Goal: Task Accomplishment & Management: Complete application form

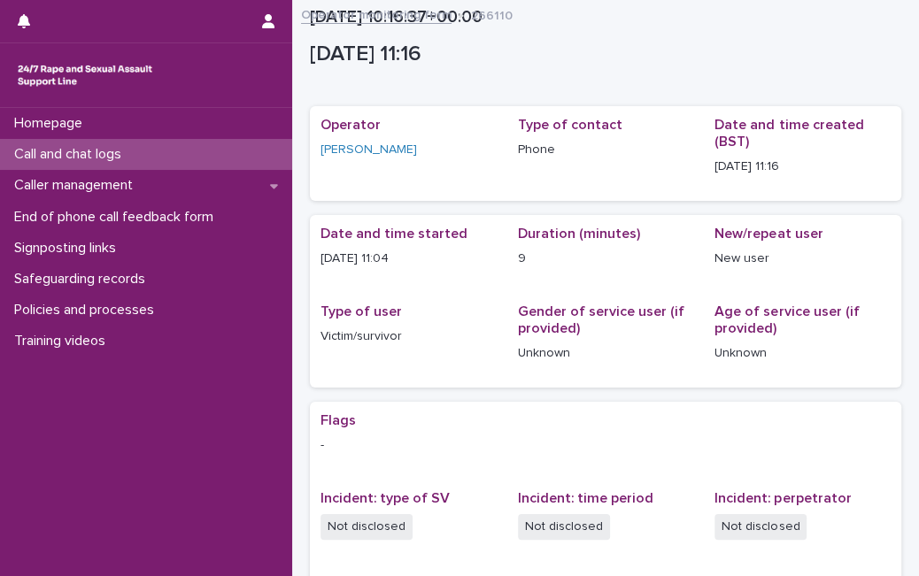
scroll to position [359, 0]
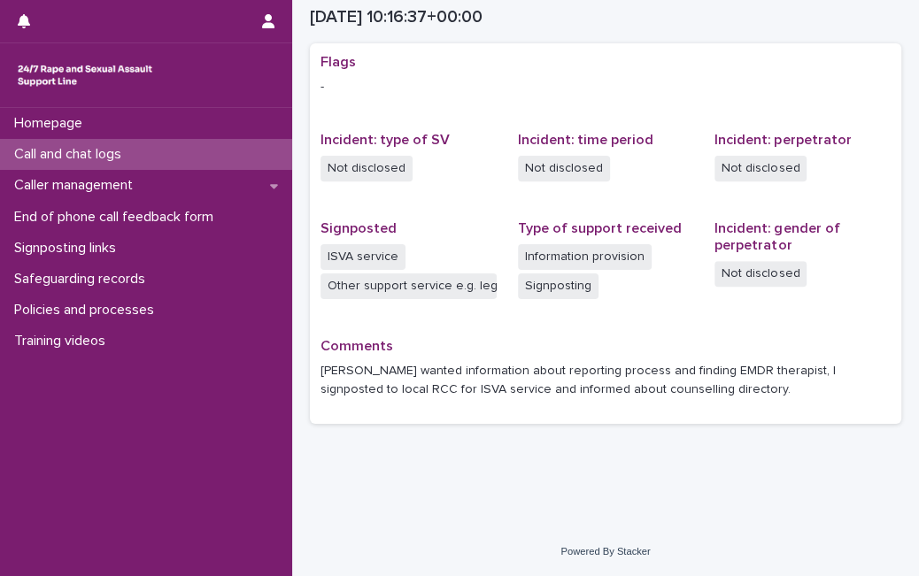
click at [228, 159] on div "Call and chat logs" at bounding box center [146, 154] width 292 height 31
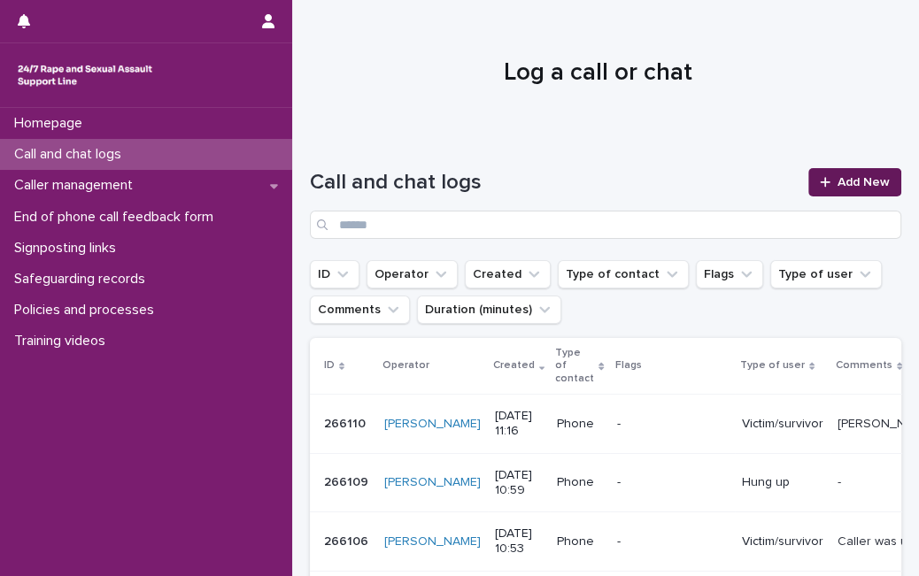
click at [838, 177] on span "Add New" at bounding box center [864, 182] width 52 height 12
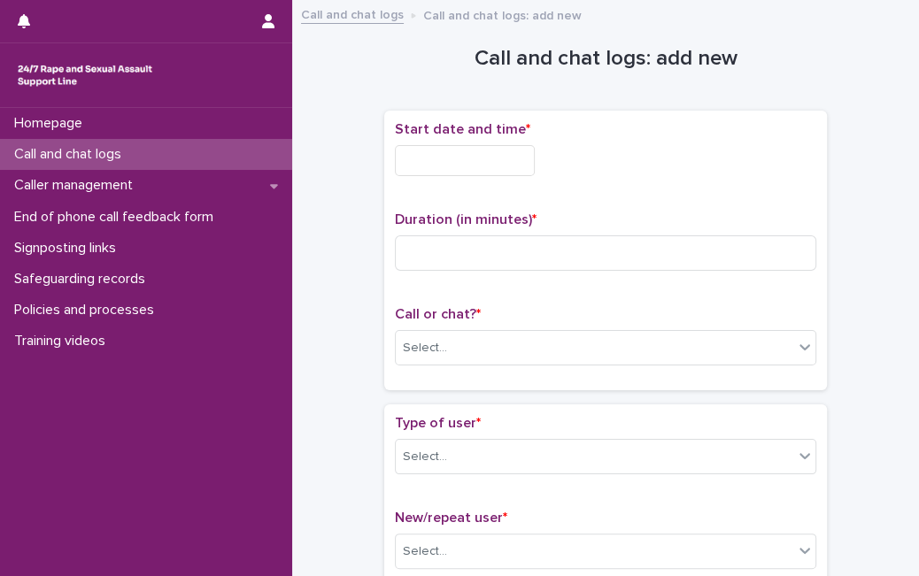
click at [475, 154] on input "text" at bounding box center [465, 160] width 140 height 31
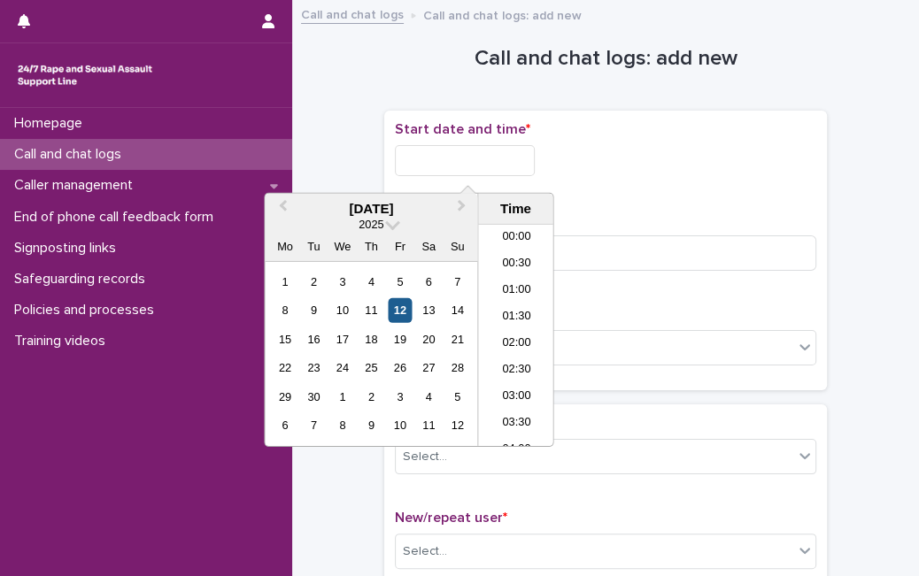
scroll to position [514, 0]
click at [399, 312] on div "12" at bounding box center [400, 310] width 24 height 24
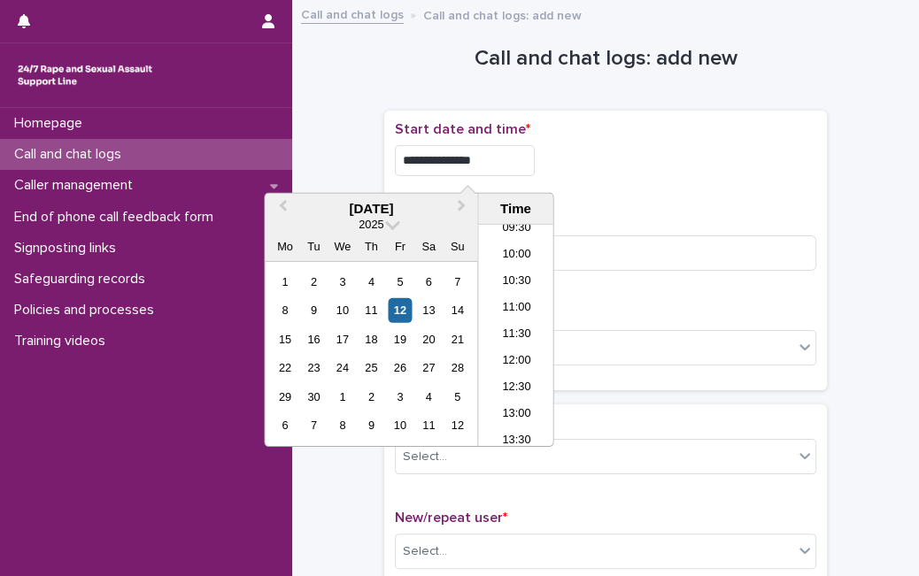
click at [514, 148] on input "**********" at bounding box center [465, 160] width 140 height 31
type input "**********"
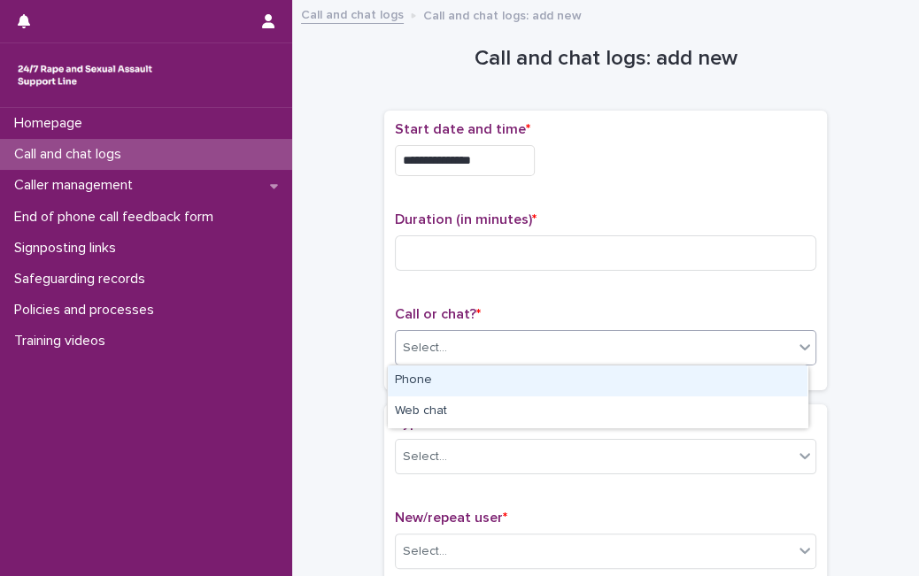
click at [612, 346] on div "Select..." at bounding box center [595, 348] width 398 height 29
click at [593, 379] on div "Phone" at bounding box center [598, 381] width 420 height 31
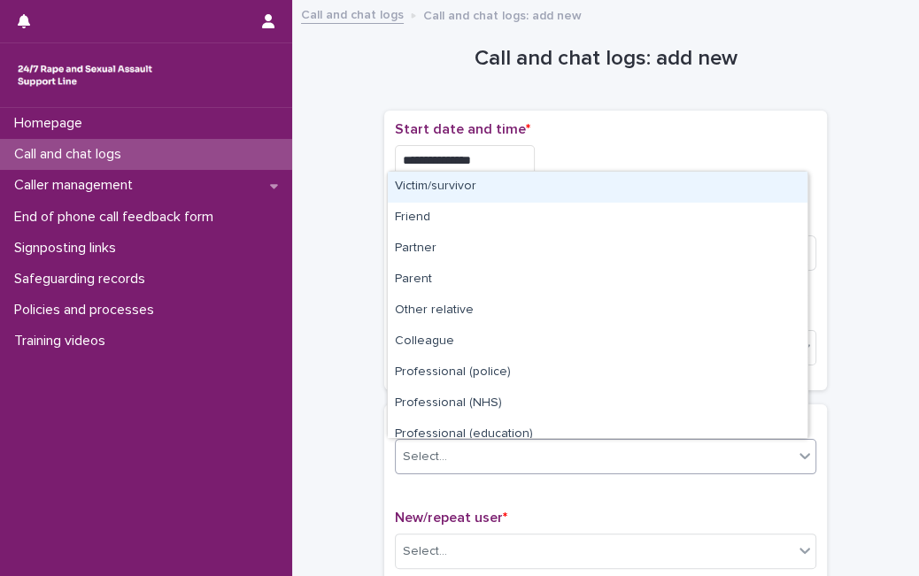
click at [511, 448] on div "Select..." at bounding box center [595, 457] width 398 height 29
click at [590, 192] on div "Victim/survivor" at bounding box center [598, 187] width 420 height 31
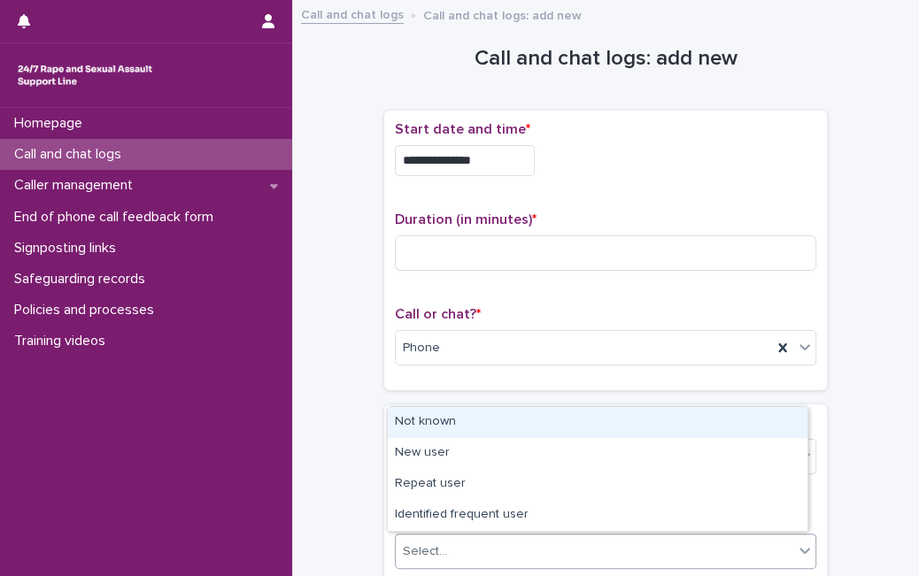
click at [453, 559] on div "Select..." at bounding box center [595, 551] width 398 height 29
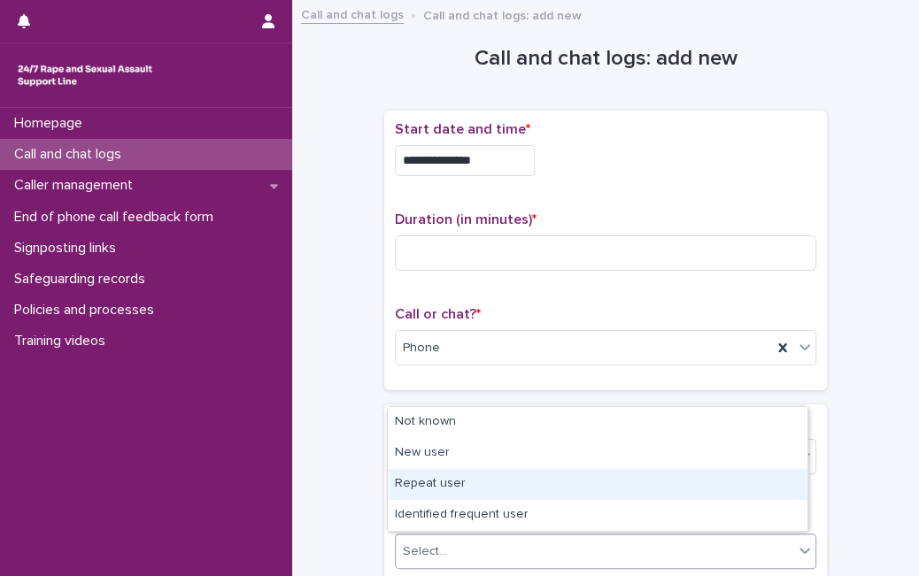
click at [458, 487] on div "Repeat user" at bounding box center [598, 484] width 420 height 31
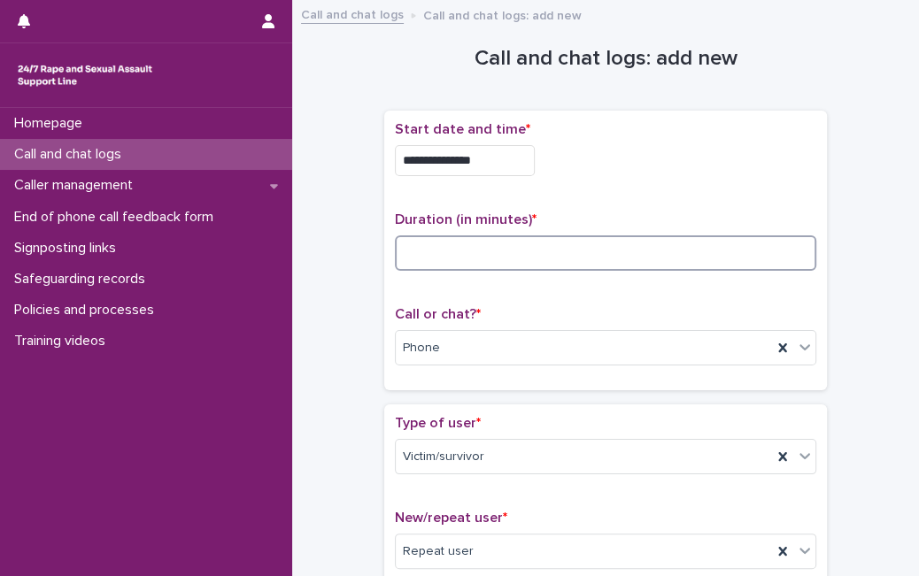
click at [475, 258] on input at bounding box center [605, 253] width 421 height 35
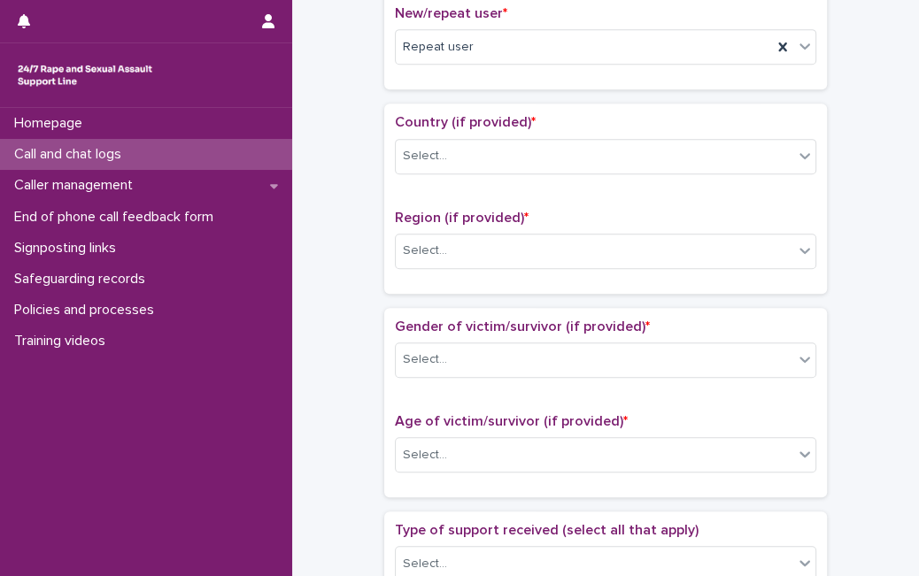
scroll to position [531, 0]
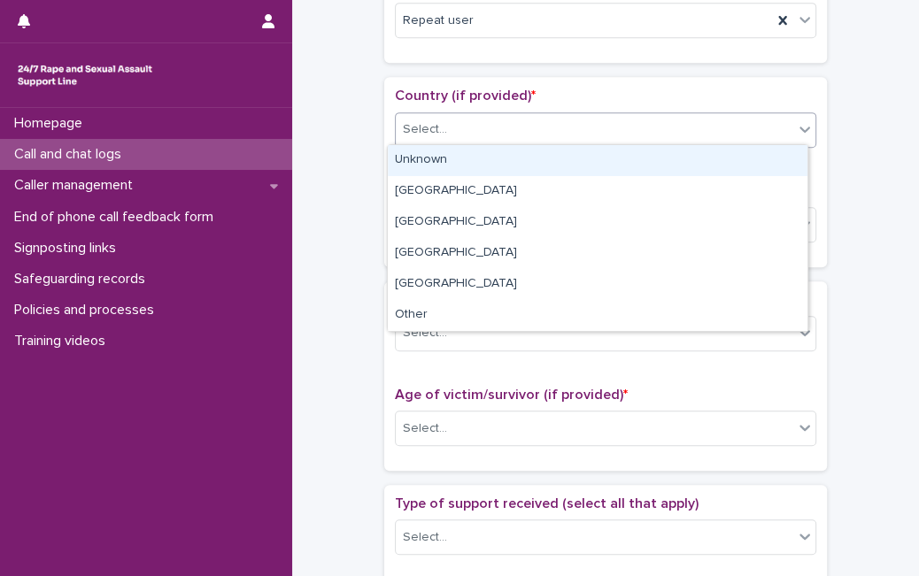
drag, startPoint x: 589, startPoint y: 135, endPoint x: 558, endPoint y: 164, distance: 42.0
click at [558, 164] on body "**********" at bounding box center [459, 288] width 919 height 576
click at [558, 164] on div "Unknown" at bounding box center [598, 160] width 420 height 31
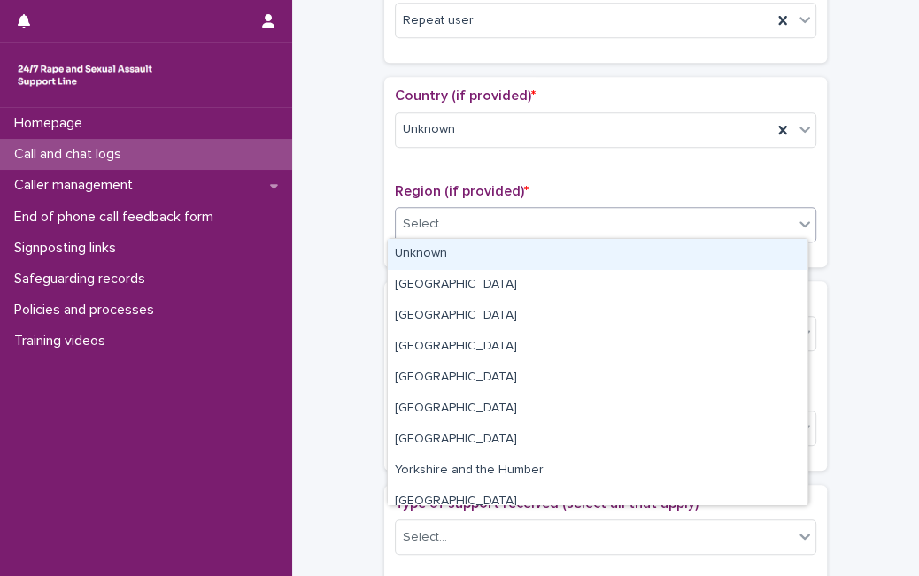
drag, startPoint x: 506, startPoint y: 222, endPoint x: 475, endPoint y: 253, distance: 43.2
click at [475, 253] on body "**********" at bounding box center [459, 288] width 919 height 576
click at [475, 253] on div "Unknown" at bounding box center [598, 254] width 420 height 31
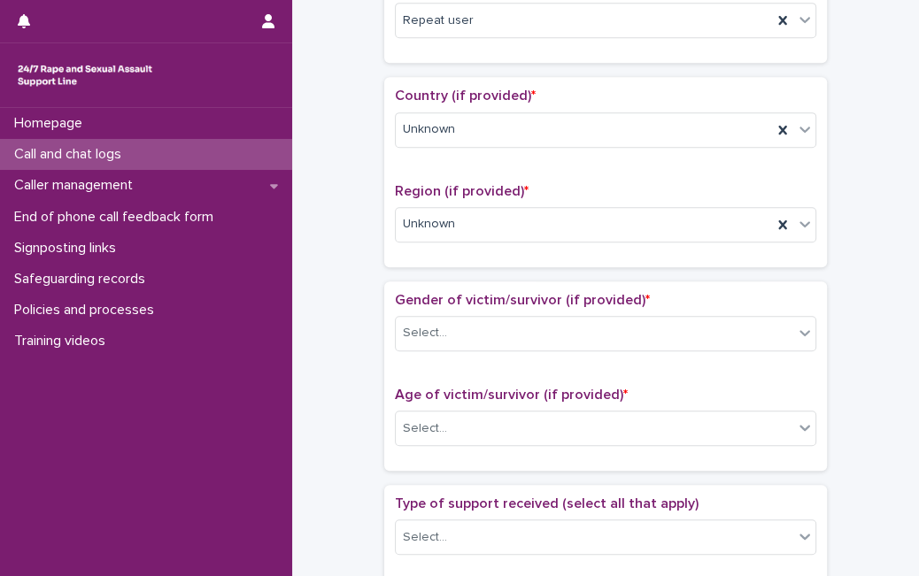
click at [446, 347] on div "Gender of victim/survivor (if provided) * Select..." at bounding box center [605, 328] width 421 height 73
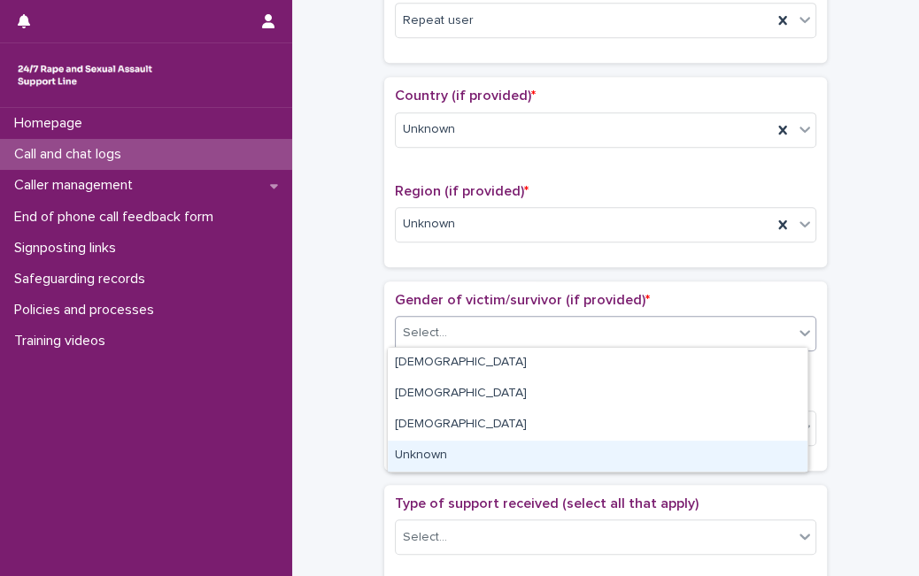
drag, startPoint x: 466, startPoint y: 337, endPoint x: 444, endPoint y: 461, distance: 125.8
click at [444, 461] on body "**********" at bounding box center [459, 288] width 919 height 576
click at [444, 461] on div "Unknown" at bounding box center [598, 456] width 420 height 31
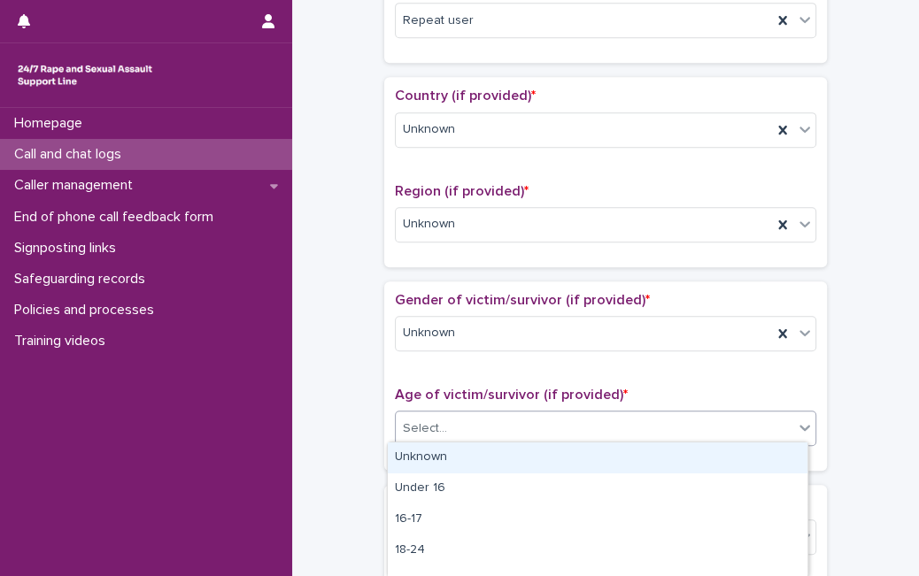
click at [465, 432] on div "Select..." at bounding box center [595, 428] width 398 height 29
click at [459, 453] on div "Unknown" at bounding box center [598, 458] width 420 height 31
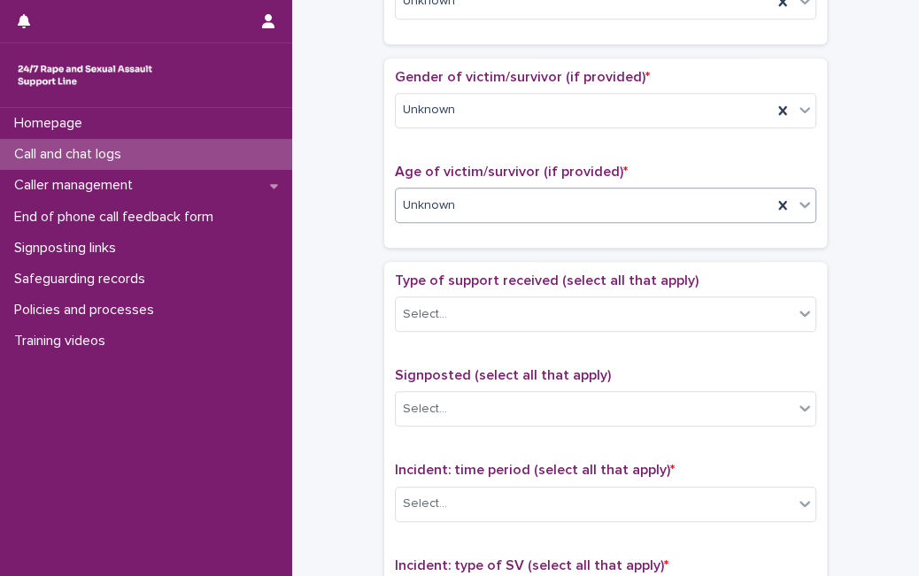
scroll to position [752, 0]
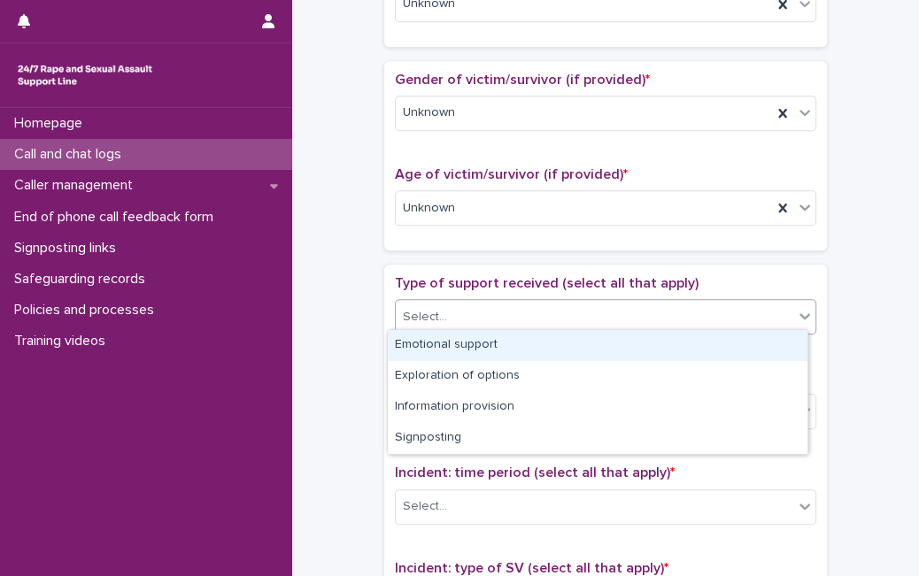
click at [612, 307] on div "Select..." at bounding box center [595, 317] width 398 height 29
click at [586, 346] on div "Emotional support" at bounding box center [598, 345] width 420 height 31
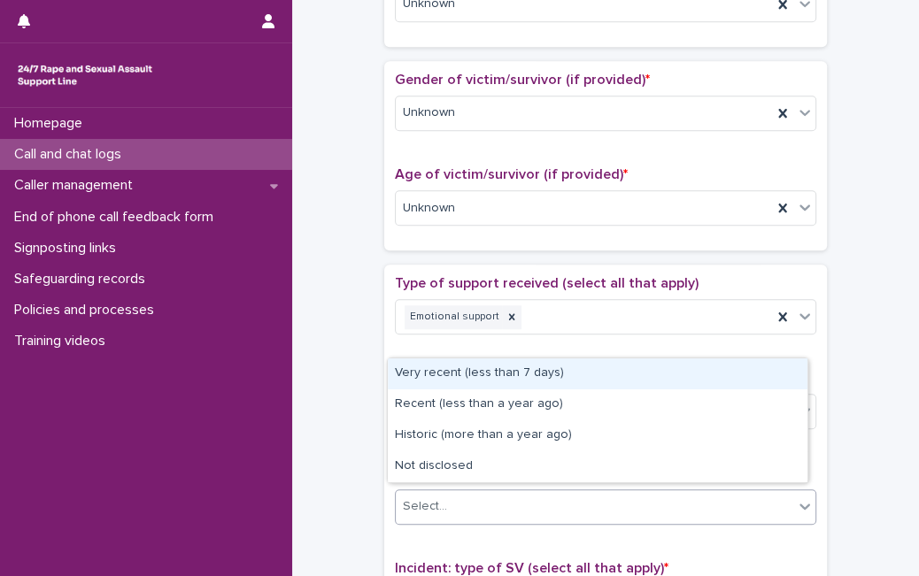
click at [532, 498] on div "Select..." at bounding box center [595, 506] width 398 height 29
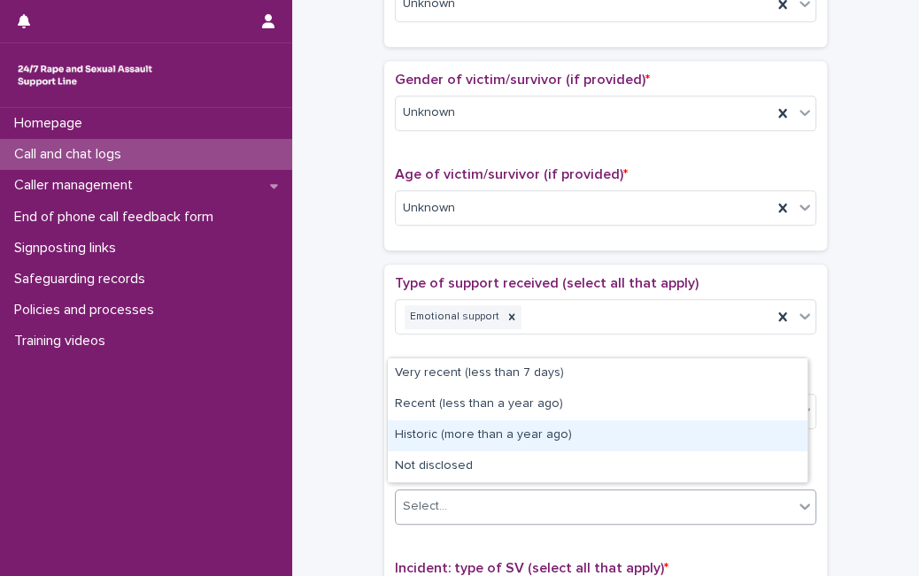
click at [621, 435] on div "Historic (more than a year ago)" at bounding box center [598, 436] width 420 height 31
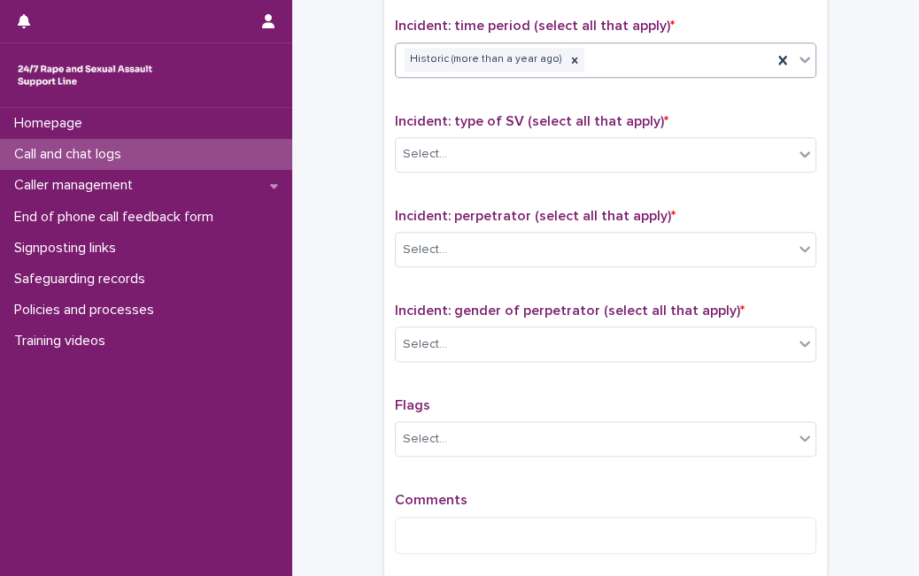
scroll to position [1206, 0]
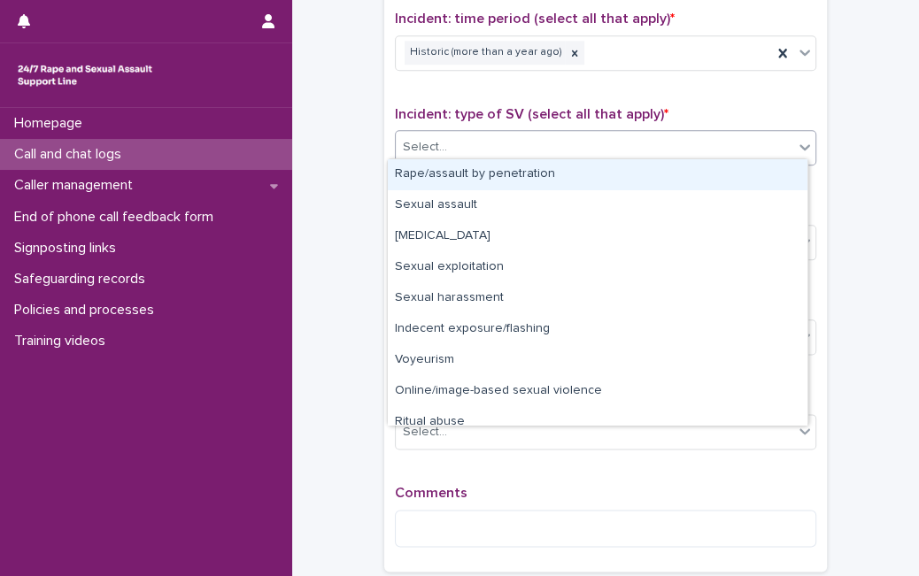
click at [742, 153] on div "Select..." at bounding box center [595, 147] width 398 height 29
click at [767, 184] on div "Rape/assault by penetration" at bounding box center [598, 174] width 420 height 31
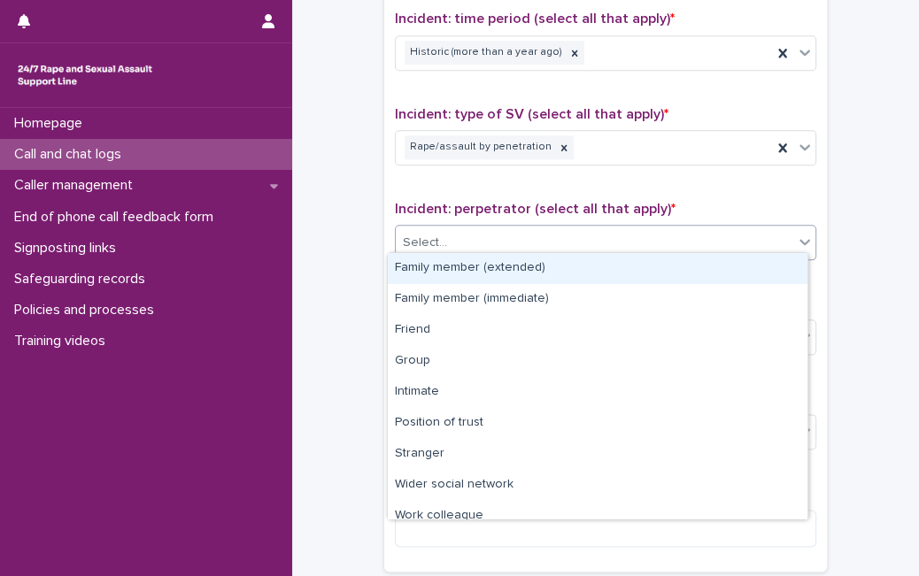
click at [678, 228] on div "Select..." at bounding box center [595, 242] width 398 height 29
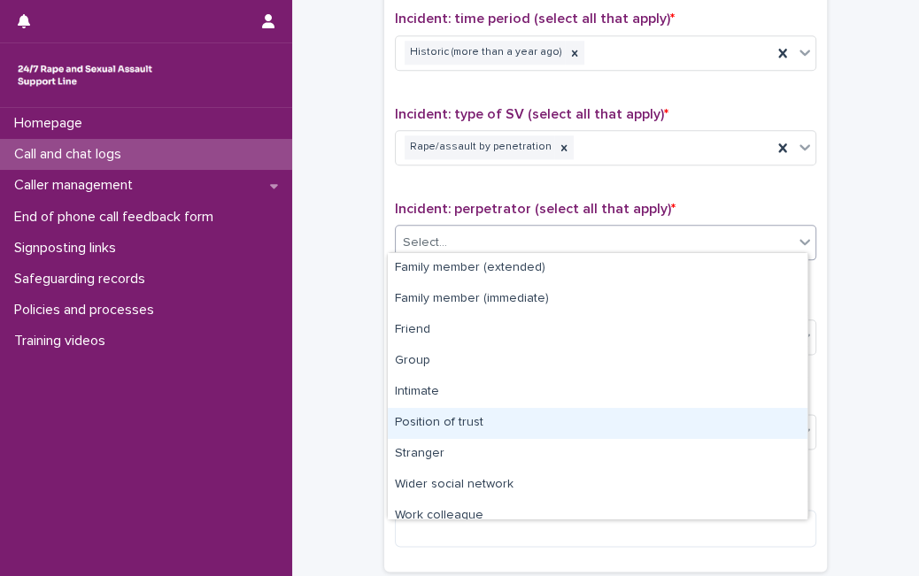
drag, startPoint x: 411, startPoint y: 404, endPoint x: 418, endPoint y: 416, distance: 14.3
click at [418, 416] on div "Position of trust" at bounding box center [598, 423] width 420 height 31
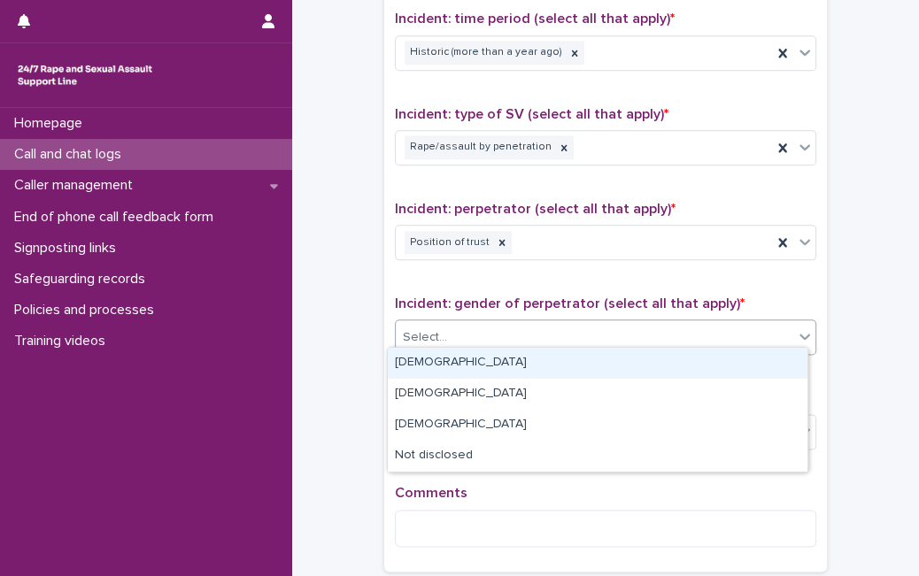
click at [475, 332] on div "Select..." at bounding box center [595, 337] width 398 height 29
click at [456, 365] on div "Male" at bounding box center [598, 363] width 420 height 31
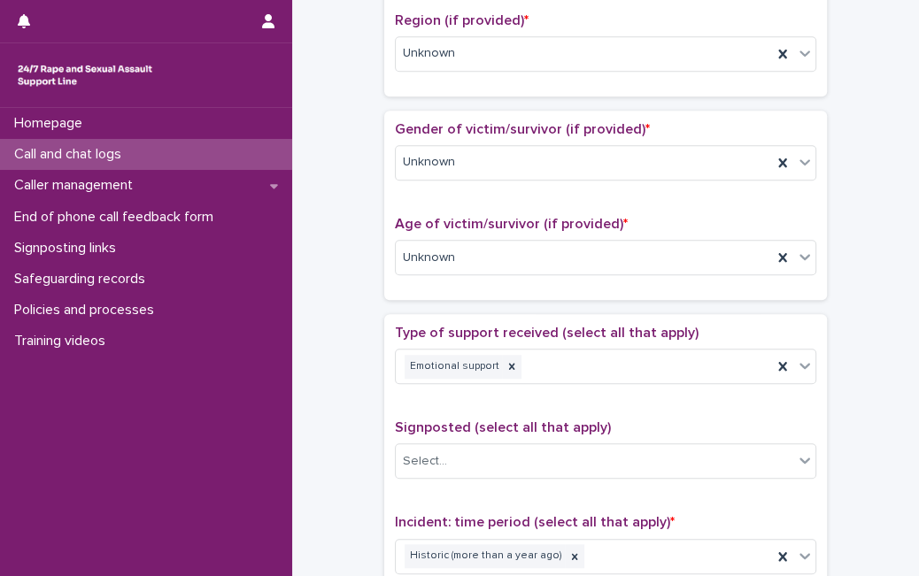
scroll to position [197, 0]
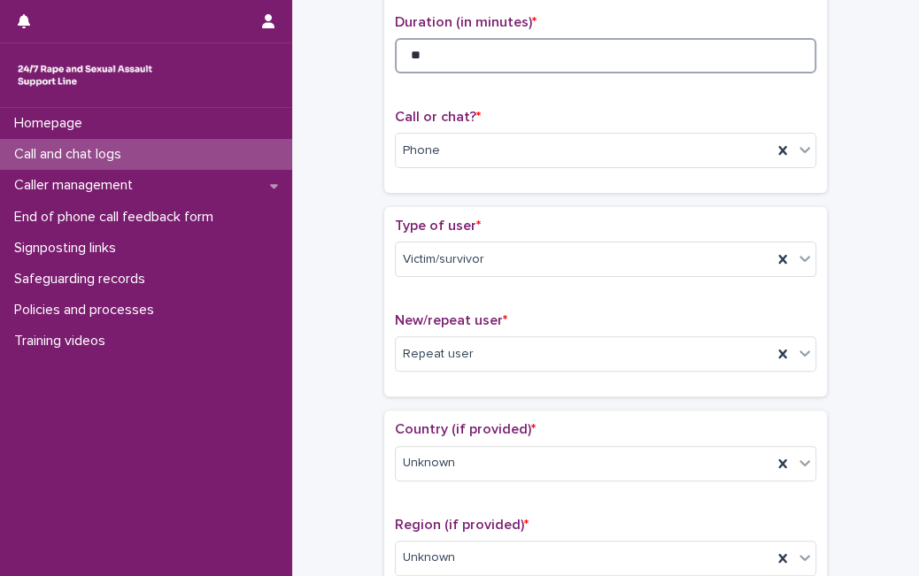
click at [571, 44] on input "**" at bounding box center [605, 55] width 421 height 35
type input "*"
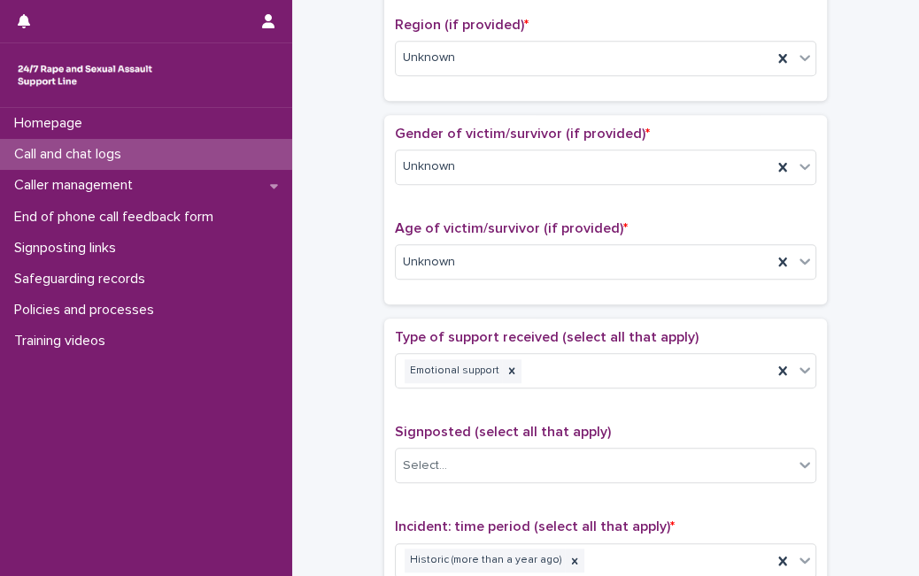
type input "**"
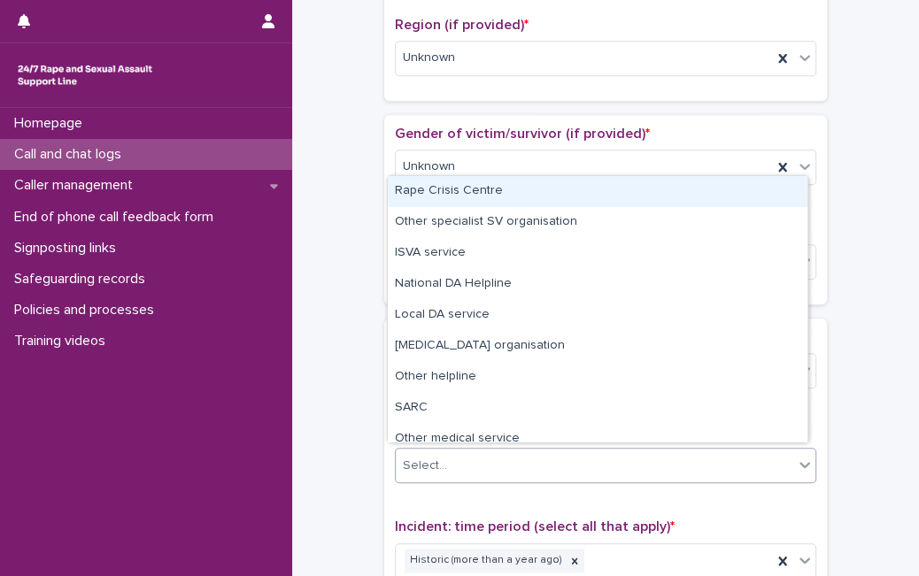
click at [536, 448] on div "Select..." at bounding box center [605, 465] width 421 height 35
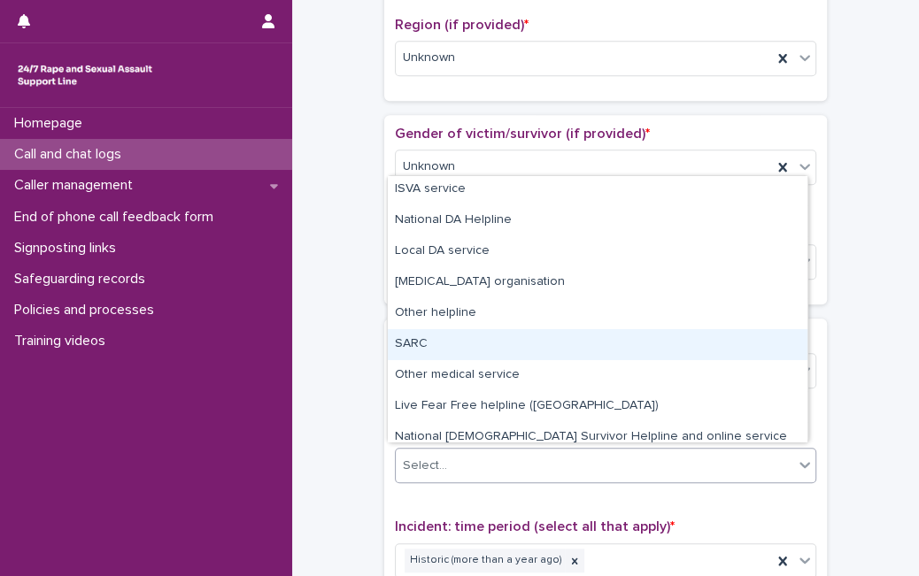
scroll to position [106, 0]
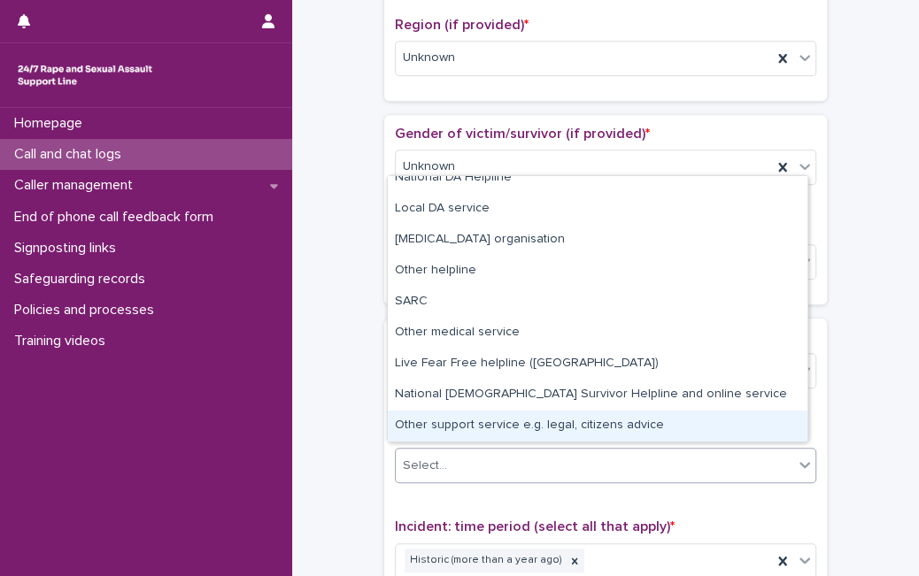
click at [724, 413] on div "Other support service e.g. legal, citizens advice" at bounding box center [598, 426] width 420 height 31
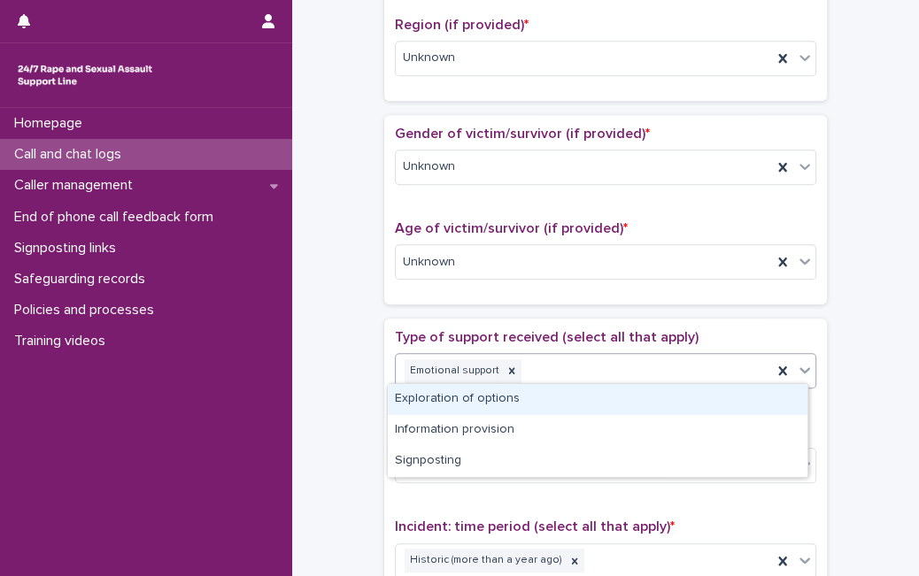
click at [807, 365] on div at bounding box center [804, 370] width 21 height 32
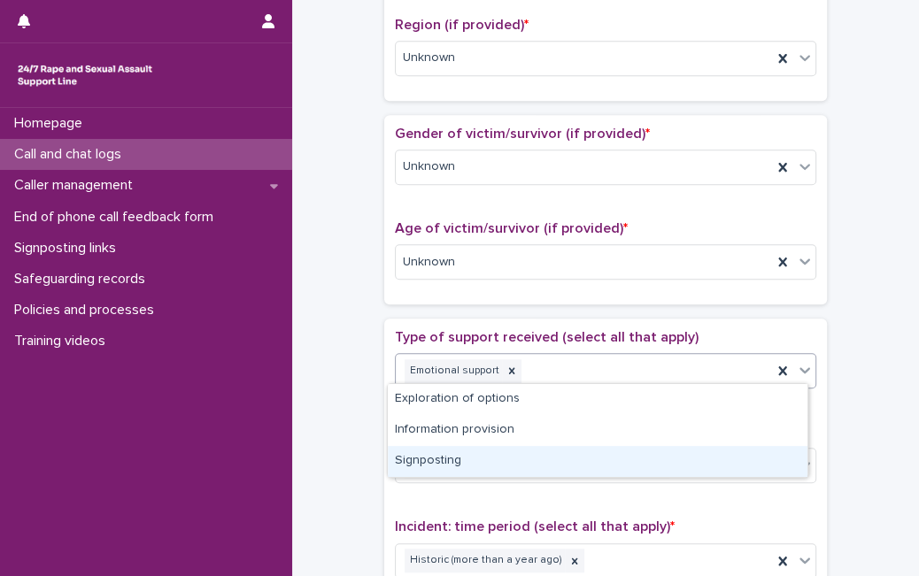
drag, startPoint x: 725, startPoint y: 444, endPoint x: 721, endPoint y: 458, distance: 14.0
click at [721, 458] on div "Signposting" at bounding box center [598, 461] width 420 height 31
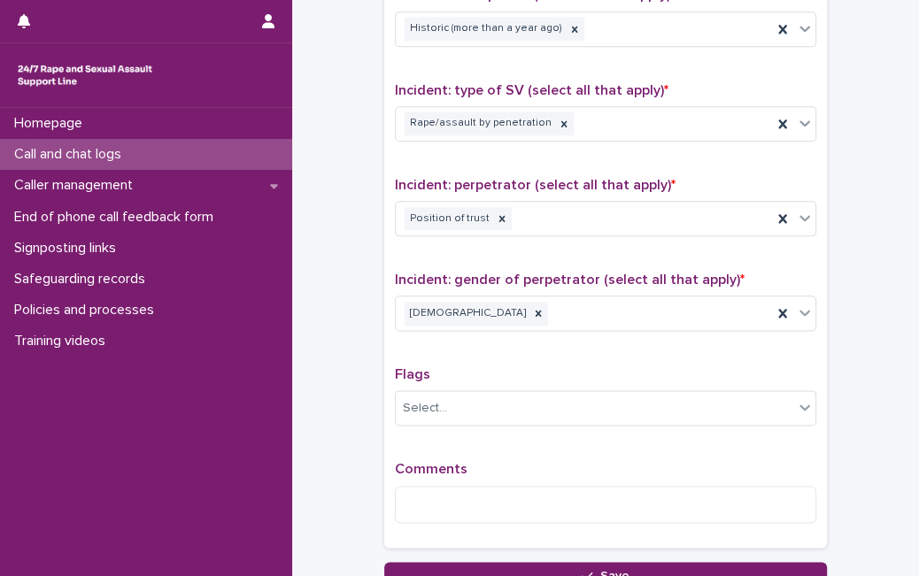
scroll to position [1240, 0]
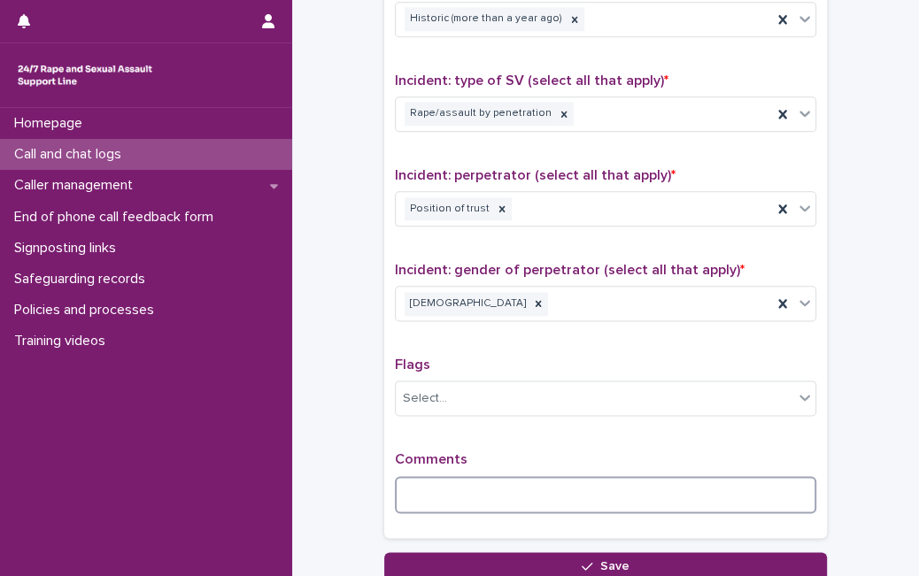
click at [514, 493] on textarea at bounding box center [605, 494] width 421 height 37
click at [488, 476] on textarea at bounding box center [605, 494] width 421 height 37
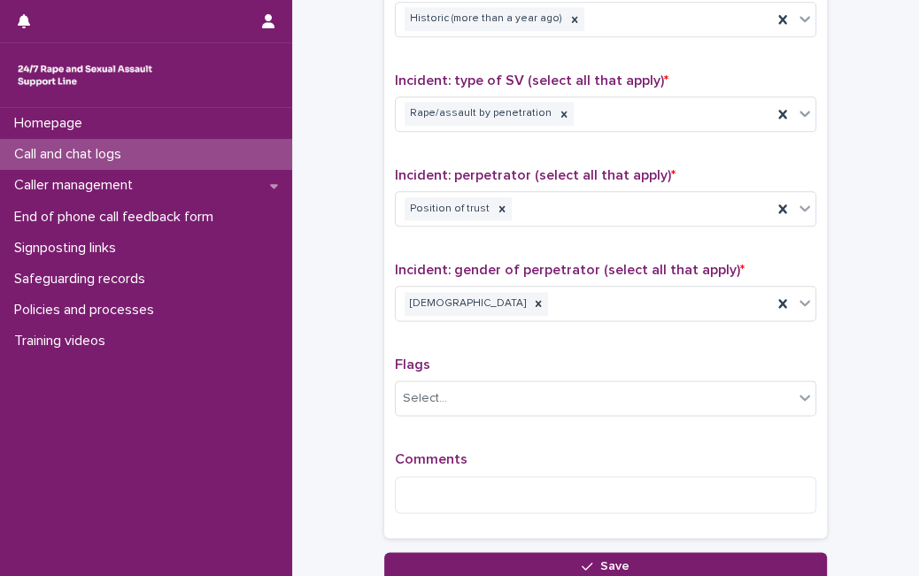
click at [606, 513] on div "Comments" at bounding box center [605, 490] width 421 height 76
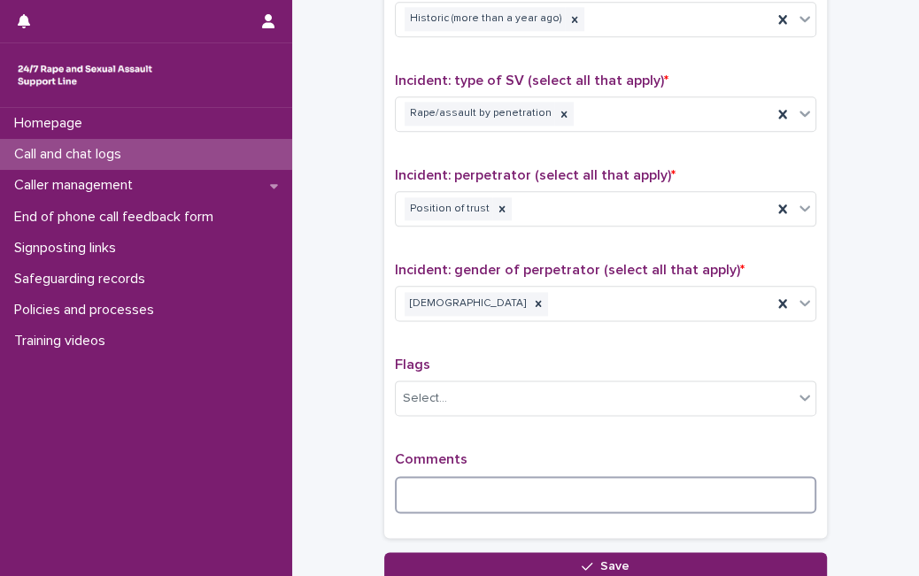
click at [620, 491] on textarea at bounding box center [605, 494] width 421 height 37
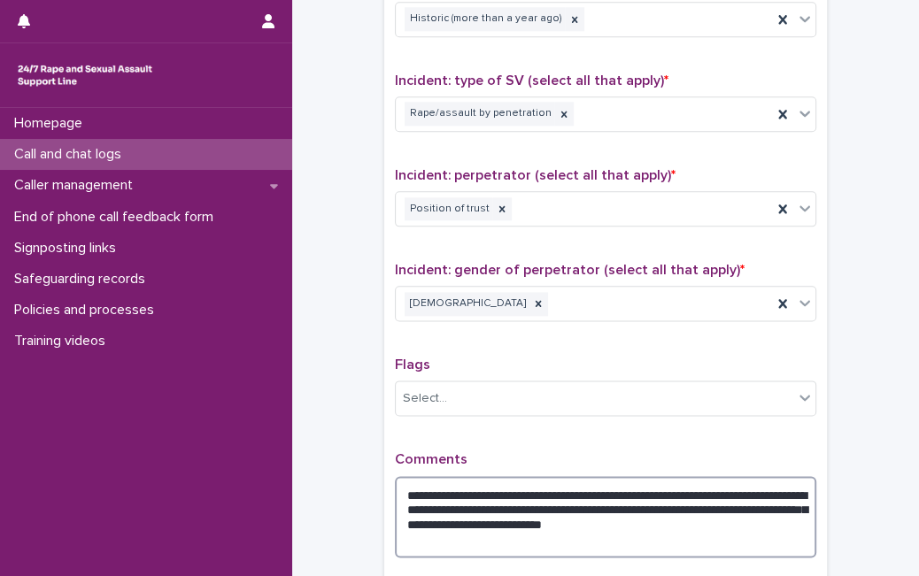
click at [691, 500] on textarea "**********" at bounding box center [605, 516] width 421 height 81
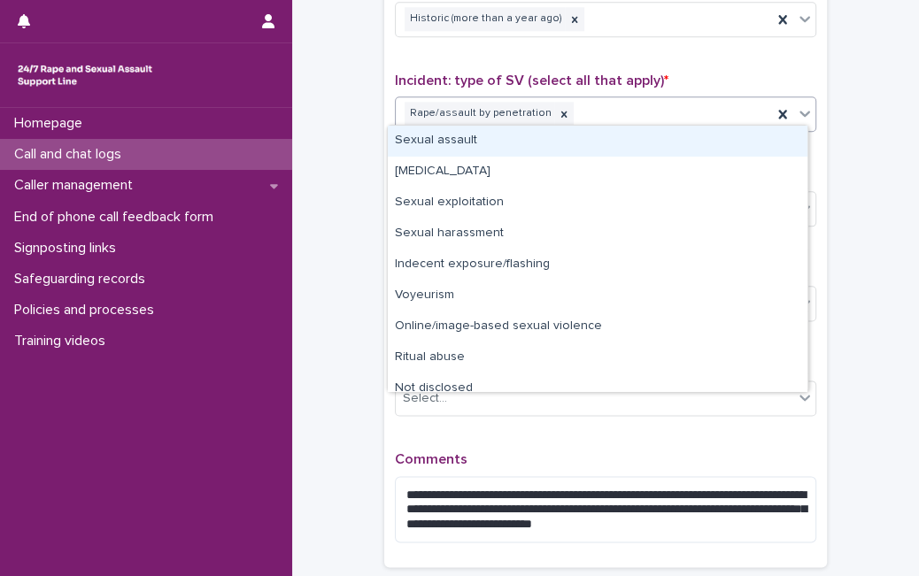
click at [799, 105] on icon at bounding box center [805, 113] width 18 height 18
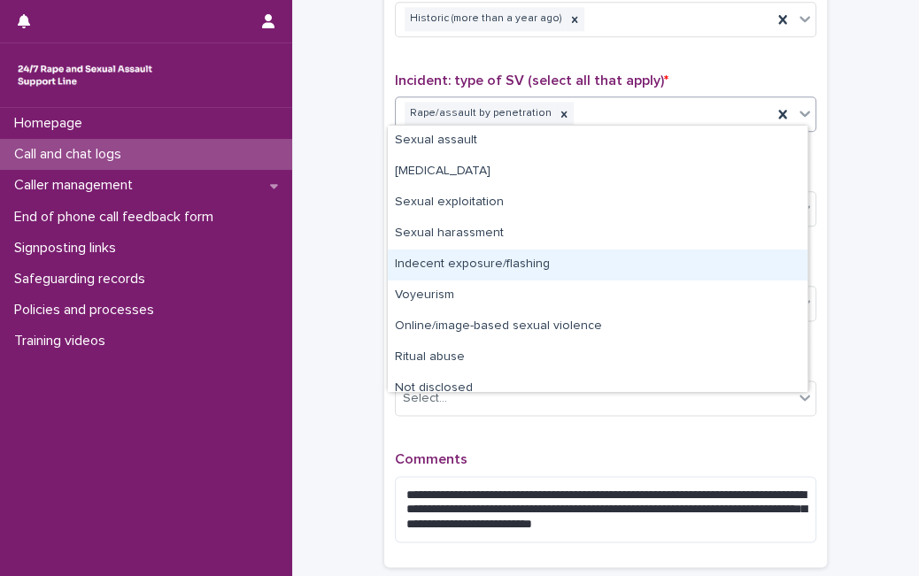
click at [744, 254] on div "Indecent exposure/flashing" at bounding box center [598, 265] width 420 height 31
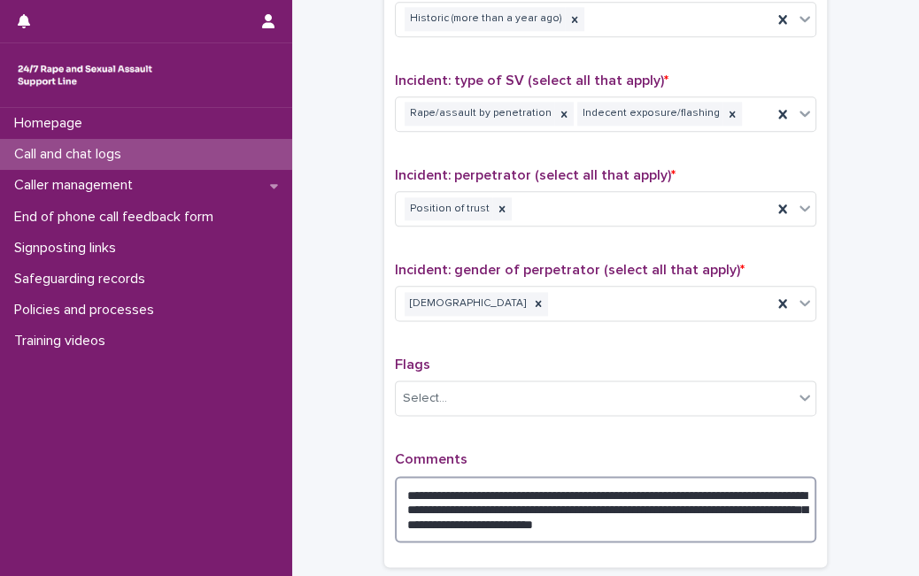
click at [753, 519] on textarea "**********" at bounding box center [605, 509] width 421 height 66
click at [526, 484] on textarea "**********" at bounding box center [605, 509] width 421 height 66
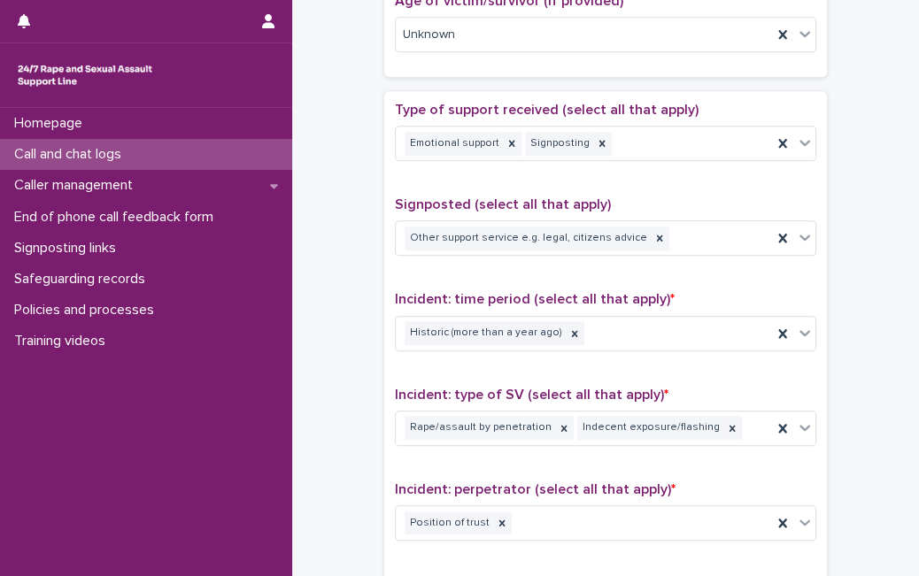
scroll to position [913, 0]
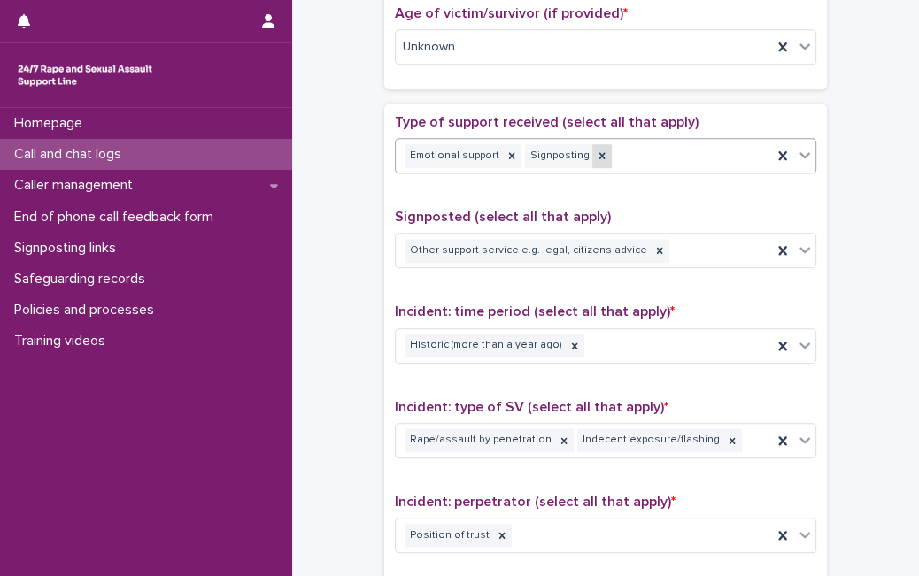
click at [596, 153] on icon at bounding box center [602, 156] width 12 height 12
click at [653, 249] on icon at bounding box center [659, 250] width 12 height 12
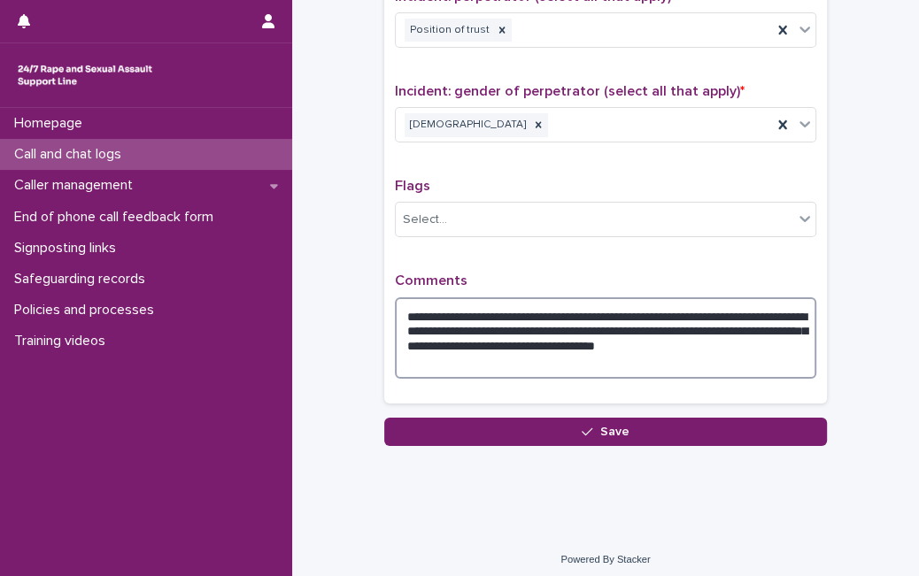
click at [592, 352] on textarea "**********" at bounding box center [605, 337] width 421 height 81
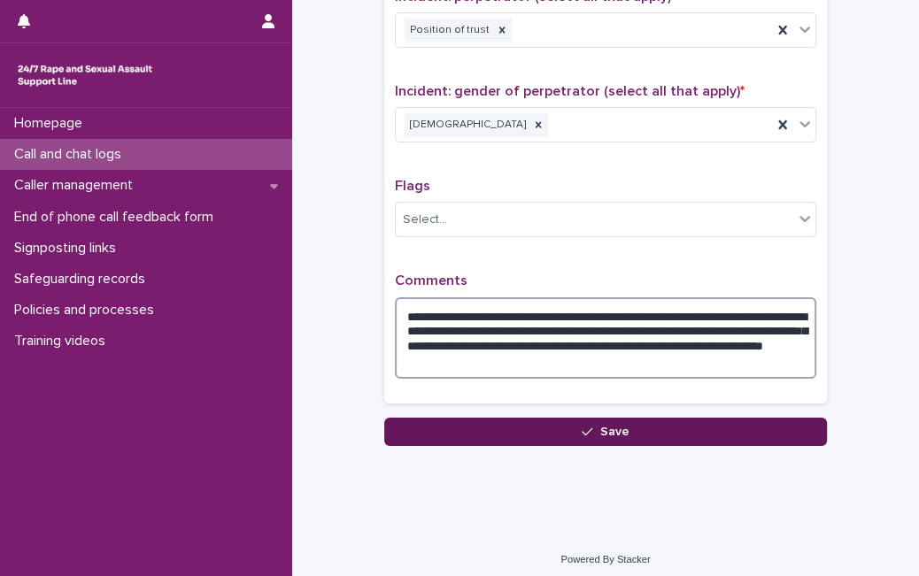
type textarea "**********"
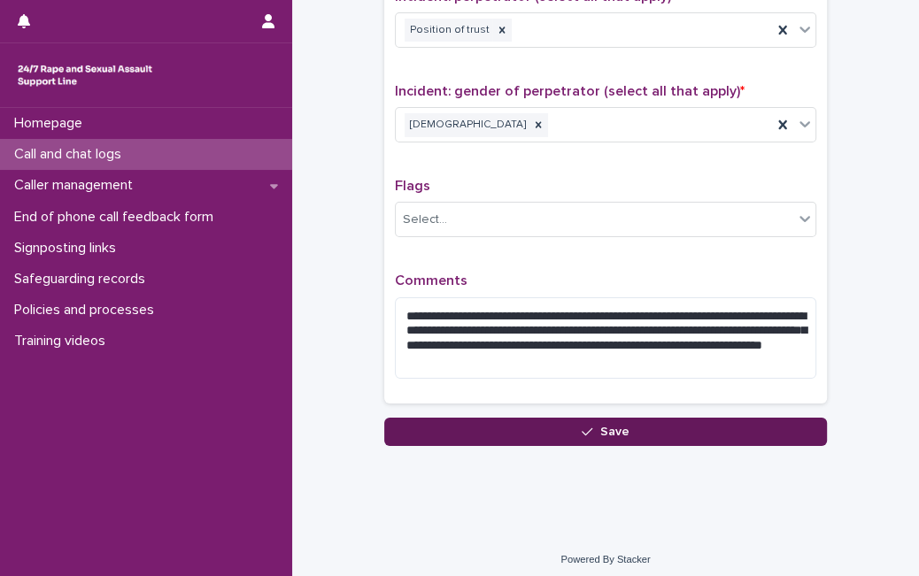
click at [794, 423] on button "Save" at bounding box center [605, 432] width 443 height 28
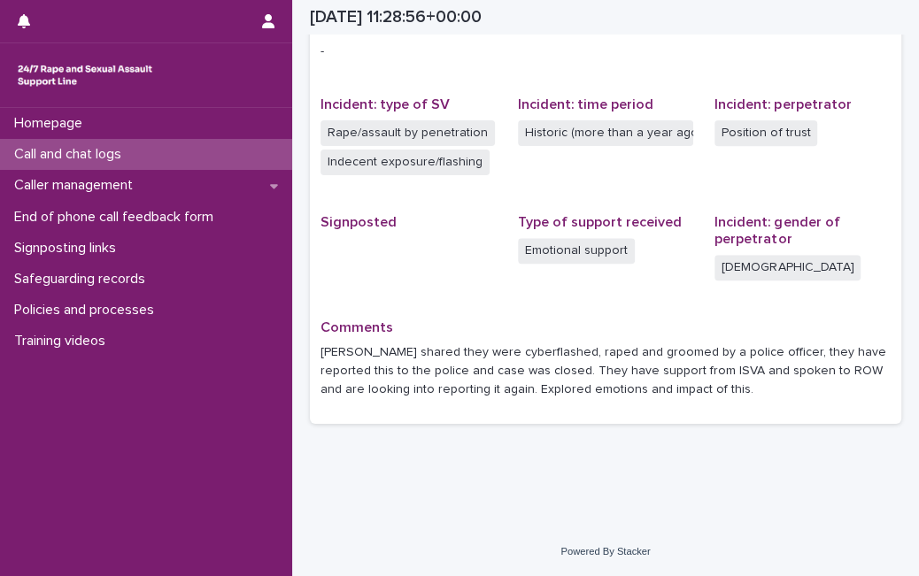
scroll to position [394, 0]
click at [189, 148] on div "Call and chat logs" at bounding box center [146, 154] width 292 height 31
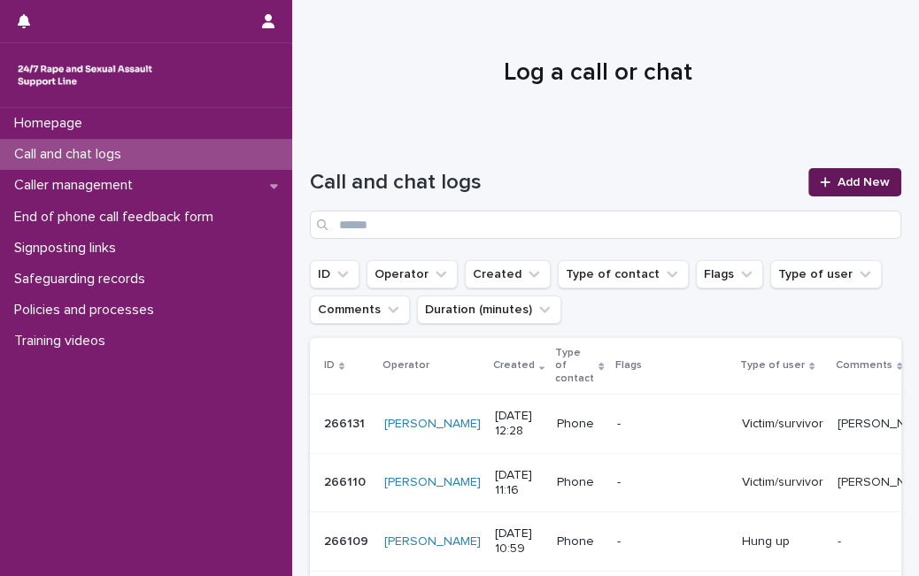
click at [820, 186] on div at bounding box center [829, 182] width 18 height 12
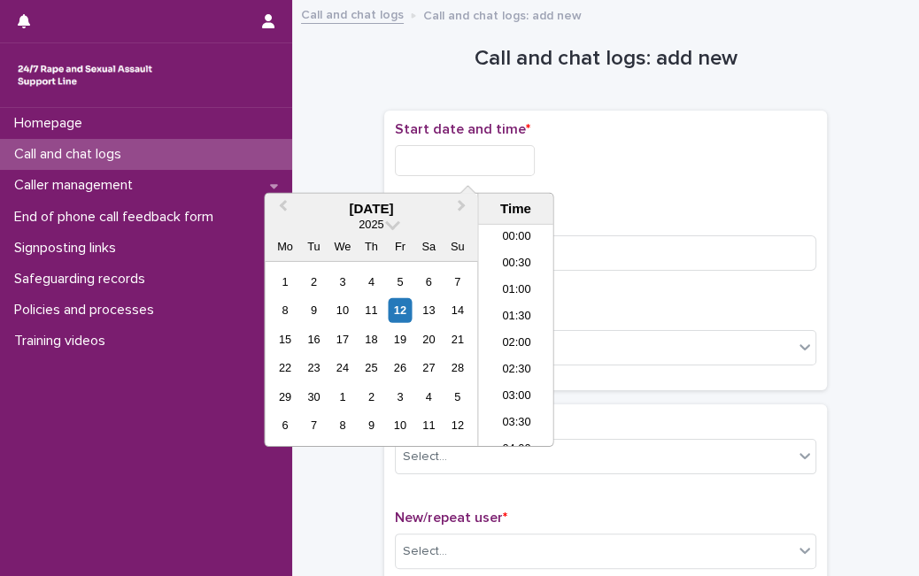
click at [512, 169] on input "text" at bounding box center [465, 160] width 140 height 31
click at [399, 305] on div "12" at bounding box center [400, 310] width 24 height 24
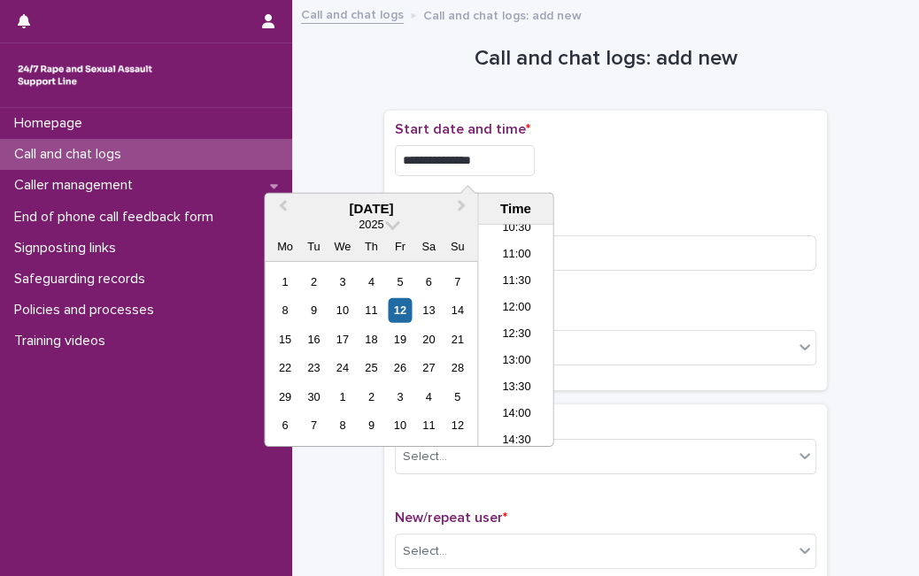
click at [501, 161] on input "**********" at bounding box center [465, 160] width 140 height 31
type input "**********"
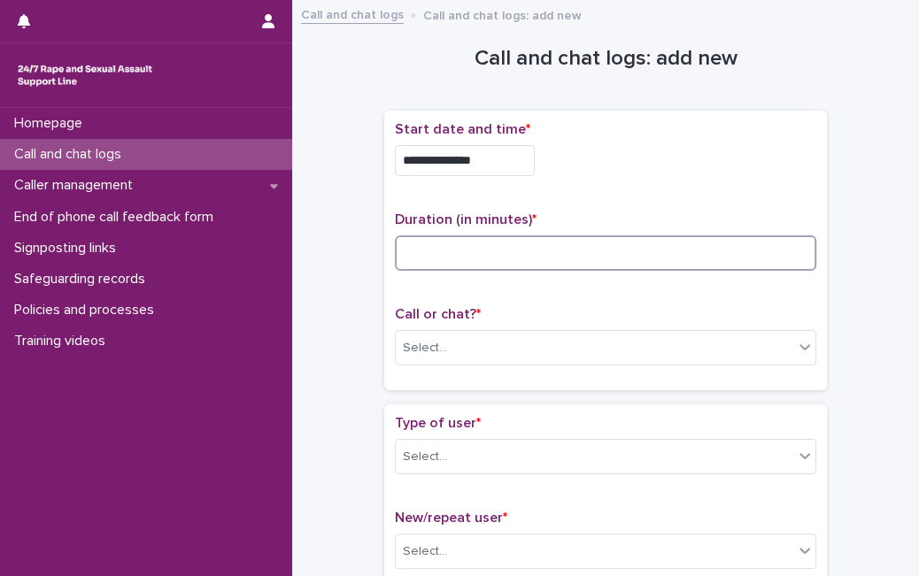
click at [575, 256] on input at bounding box center [605, 253] width 421 height 35
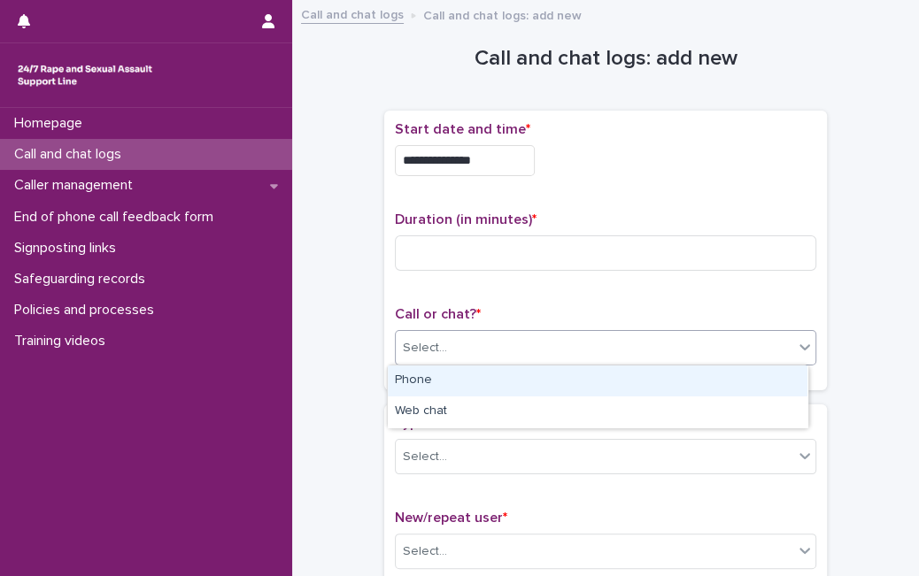
click at [517, 343] on div "Select..." at bounding box center [595, 348] width 398 height 29
click at [494, 374] on div "Phone" at bounding box center [598, 381] width 420 height 31
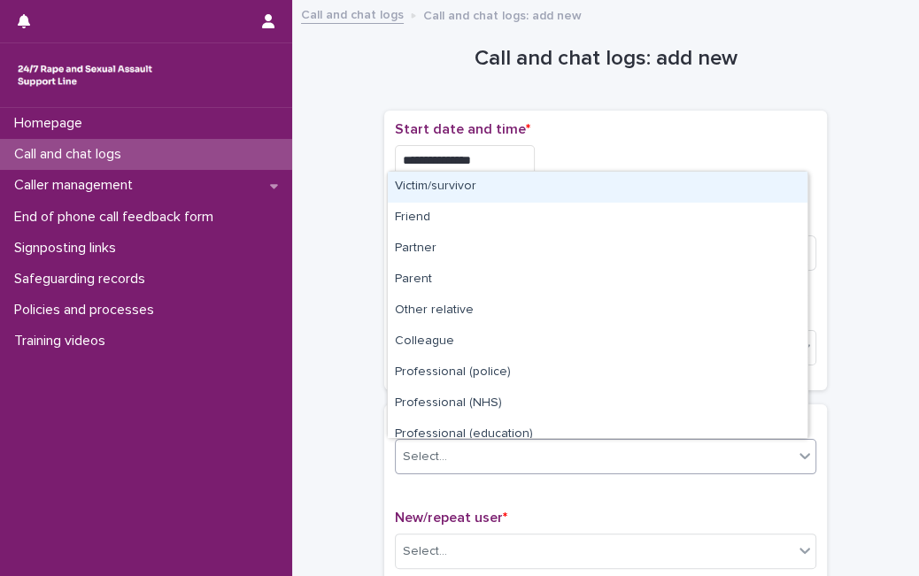
click at [450, 454] on div "Select..." at bounding box center [595, 457] width 398 height 29
click at [589, 181] on div "Victim/survivor" at bounding box center [598, 187] width 420 height 31
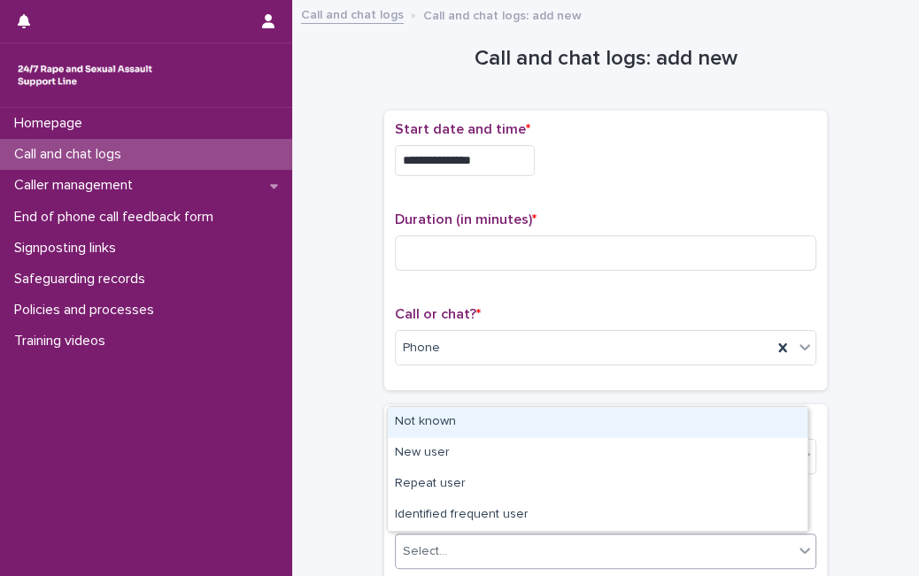
click at [431, 562] on div "Select..." at bounding box center [595, 551] width 398 height 29
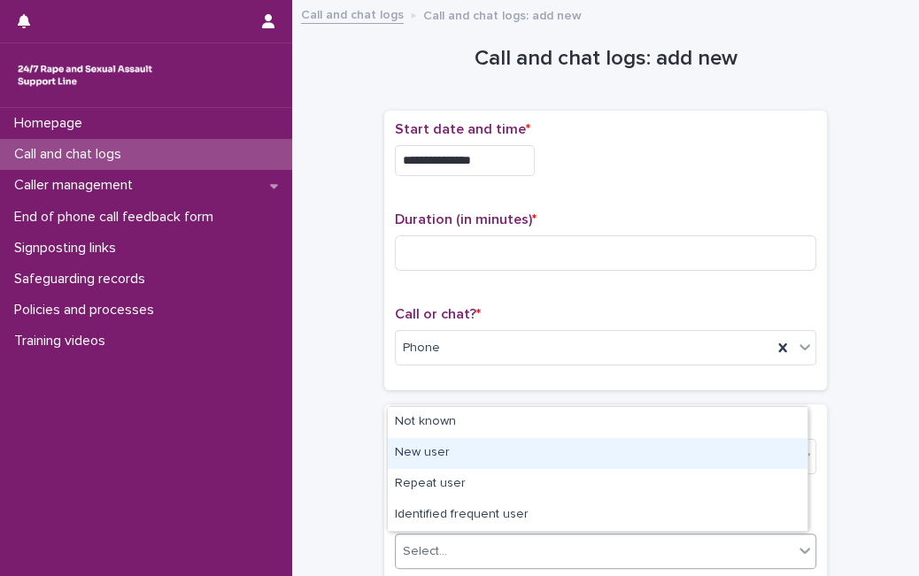
click at [453, 448] on div "New user" at bounding box center [598, 453] width 420 height 31
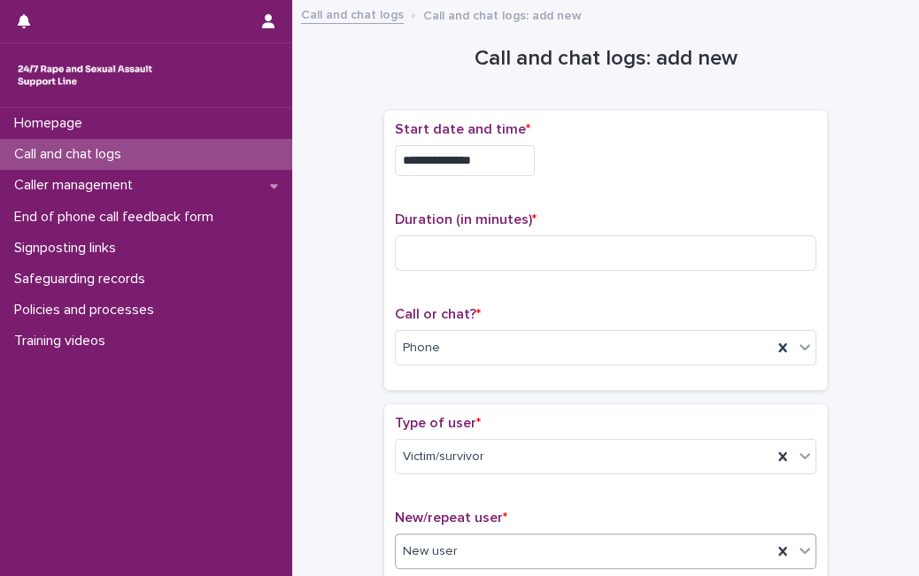
scroll to position [504, 0]
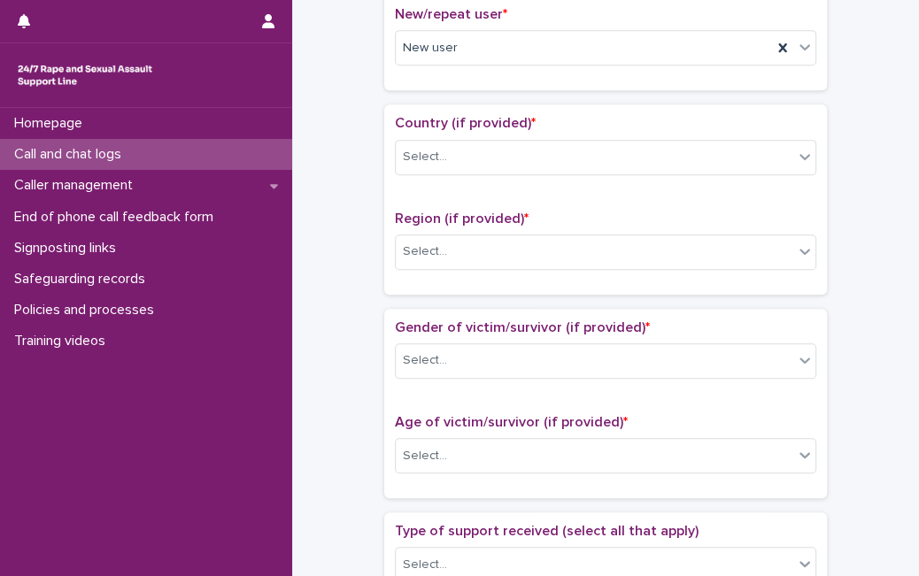
click at [873, 399] on div "**********" at bounding box center [605, 412] width 591 height 1810
click at [642, 181] on div "Country (if provided) * Select..." at bounding box center [605, 151] width 421 height 73
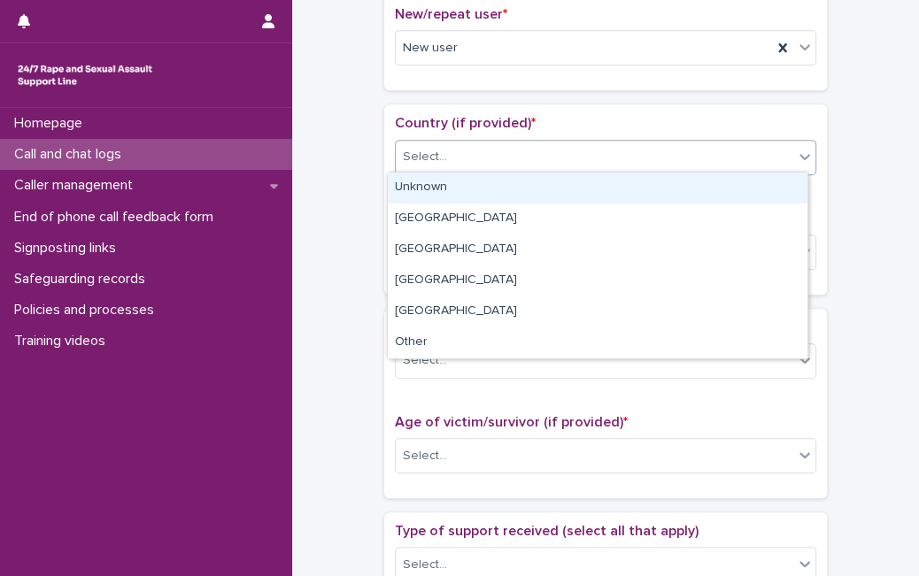
drag, startPoint x: 655, startPoint y: 151, endPoint x: 617, endPoint y: 188, distance: 53.2
click at [617, 188] on body "**********" at bounding box center [459, 288] width 919 height 576
click at [617, 188] on div "Unknown" at bounding box center [598, 188] width 420 height 31
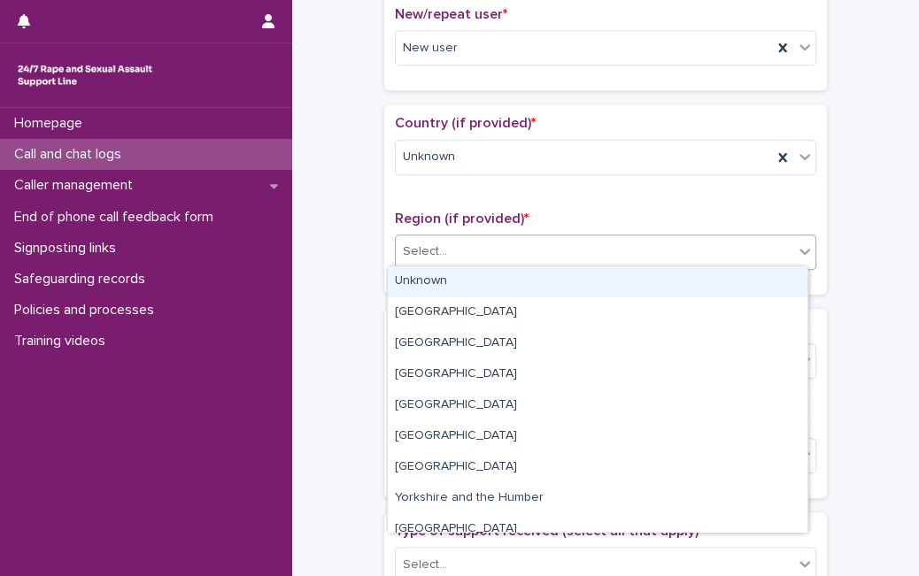
drag, startPoint x: 574, startPoint y: 249, endPoint x: 551, endPoint y: 279, distance: 37.9
click at [551, 279] on body "**********" at bounding box center [459, 288] width 919 height 576
click at [551, 279] on div "Unknown" at bounding box center [598, 281] width 420 height 31
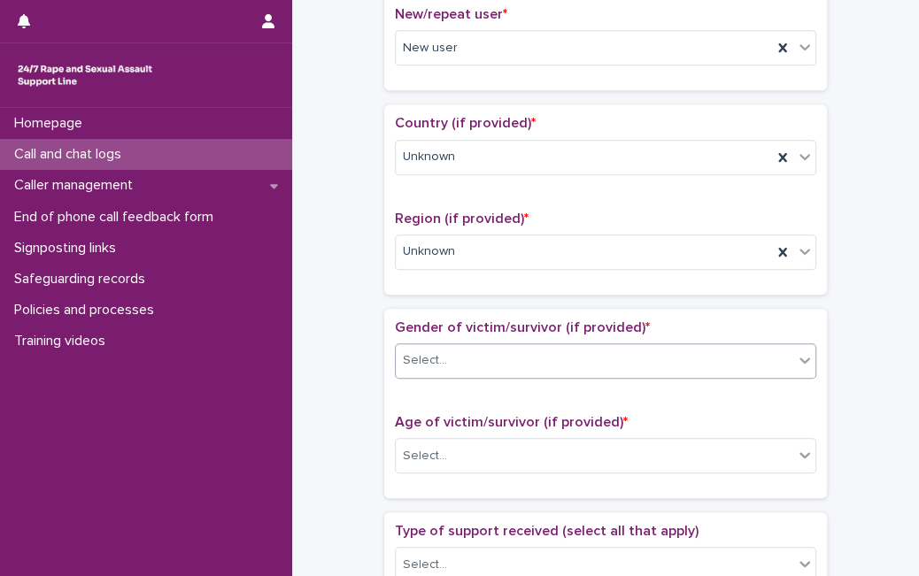
drag, startPoint x: 515, startPoint y: 336, endPoint x: 498, endPoint y: 356, distance: 25.7
click at [498, 356] on div "Gender of victim/survivor (if provided) * Select..." at bounding box center [605, 356] width 421 height 73
click at [498, 356] on div "Select..." at bounding box center [595, 360] width 398 height 29
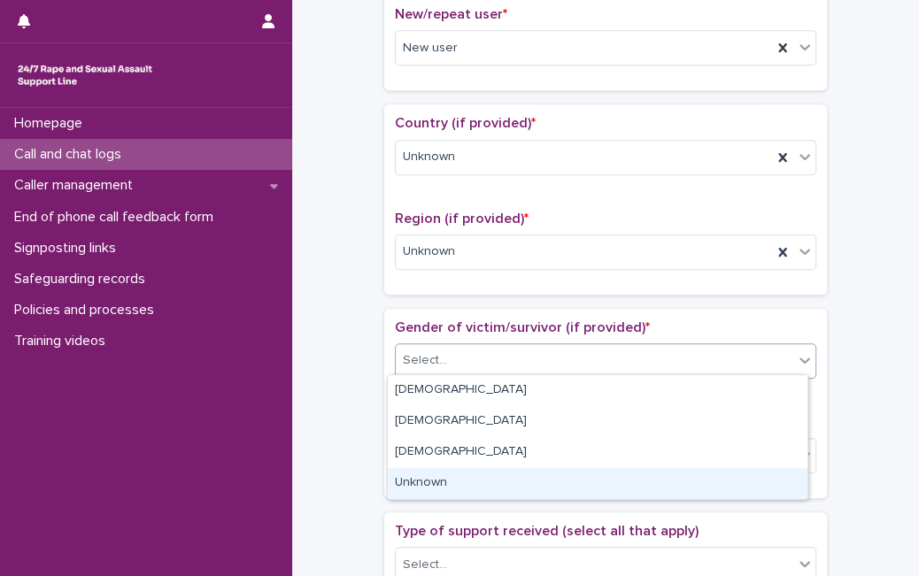
click at [455, 471] on div "Unknown" at bounding box center [598, 483] width 420 height 31
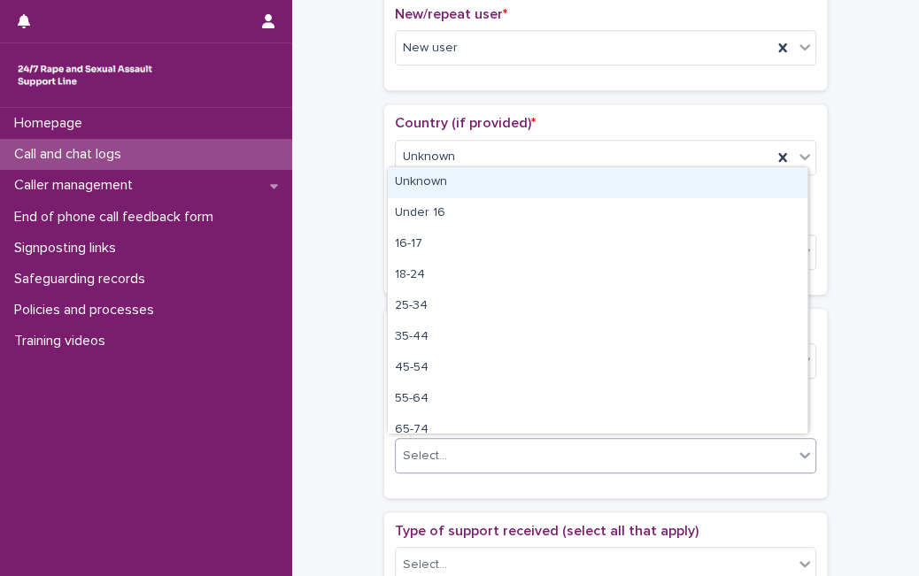
click at [484, 444] on div "Select..." at bounding box center [595, 456] width 398 height 29
click at [587, 189] on div "Unknown" at bounding box center [598, 182] width 420 height 31
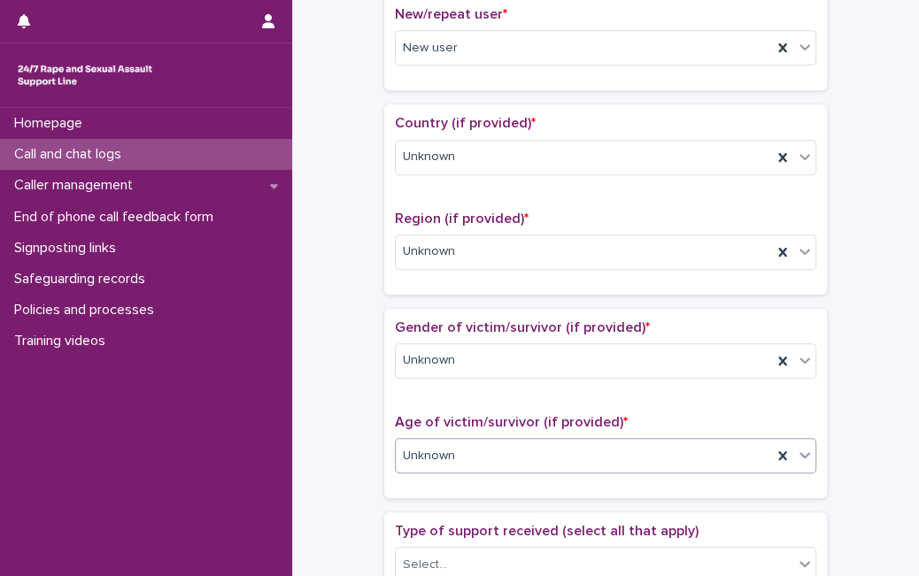
scroll to position [1008, 0]
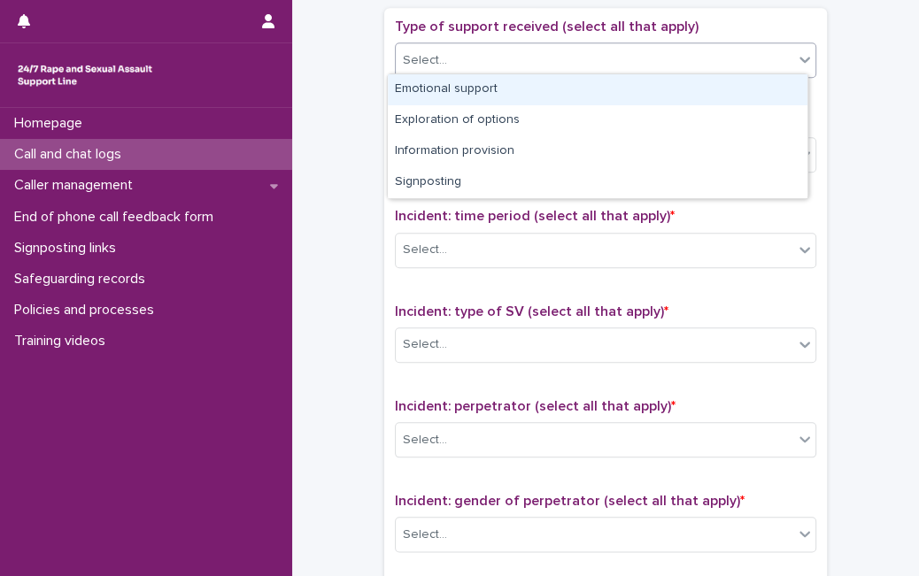
click at [730, 46] on div "Select..." at bounding box center [595, 60] width 398 height 29
click at [676, 89] on div "Emotional support" at bounding box center [598, 89] width 420 height 31
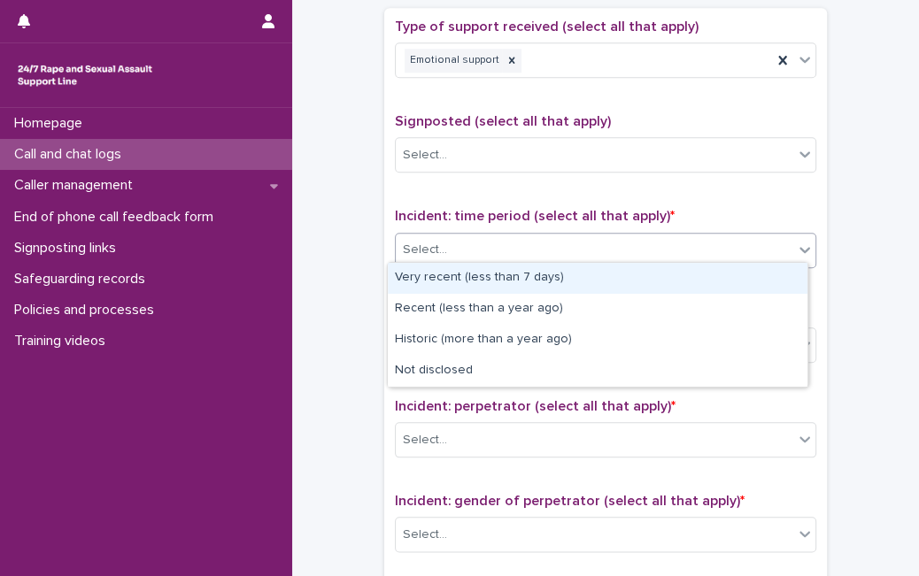
click at [606, 244] on div "Select..." at bounding box center [595, 250] width 398 height 29
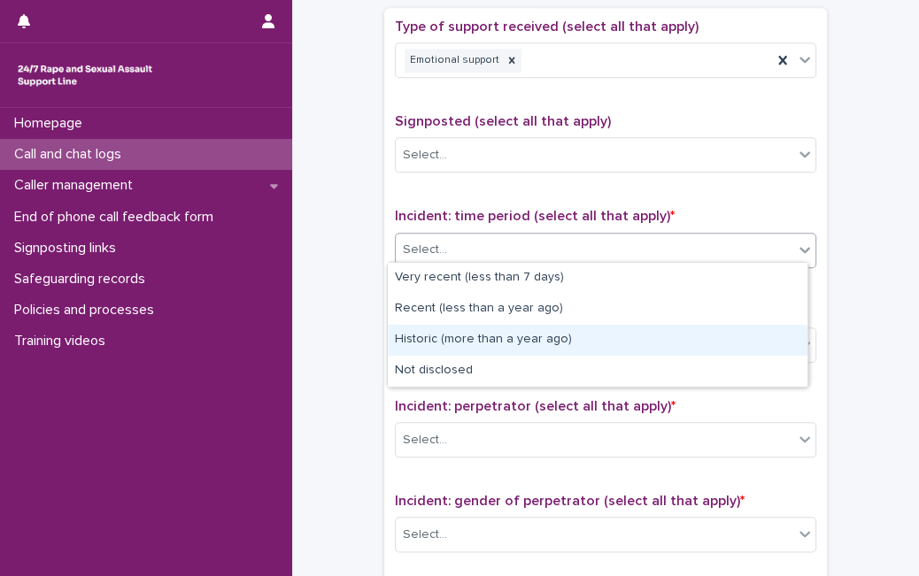
click at [584, 337] on div "Historic (more than a year ago)" at bounding box center [598, 340] width 420 height 31
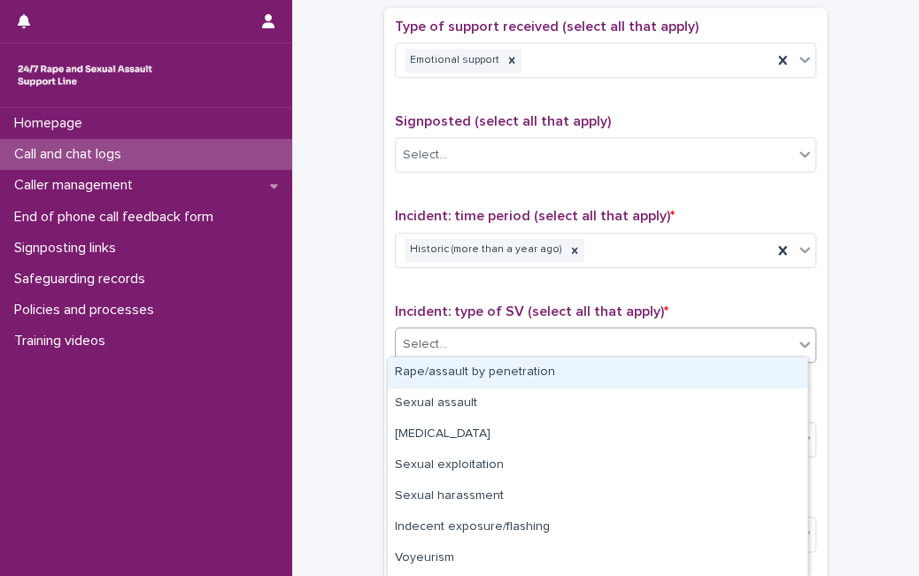
click at [584, 337] on div "Select..." at bounding box center [595, 344] width 398 height 29
click at [570, 367] on div "Rape/assault by penetration" at bounding box center [598, 373] width 420 height 31
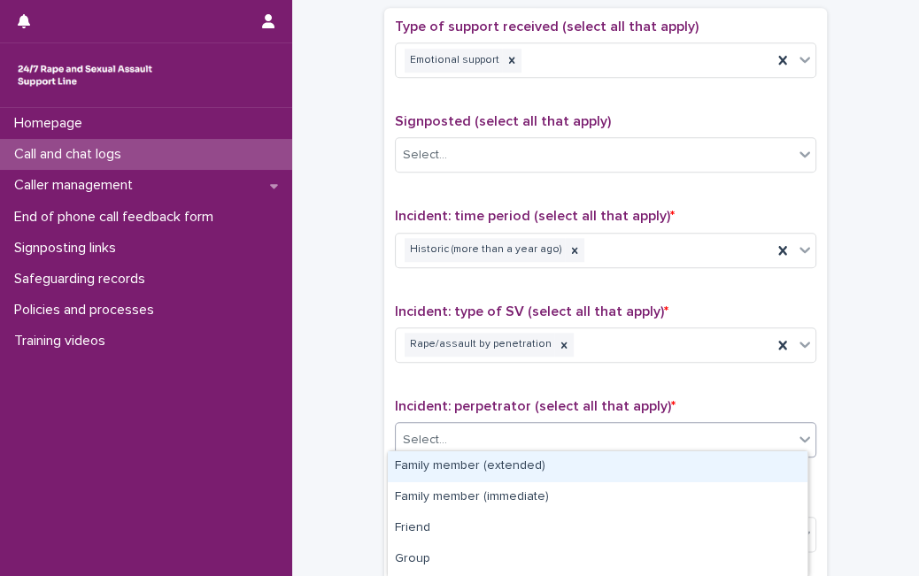
click at [545, 441] on div "Select..." at bounding box center [595, 440] width 398 height 29
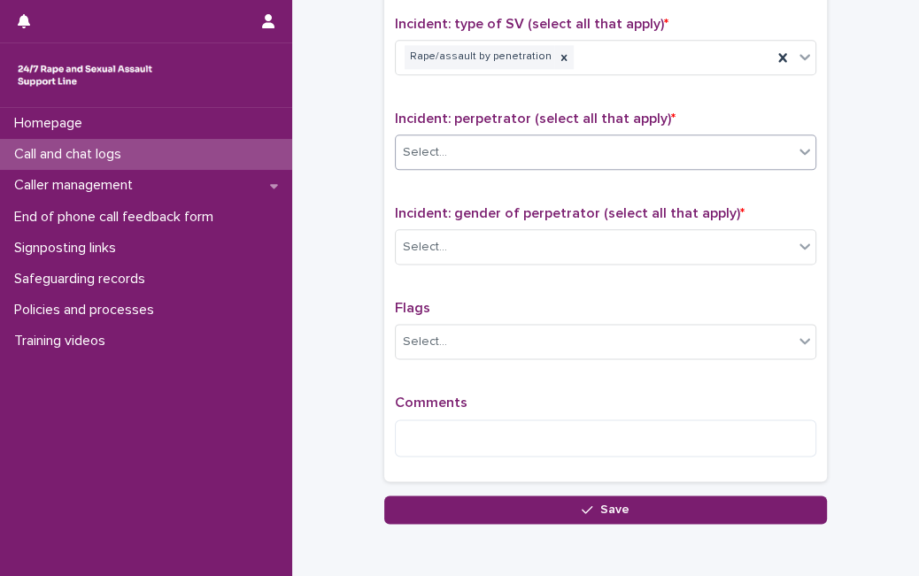
scroll to position [1313, 0]
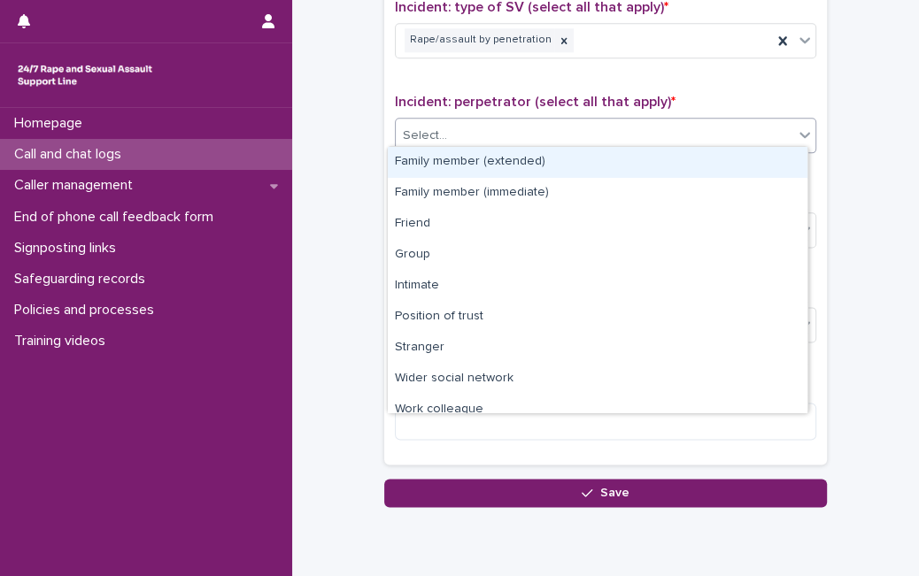
click at [639, 126] on div "Select..." at bounding box center [595, 135] width 398 height 29
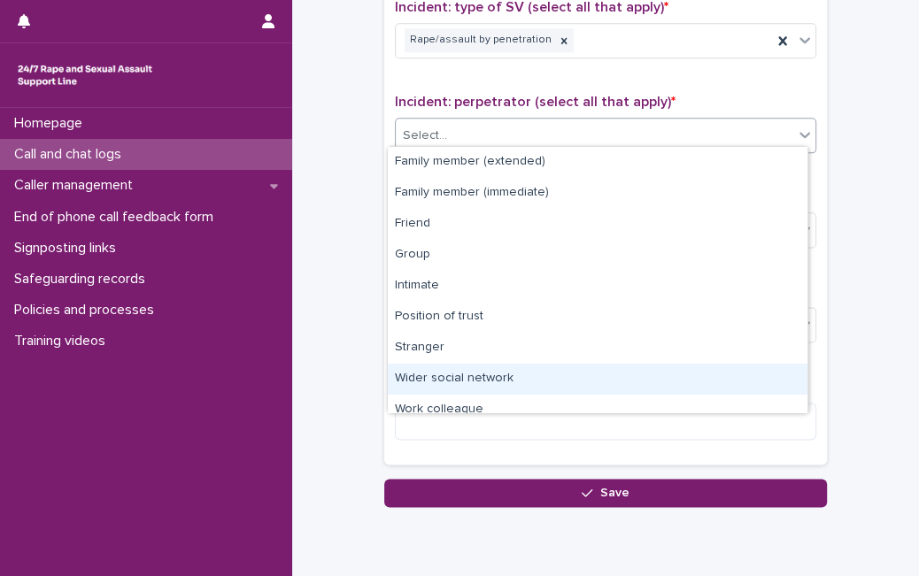
scroll to position [75, 0]
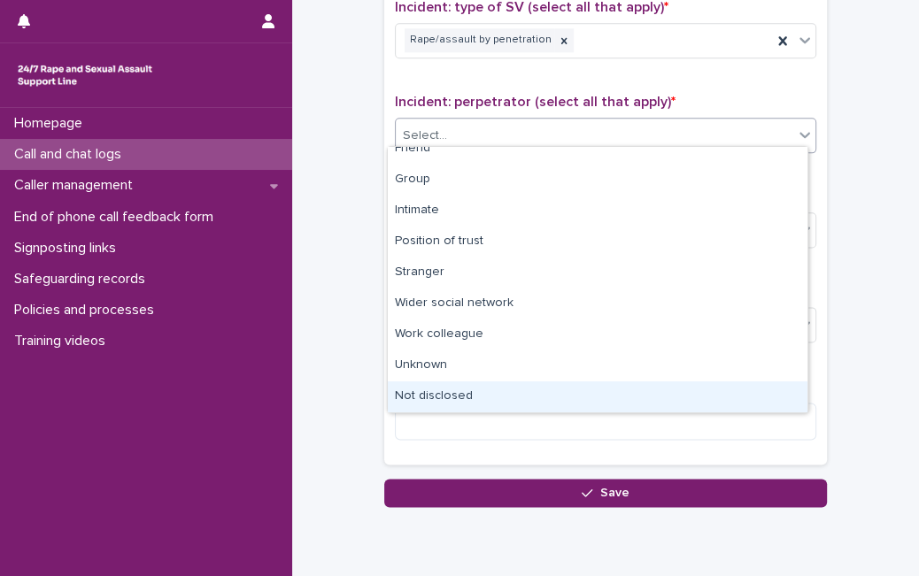
click at [748, 397] on div "Not disclosed" at bounding box center [598, 397] width 420 height 31
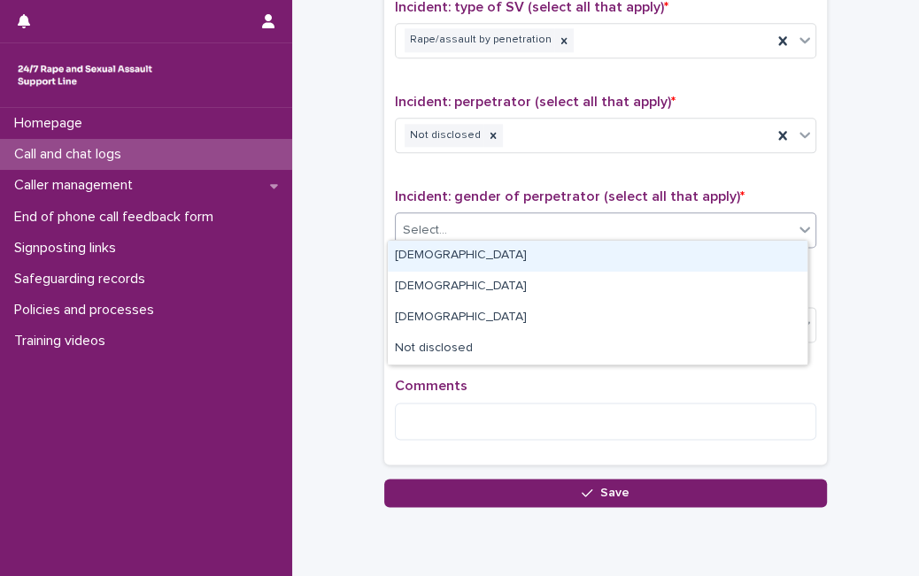
click at [713, 216] on div "Select..." at bounding box center [595, 230] width 398 height 29
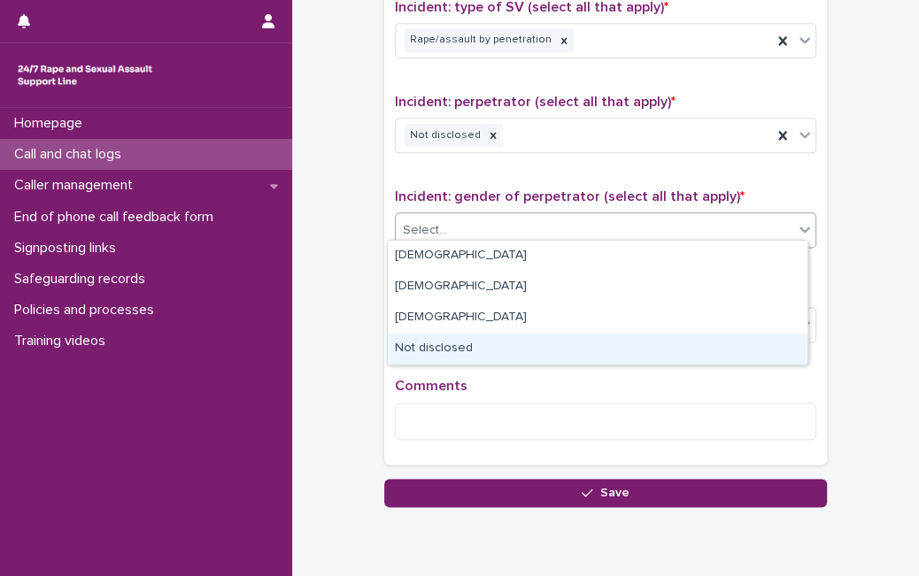
click at [623, 343] on div "Not disclosed" at bounding box center [598, 349] width 420 height 31
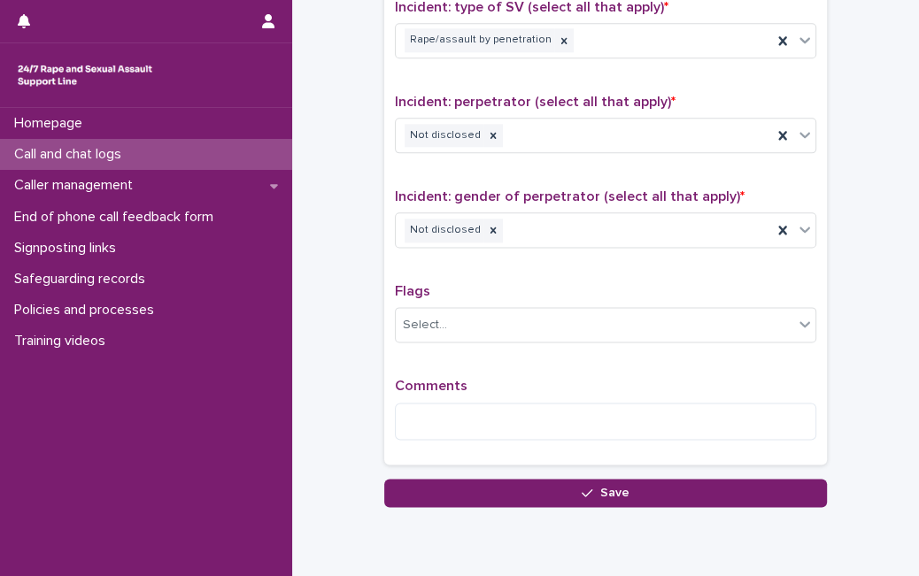
click at [464, 368] on div "Type of support received (select all that apply) Emotional support Signposted (…" at bounding box center [605, 84] width 421 height 740
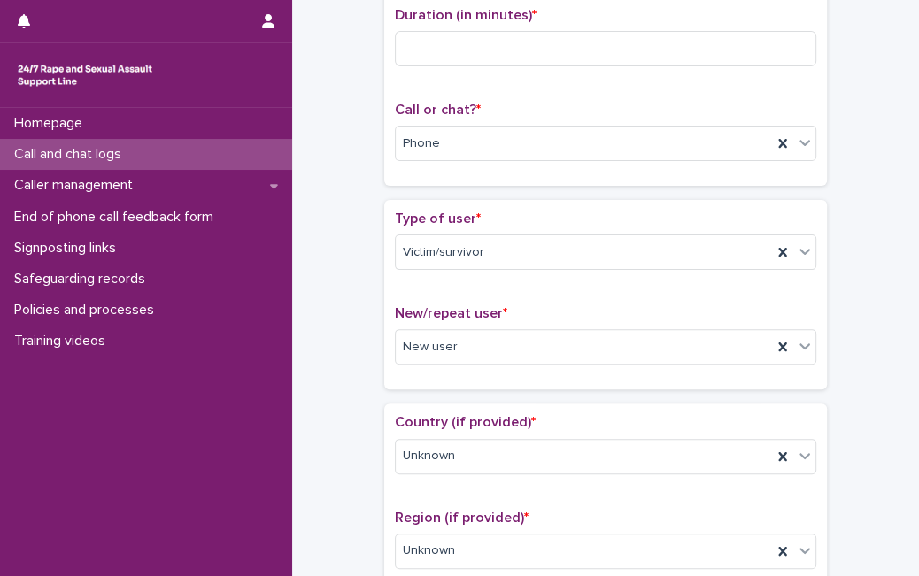
scroll to position [81, 0]
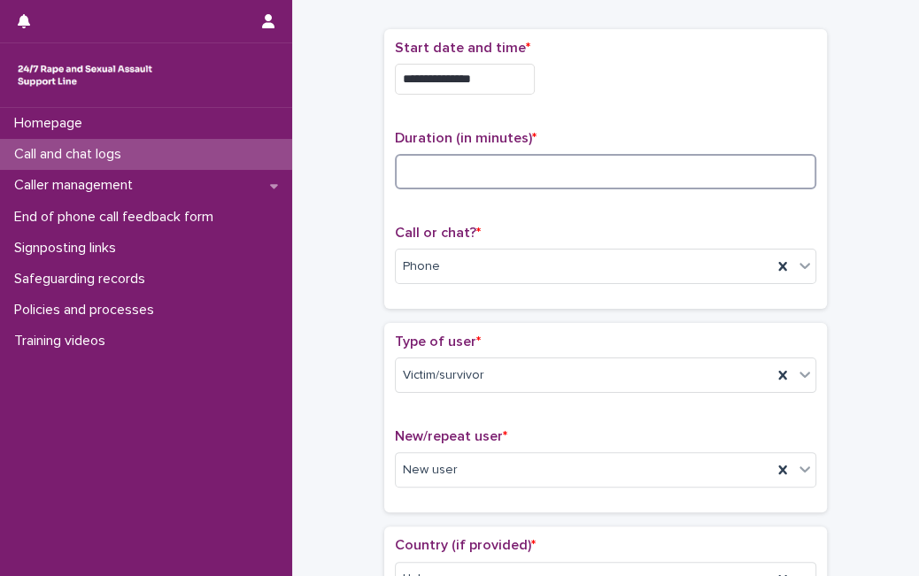
click at [707, 174] on input at bounding box center [605, 171] width 421 height 35
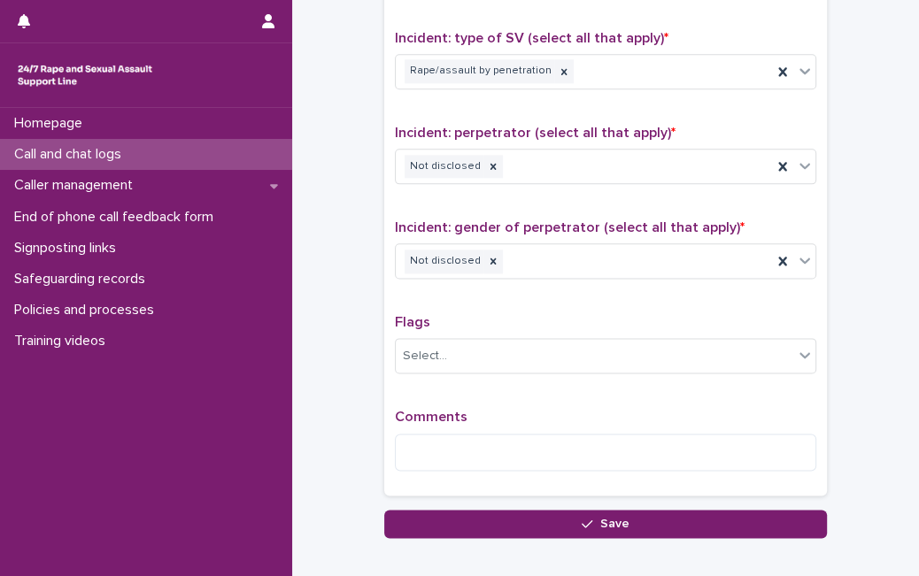
scroll to position [1296, 0]
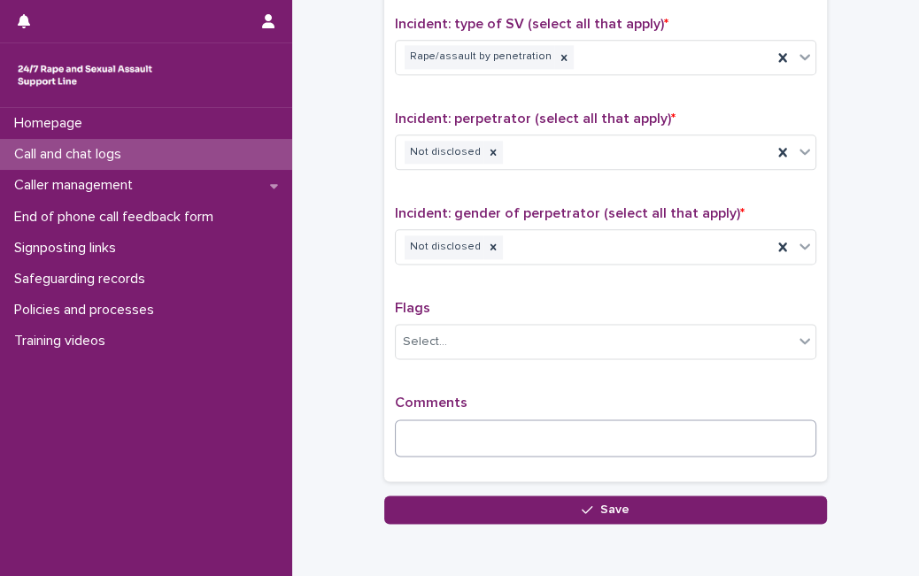
type input "**"
click at [771, 444] on textarea at bounding box center [605, 438] width 421 height 37
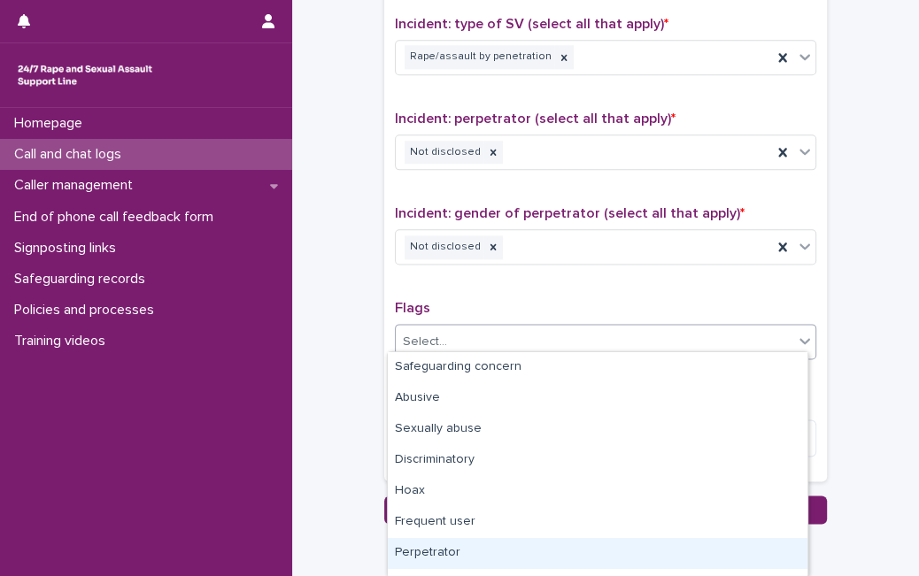
drag, startPoint x: 781, startPoint y: 335, endPoint x: 801, endPoint y: 544, distance: 209.9
click at [801, 544] on body "**********" at bounding box center [459, 288] width 919 height 576
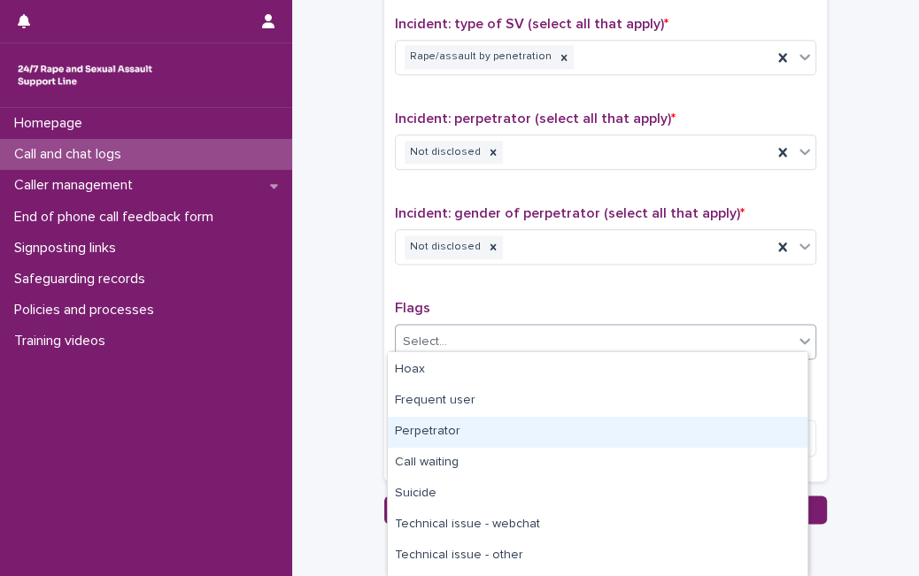
scroll to position [146, 0]
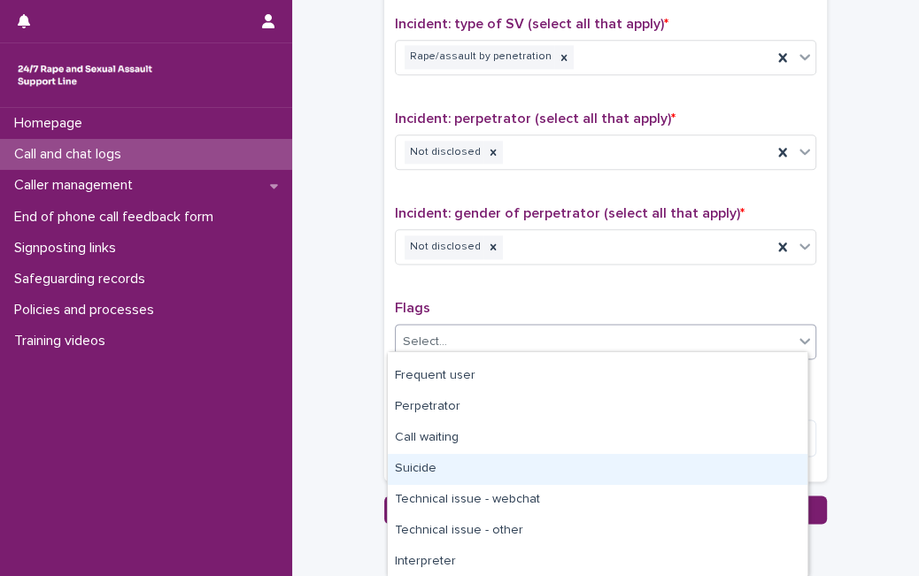
click at [740, 473] on div "Suicide" at bounding box center [598, 469] width 420 height 31
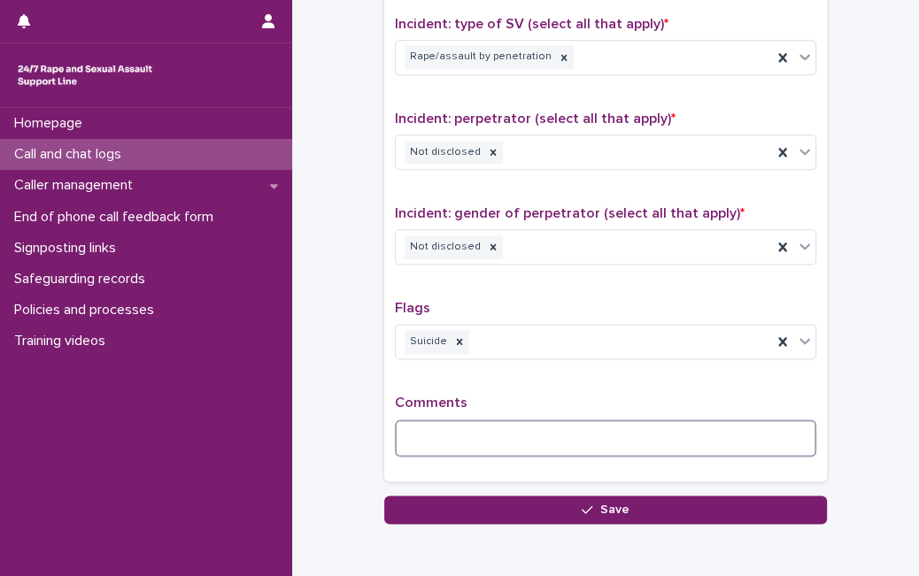
click at [738, 434] on textarea at bounding box center [605, 438] width 421 height 37
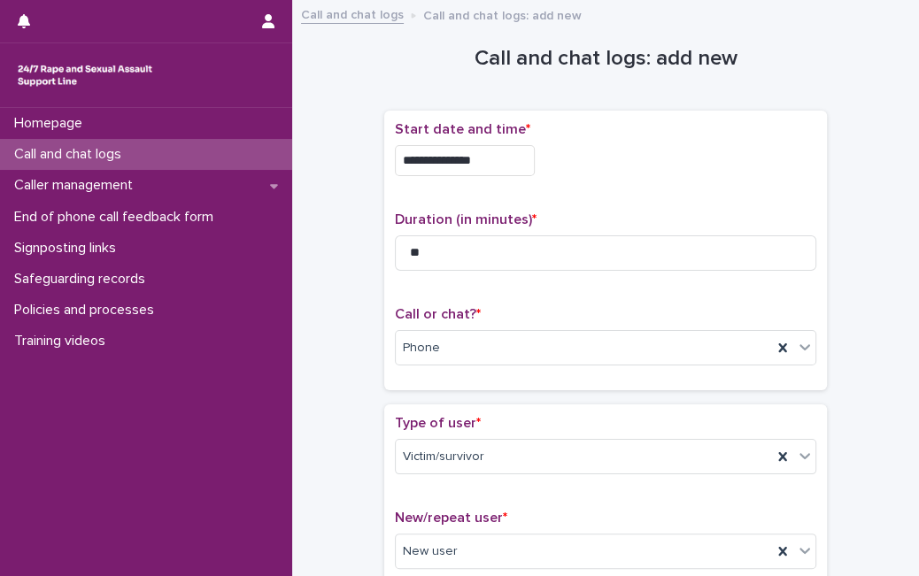
scroll to position [1434, 0]
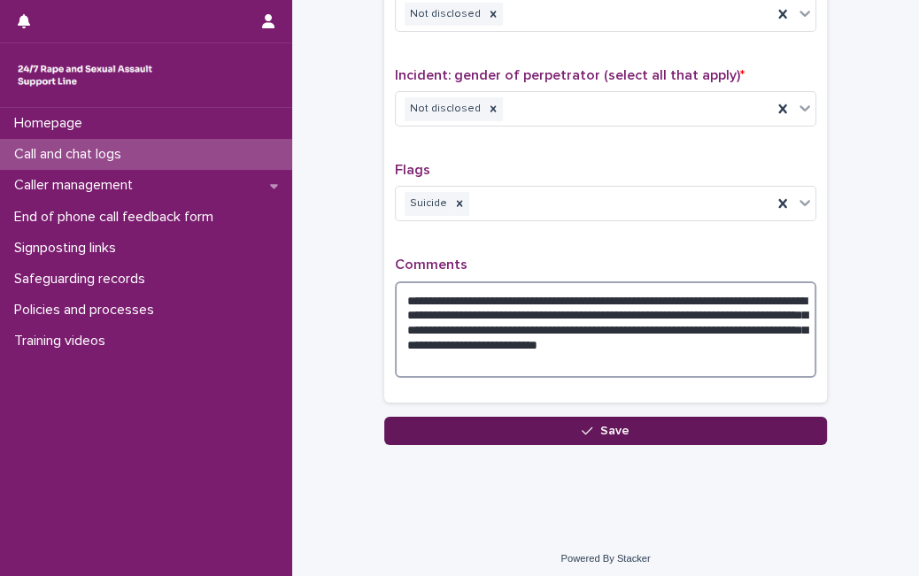
type textarea "**********"
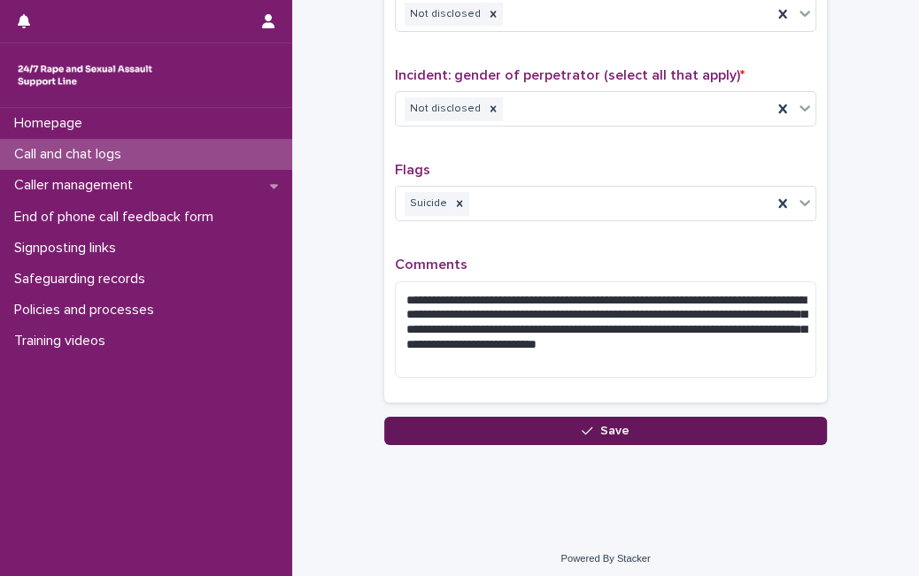
click at [745, 423] on button "Save" at bounding box center [605, 431] width 443 height 28
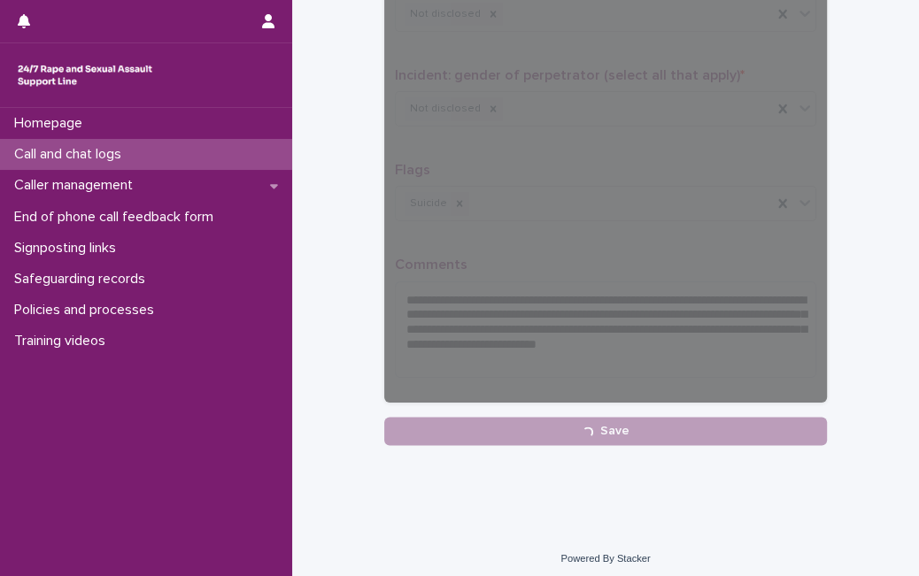
scroll to position [375, 0]
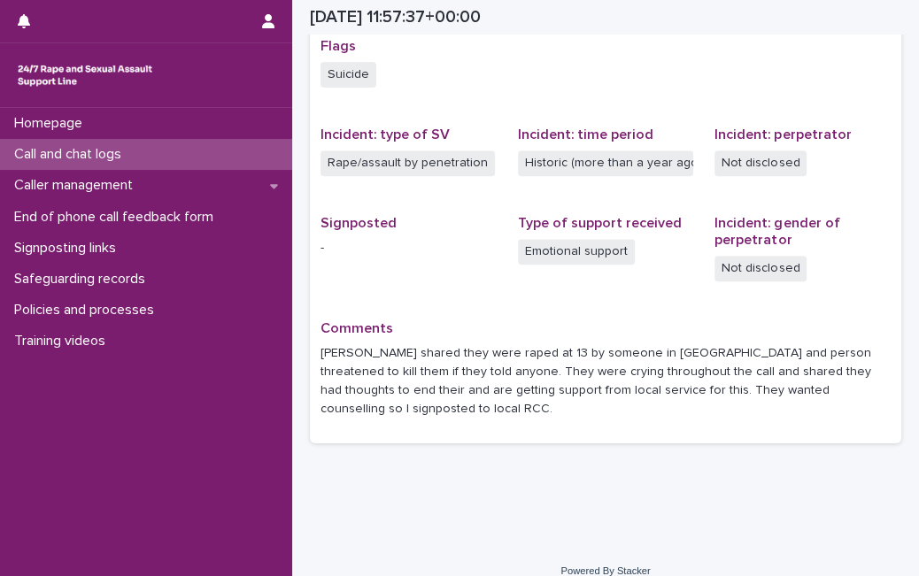
click at [95, 163] on div "Call and chat logs" at bounding box center [146, 154] width 292 height 31
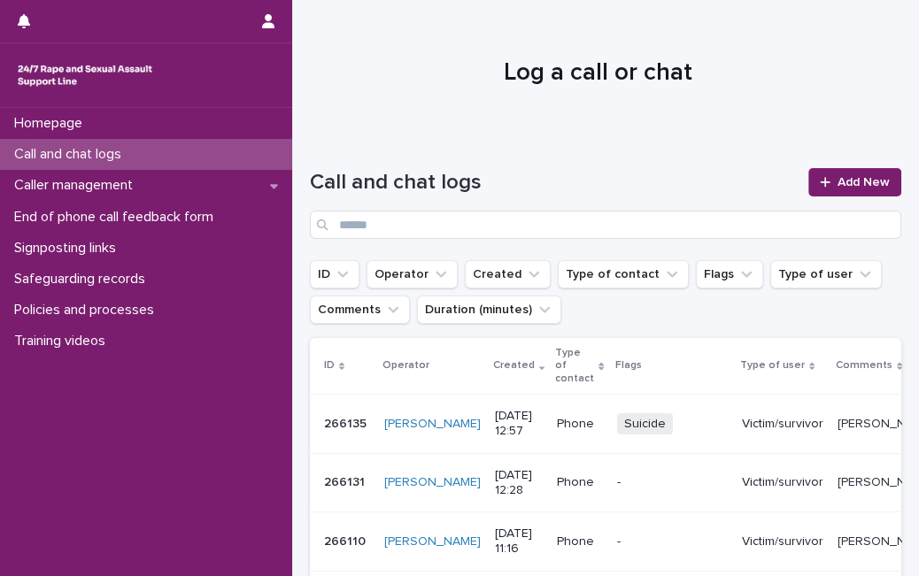
click at [390, 64] on h1 "Log a call or chat" at bounding box center [598, 73] width 576 height 30
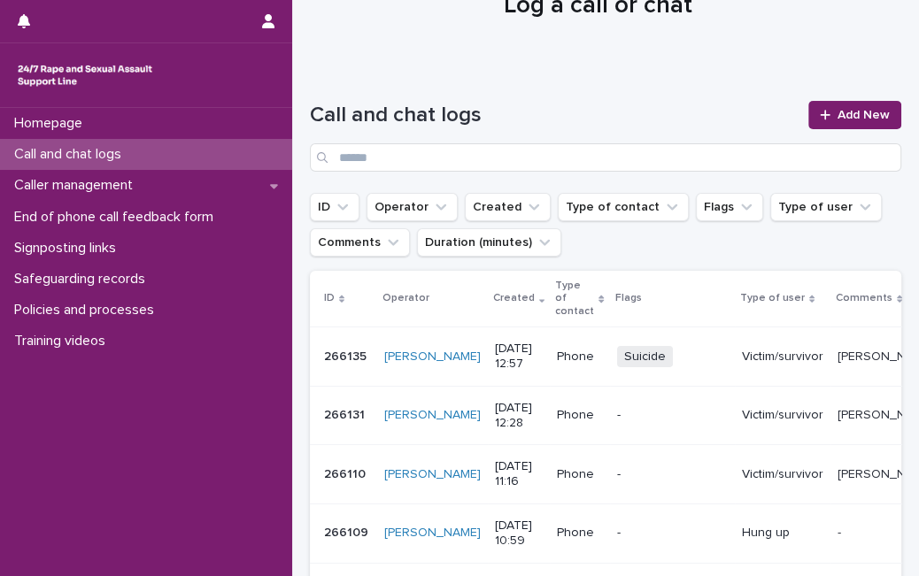
scroll to position [39, 0]
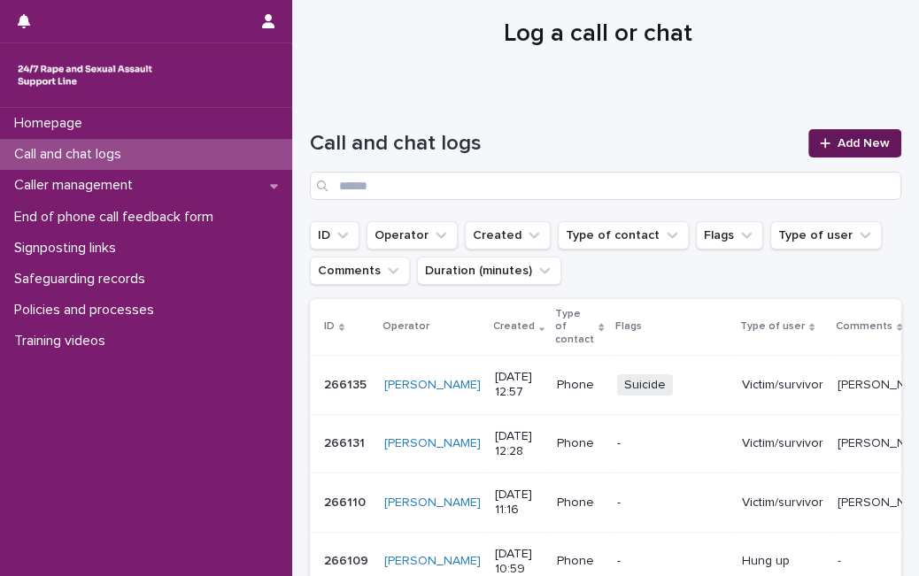
click at [856, 152] on link "Add New" at bounding box center [854, 143] width 93 height 28
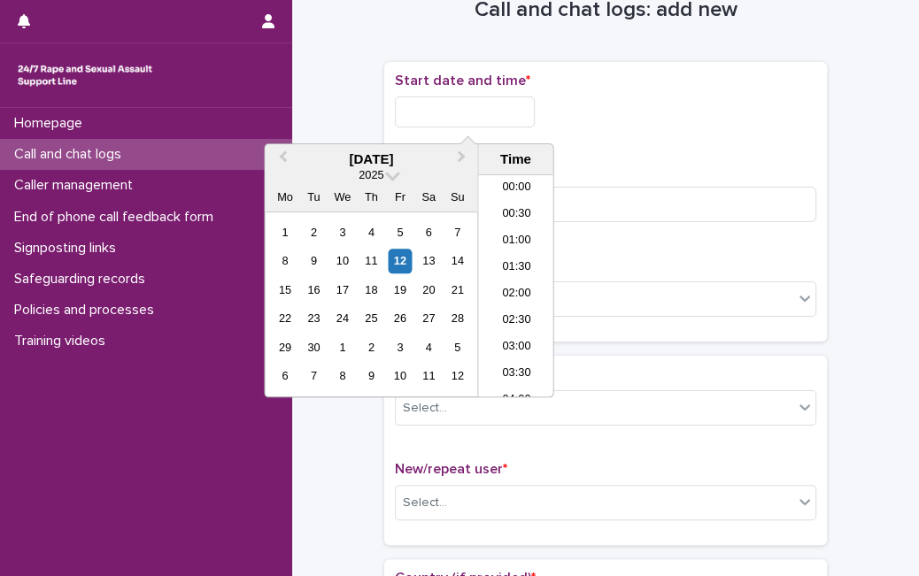
scroll to position [592, 0]
click at [502, 98] on input "text" at bounding box center [465, 112] width 140 height 31
click at [390, 251] on div "12" at bounding box center [400, 262] width 24 height 24
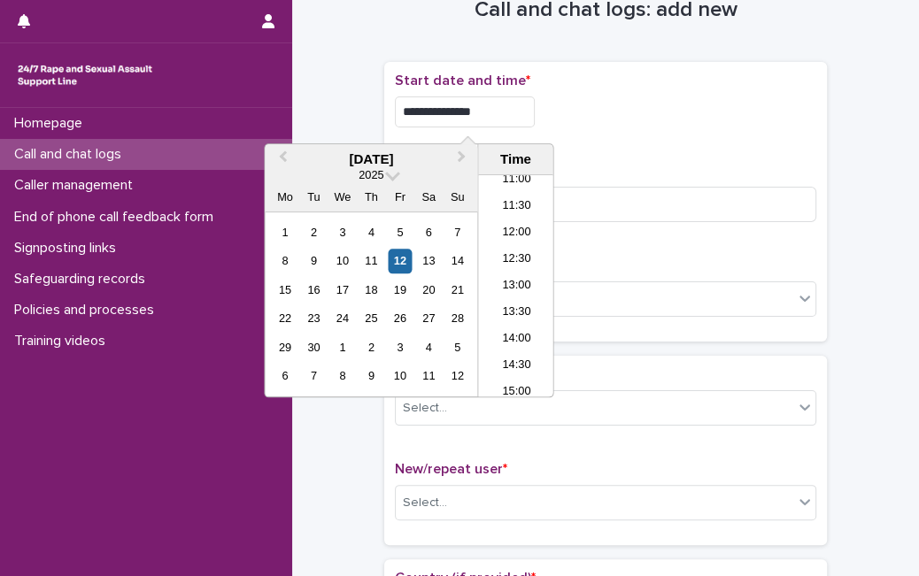
click at [485, 104] on input "**********" at bounding box center [465, 112] width 140 height 31
type input "**********"
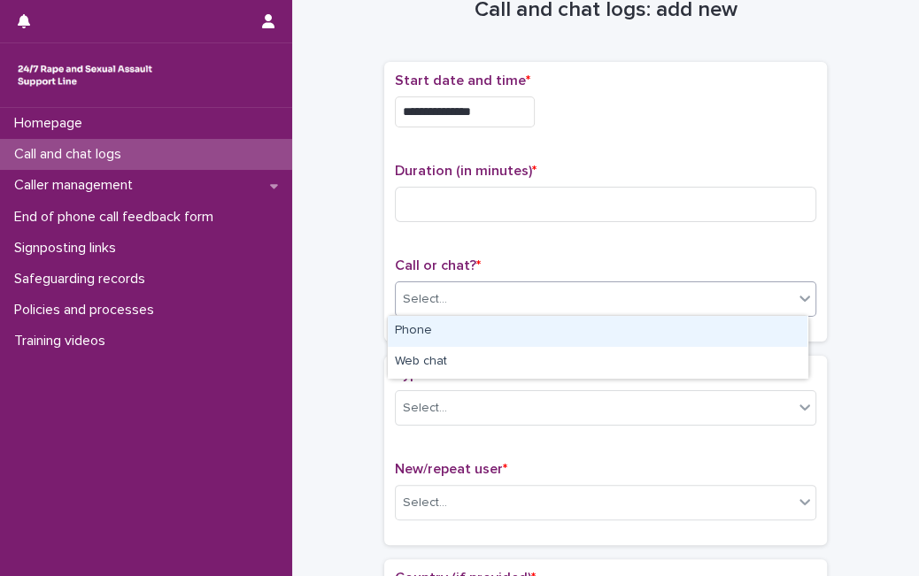
click at [741, 305] on div "Select..." at bounding box center [595, 299] width 398 height 29
click at [638, 333] on div "Phone" at bounding box center [598, 331] width 420 height 31
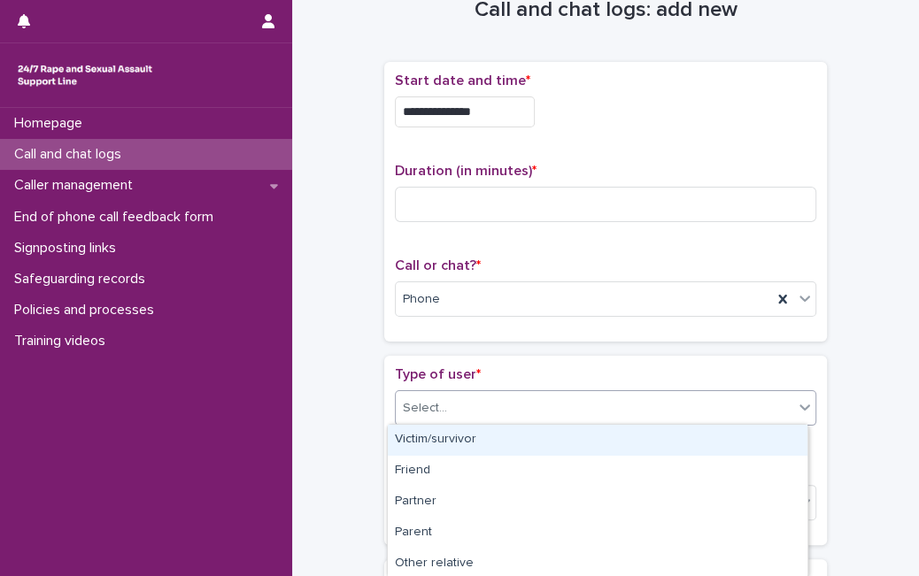
click at [580, 398] on div "Select..." at bounding box center [595, 408] width 398 height 29
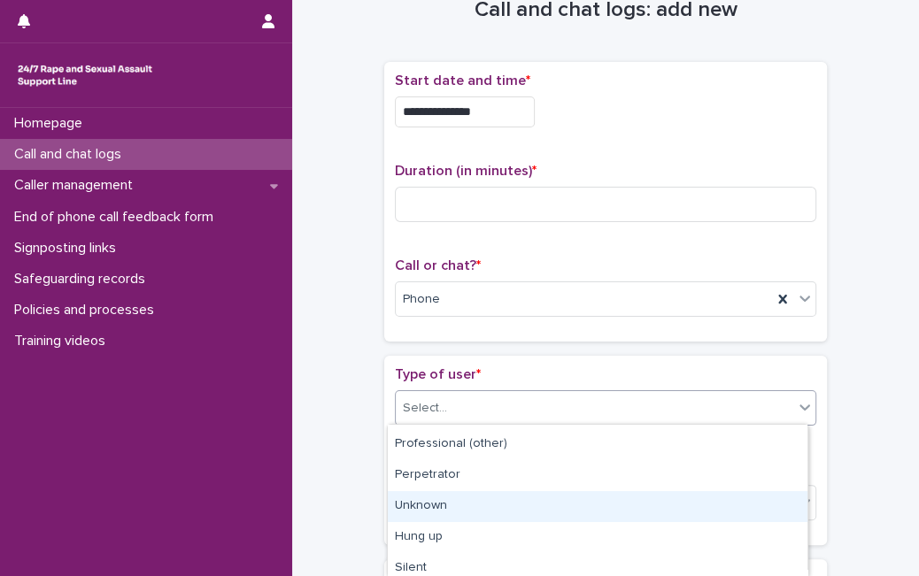
scroll to position [312, 0]
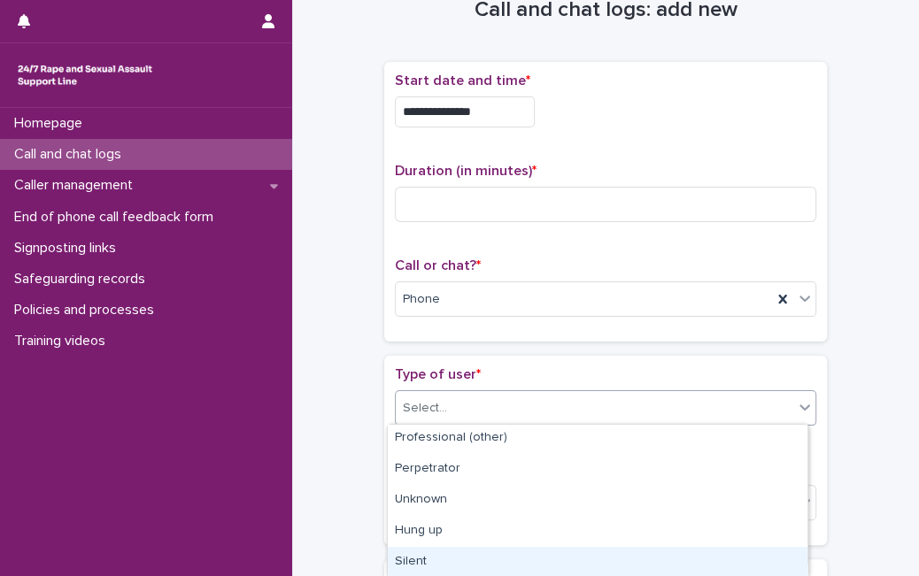
click at [768, 565] on div "Silent" at bounding box center [598, 562] width 420 height 31
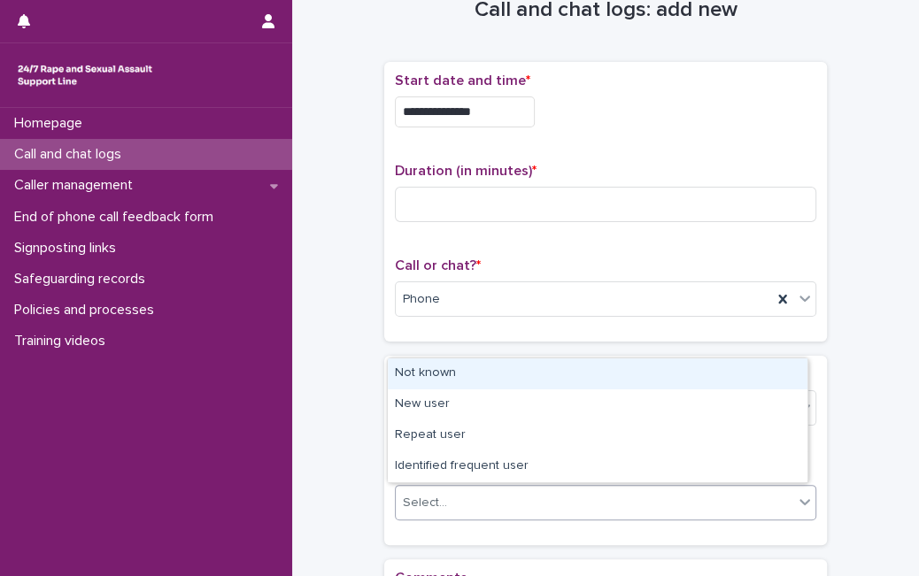
click at [710, 515] on div "Select..." at bounding box center [605, 502] width 421 height 35
click at [703, 378] on div "Not known" at bounding box center [598, 374] width 420 height 31
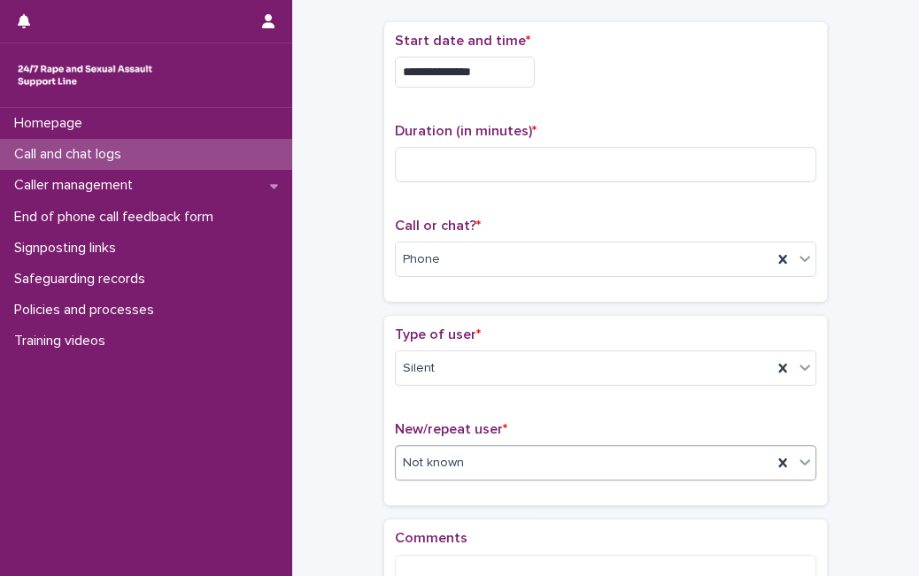
scroll to position [127, 0]
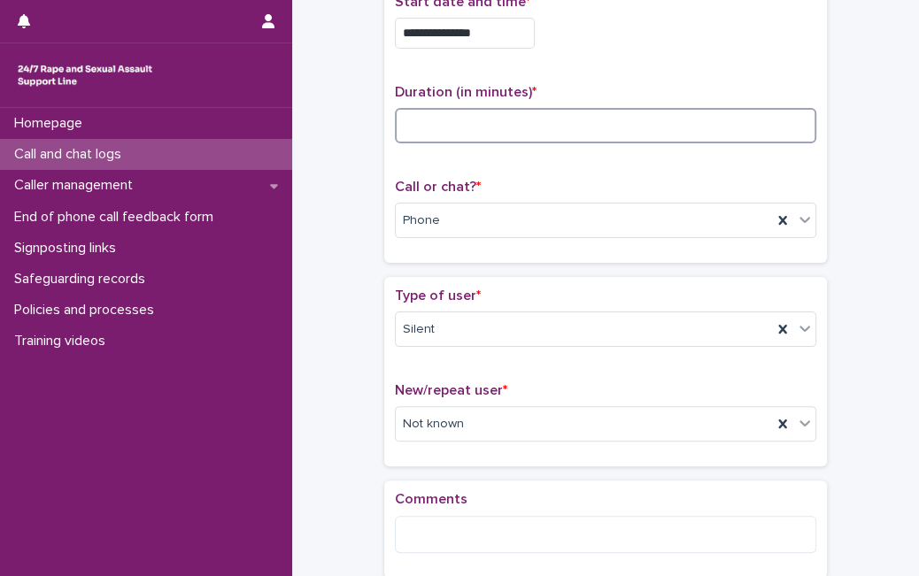
click at [624, 130] on input at bounding box center [605, 125] width 421 height 35
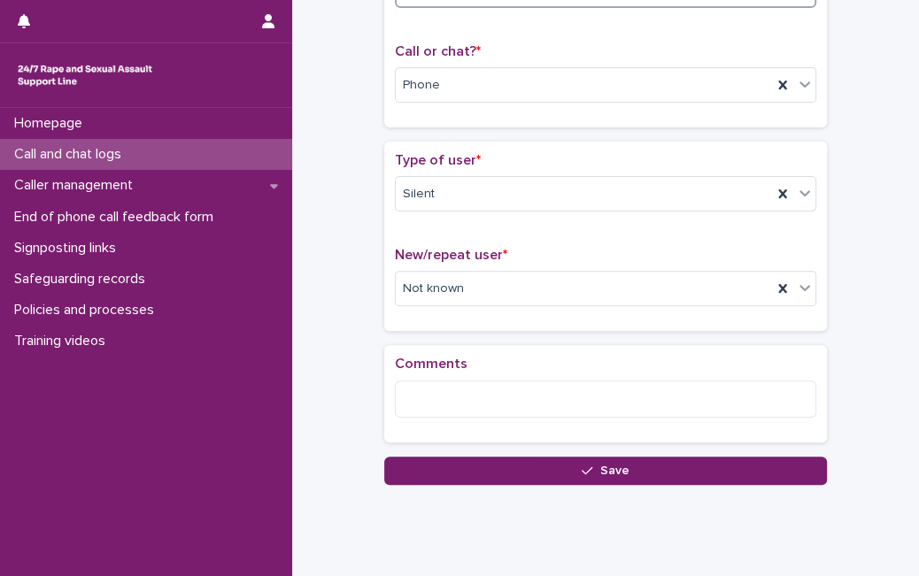
scroll to position [266, 0]
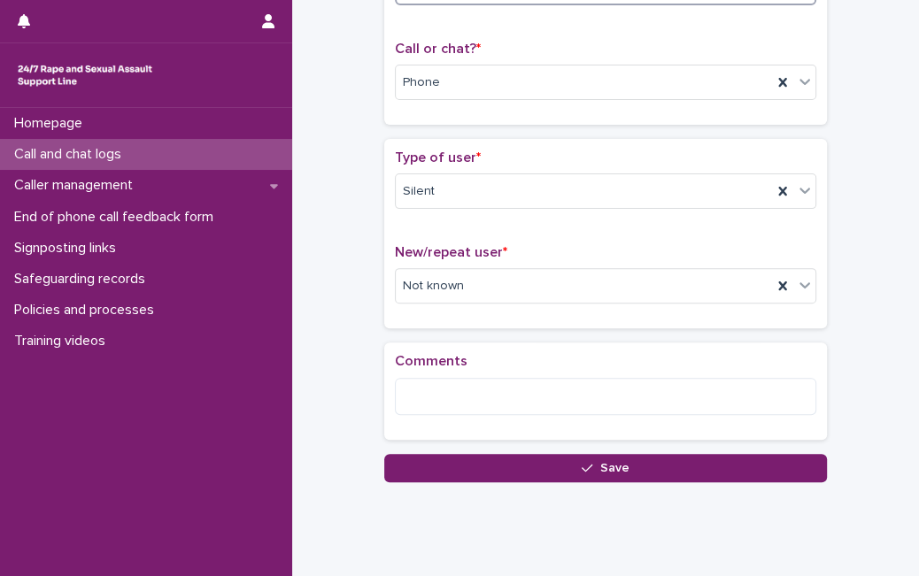
type input "**"
click at [544, 373] on div "Comments" at bounding box center [605, 391] width 421 height 76
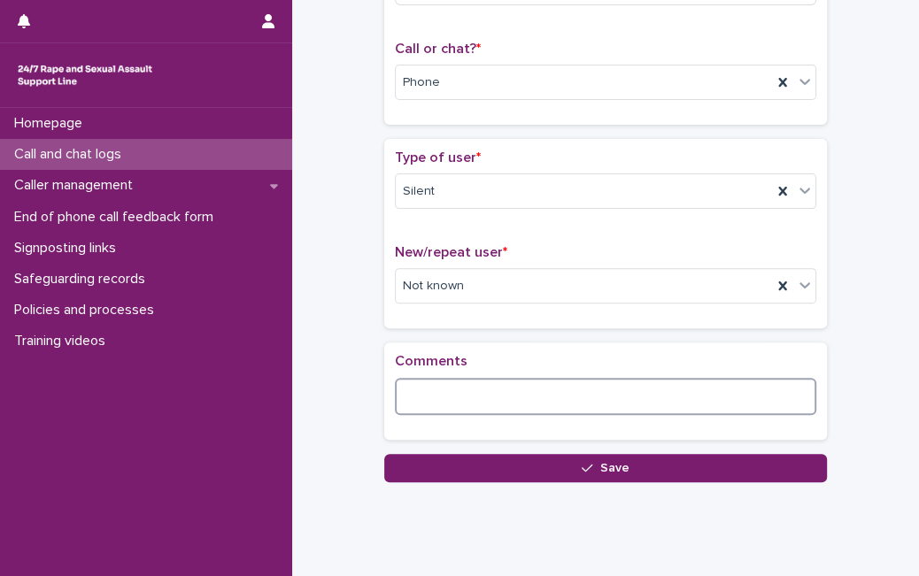
click at [536, 390] on textarea at bounding box center [605, 396] width 421 height 37
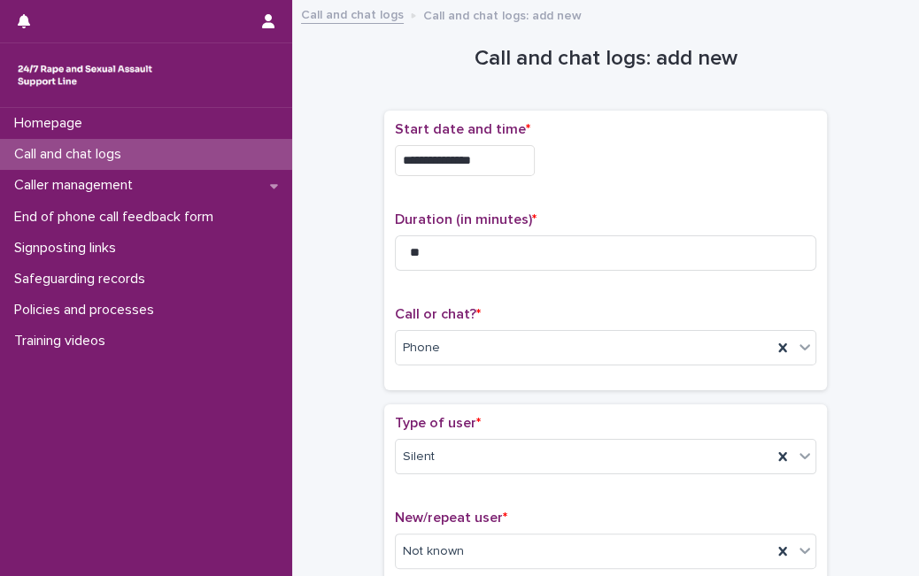
scroll to position [323, 0]
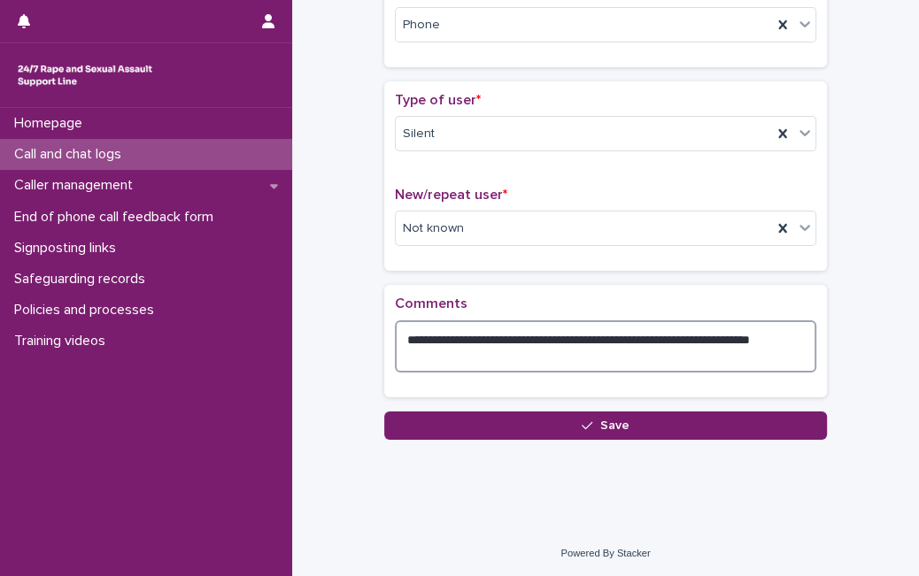
click at [637, 332] on textarea "**********" at bounding box center [605, 347] width 421 height 52
click at [547, 351] on textarea "**********" at bounding box center [605, 347] width 421 height 52
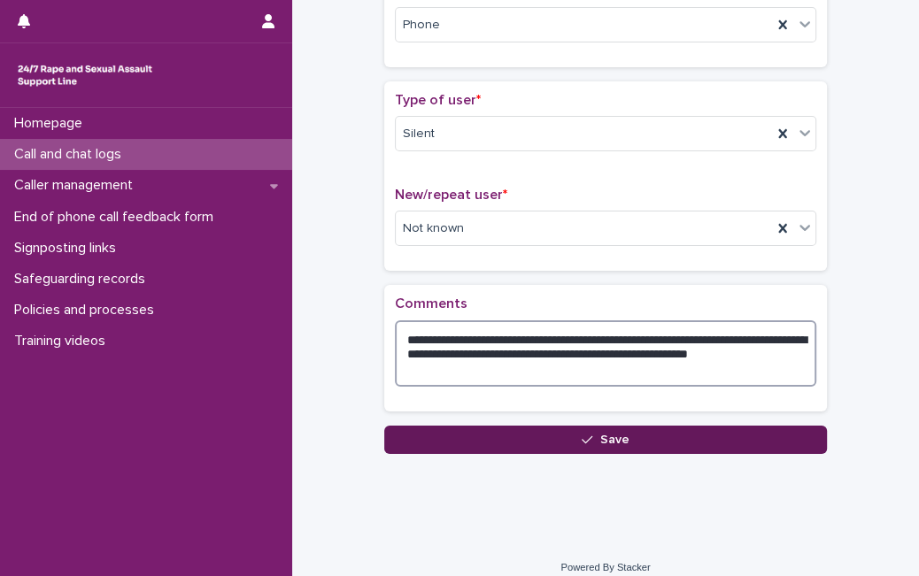
type textarea "**********"
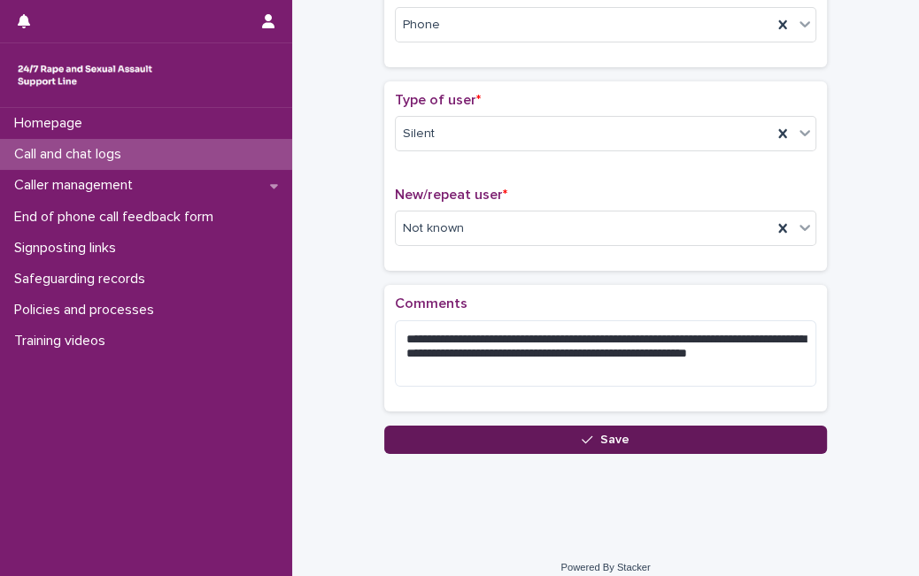
click at [648, 432] on button "Save" at bounding box center [605, 440] width 443 height 28
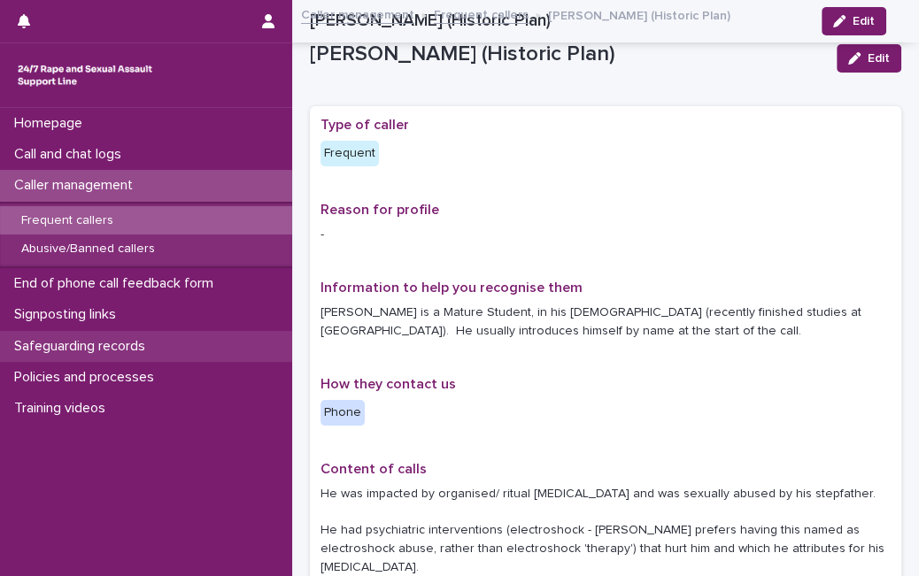
scroll to position [1219, 0]
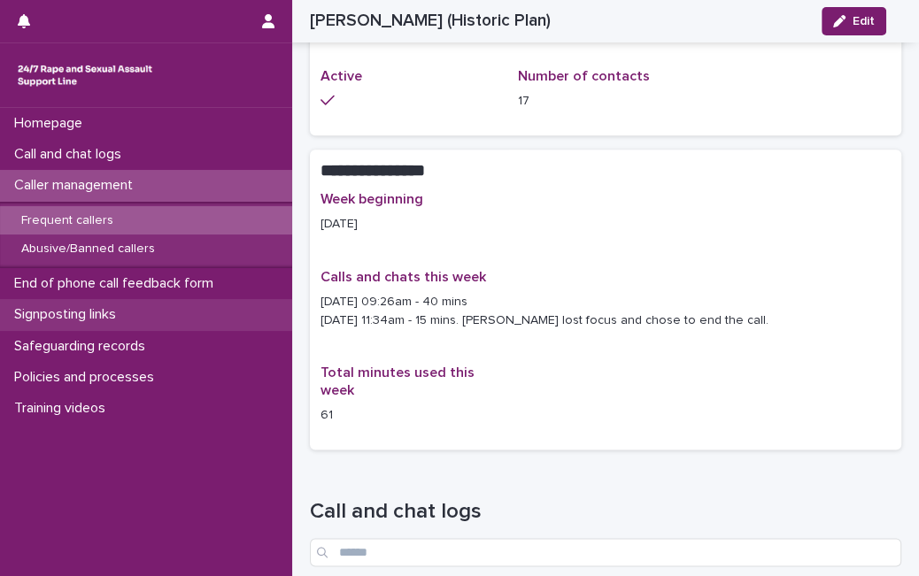
click at [148, 309] on div "Signposting links" at bounding box center [146, 314] width 292 height 31
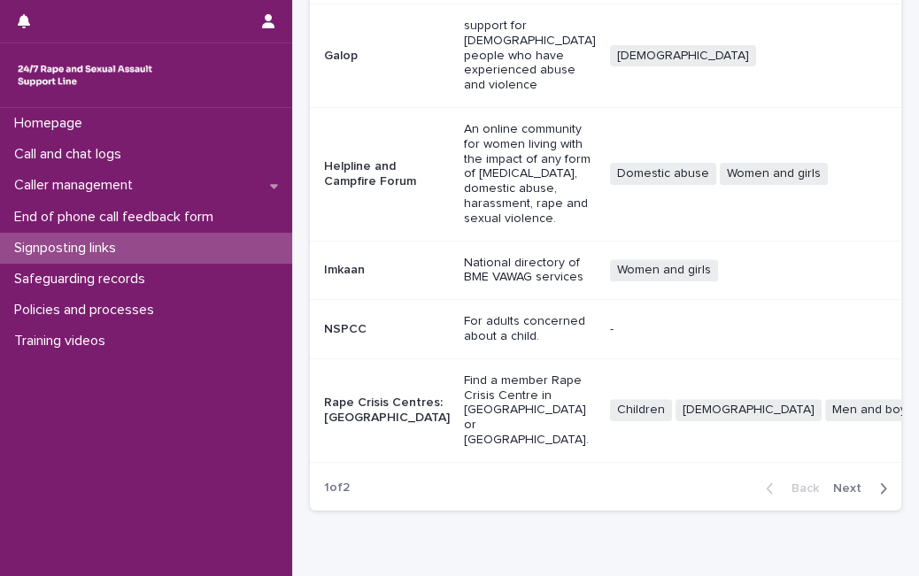
scroll to position [529, 0]
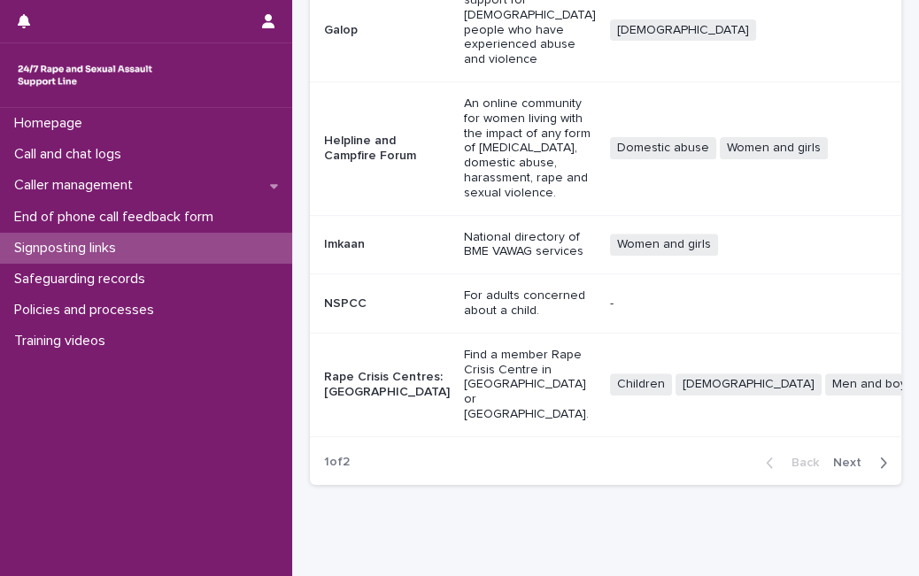
click at [845, 457] on span "Next" at bounding box center [852, 463] width 39 height 12
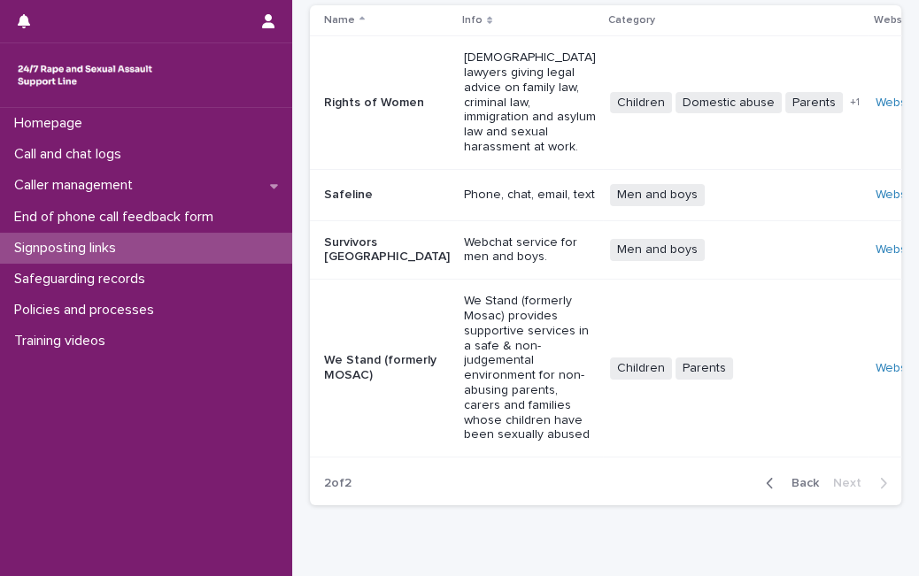
scroll to position [123, 0]
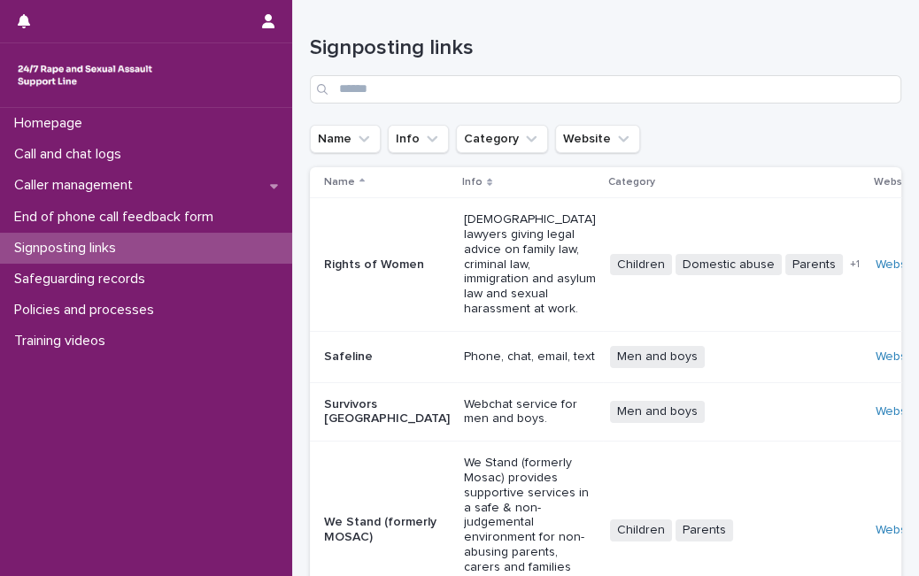
scroll to position [123, 0]
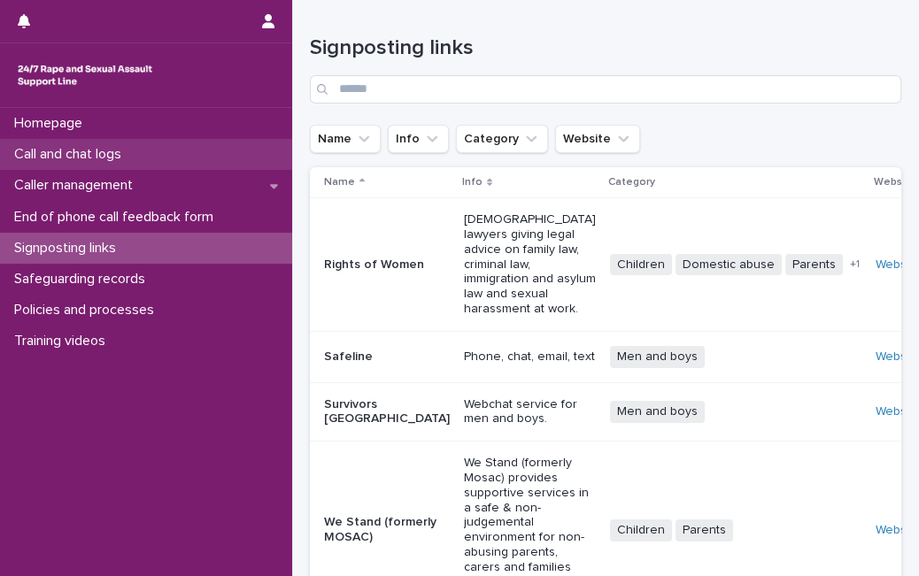
scroll to position [123, 0]
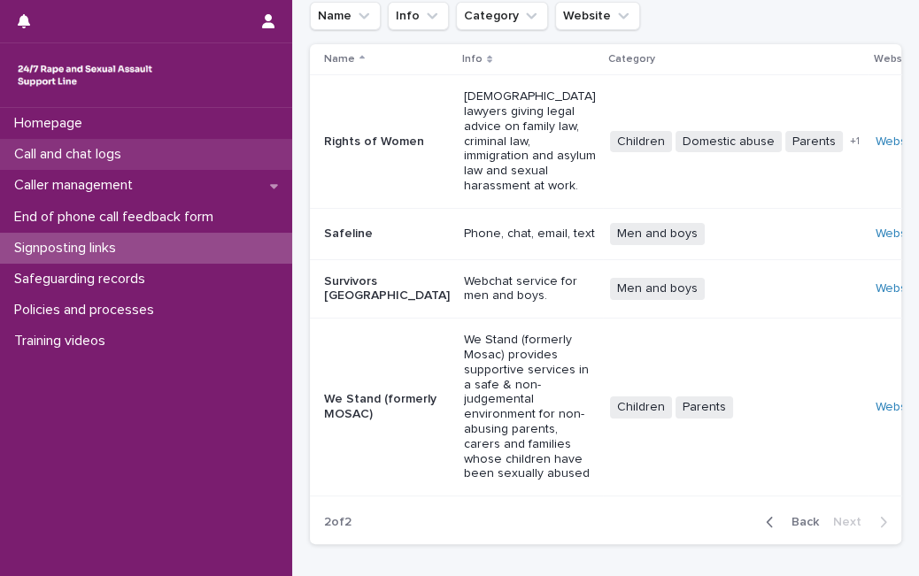
drag, startPoint x: 0, startPoint y: 0, endPoint x: 184, endPoint y: 147, distance: 235.6
click at [184, 147] on div "Call and chat logs" at bounding box center [146, 154] width 292 height 31
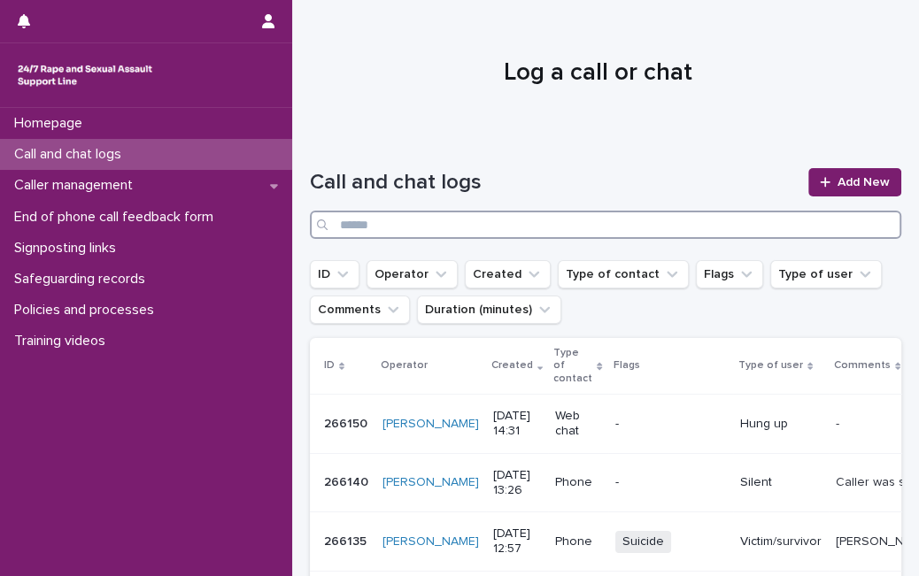
click at [473, 220] on input "Search" at bounding box center [605, 225] width 591 height 28
type input "**********"
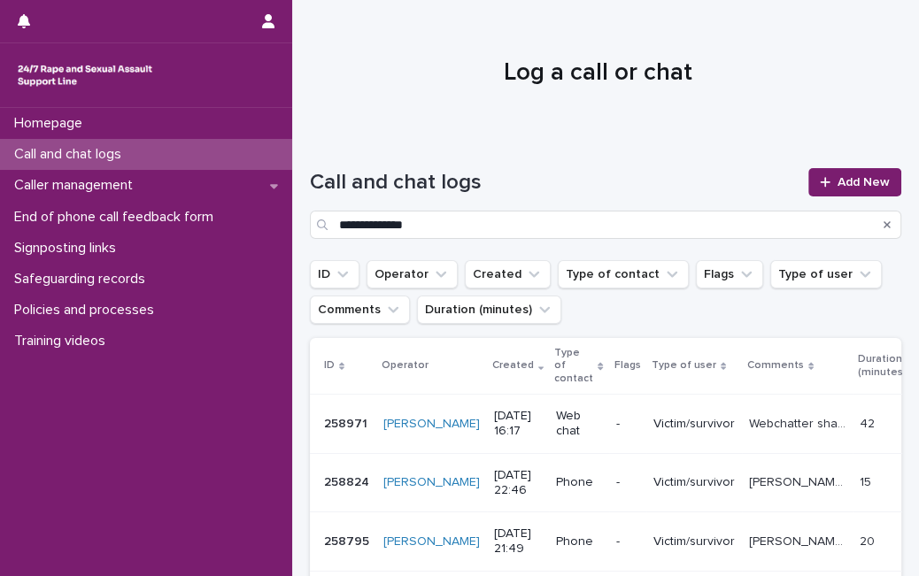
click at [749, 413] on p "Webchatter shared that he has experienced sexual assault through his life. He t…" at bounding box center [799, 422] width 100 height 19
click at [646, 464] on td "Victim/survivor" at bounding box center [694, 482] width 96 height 59
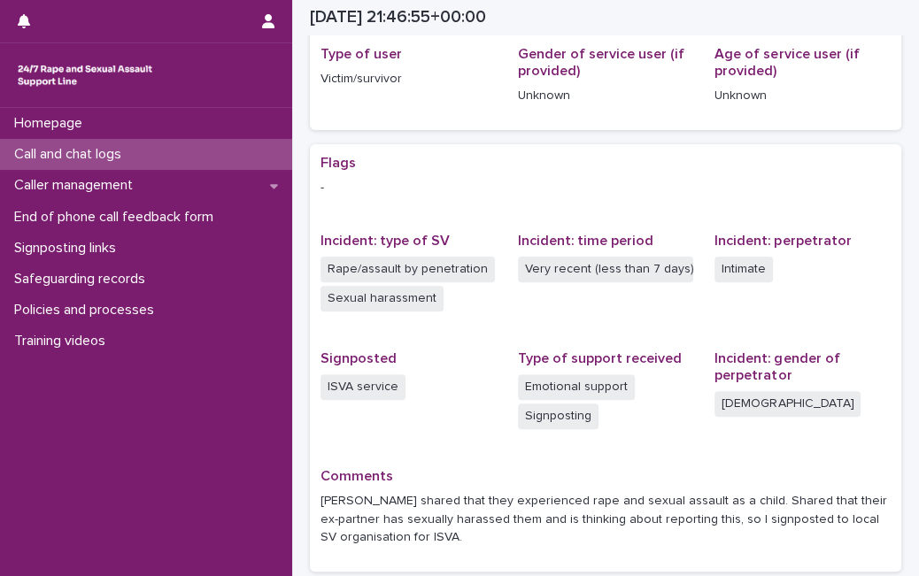
scroll to position [267, 0]
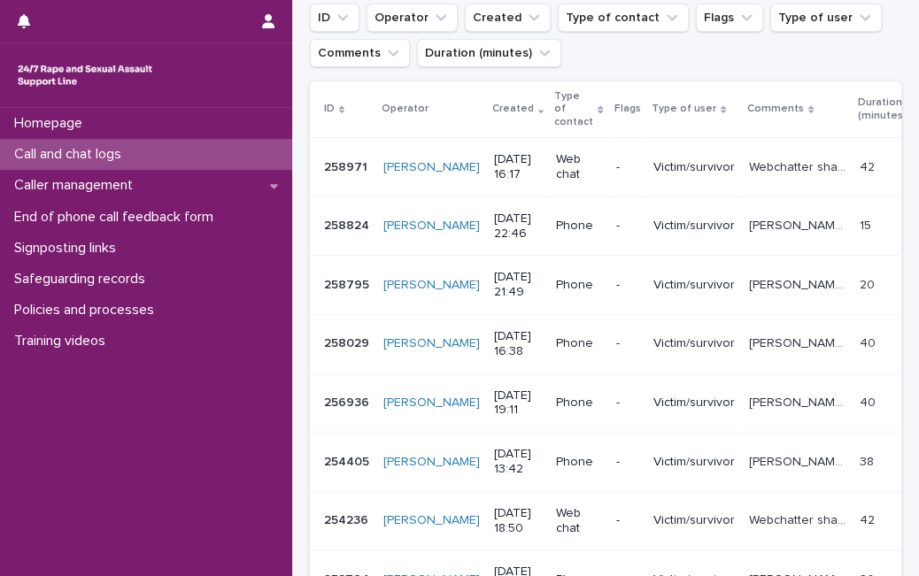
scroll to position [255, 0]
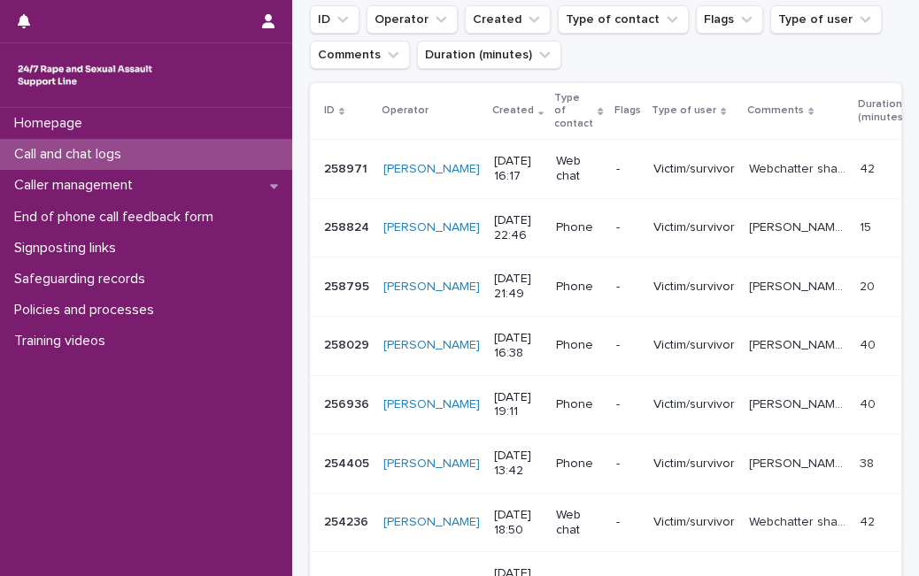
click at [762, 276] on p "Ellie called shared that they experienced sexual assault by their step father a…" at bounding box center [799, 285] width 100 height 19
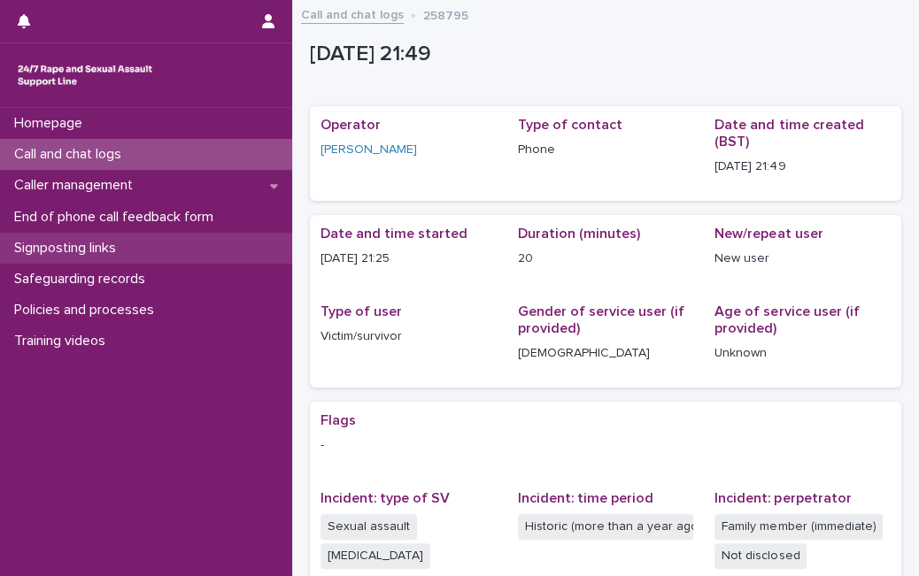
click at [116, 249] on p "Signposting links" at bounding box center [68, 248] width 123 height 17
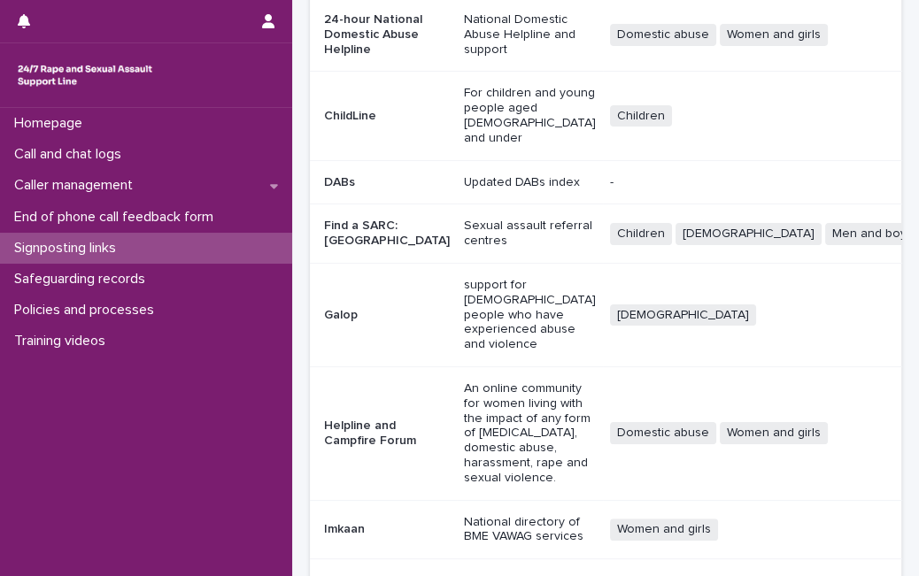
scroll to position [243, 0]
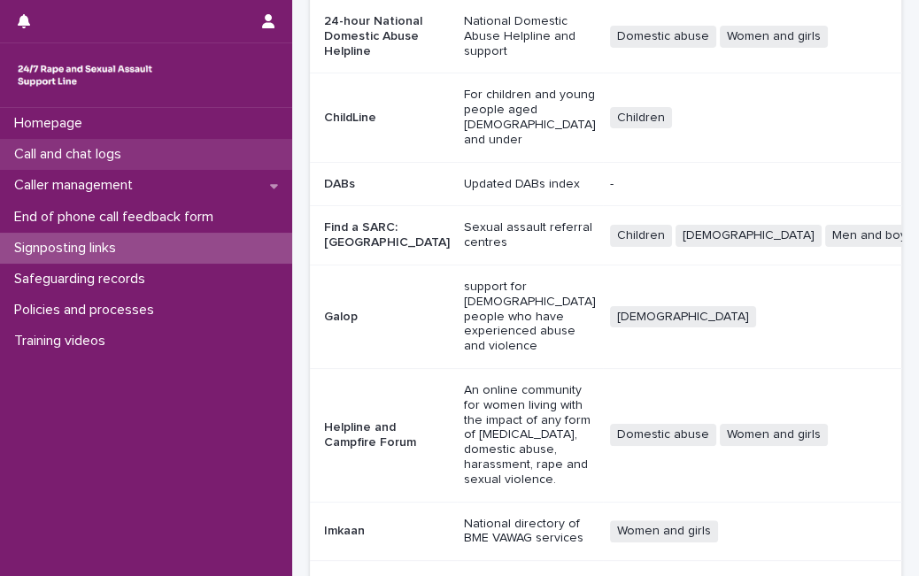
click at [75, 160] on p "Call and chat logs" at bounding box center [71, 154] width 128 height 17
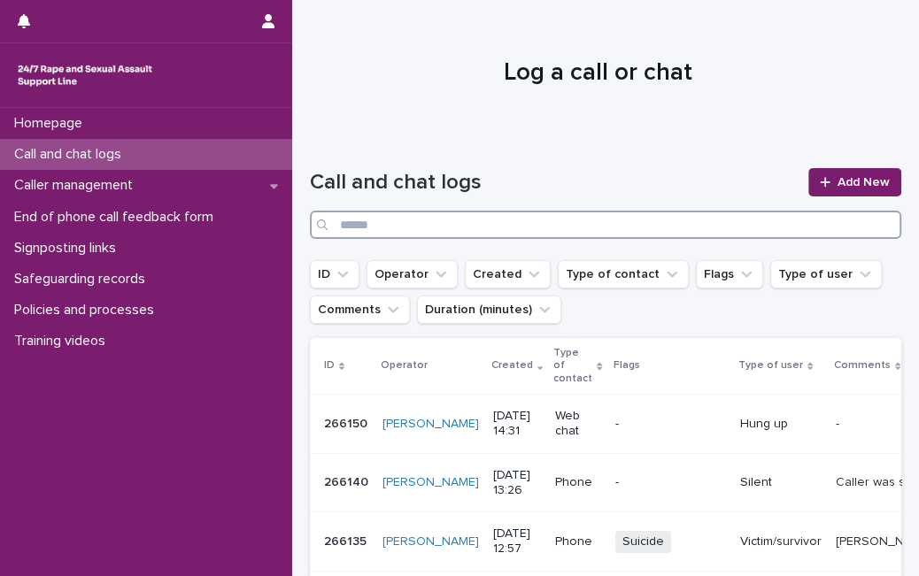
click at [425, 226] on input "Search" at bounding box center [605, 225] width 591 height 28
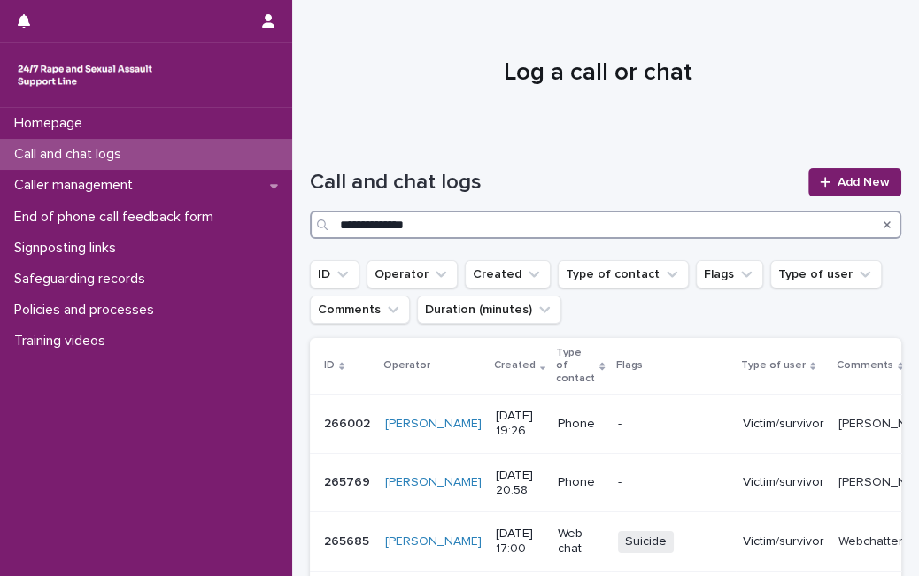
type input "**********"
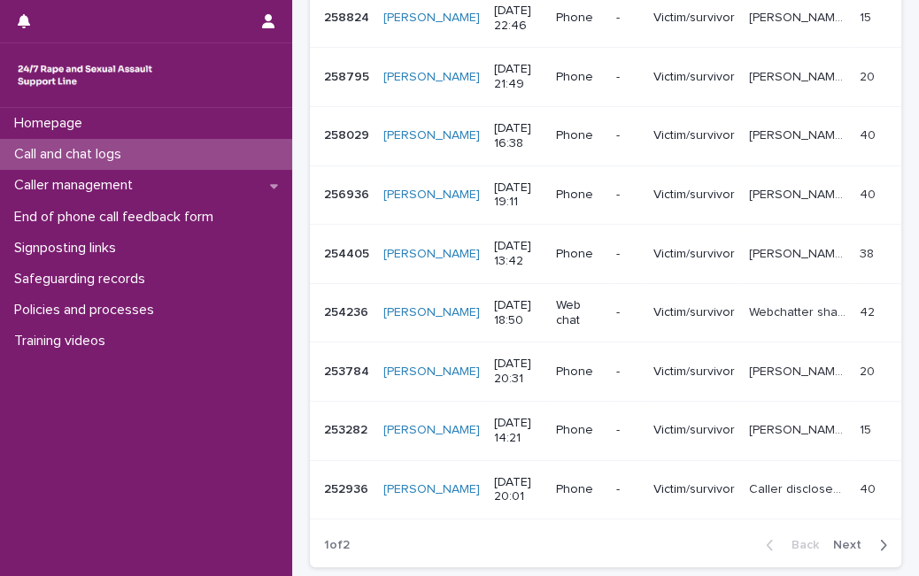
scroll to position [468, 0]
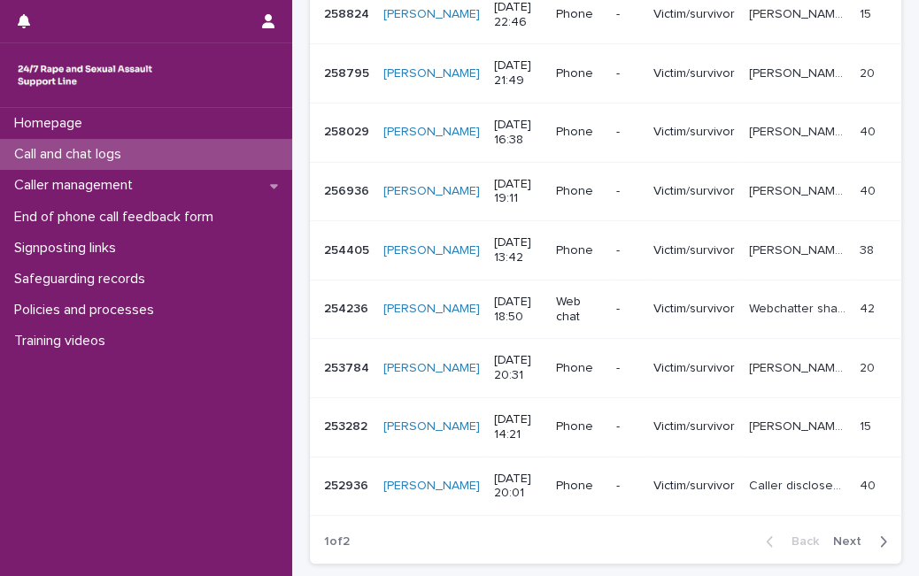
click at [784, 68] on p "Ellie called shared that they experienced sexual assault by their step father a…" at bounding box center [799, 72] width 100 height 19
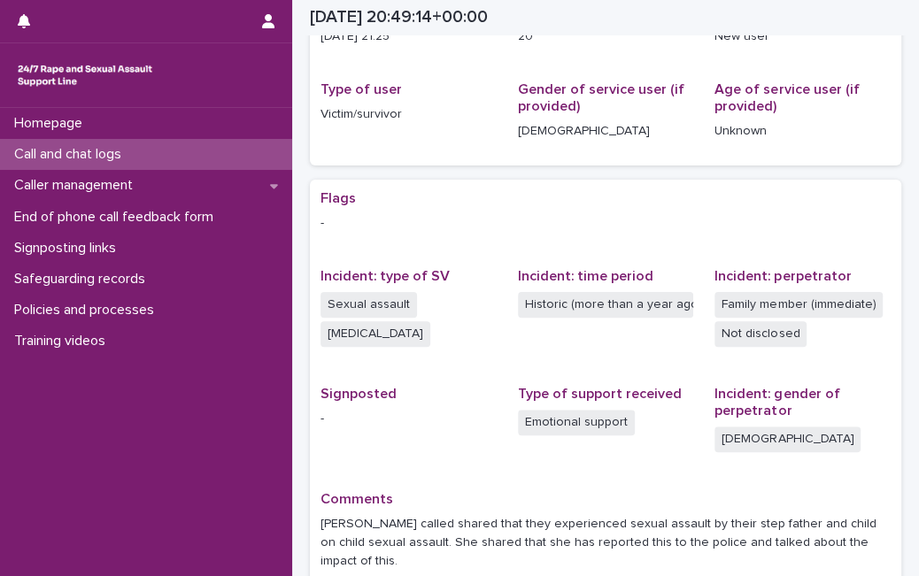
scroll to position [263, 0]
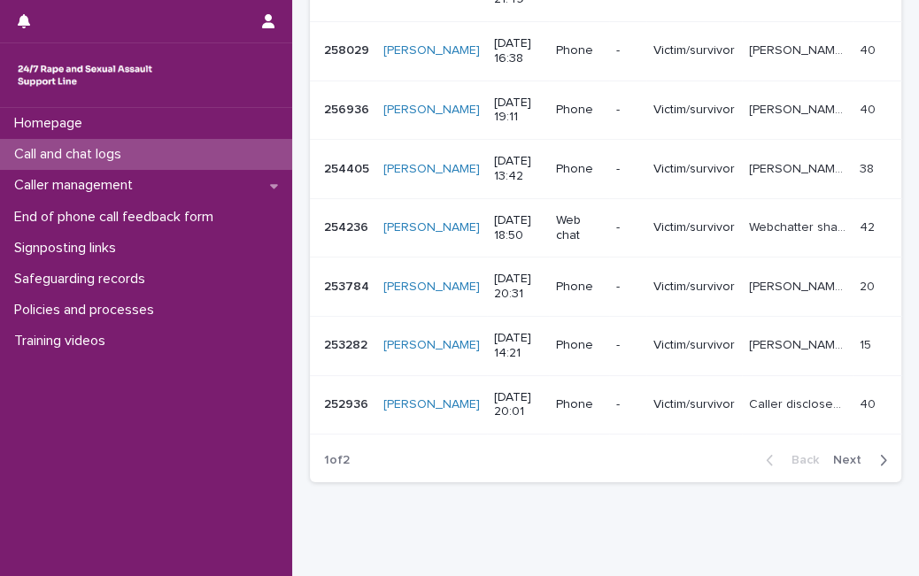
scroll to position [556, 0]
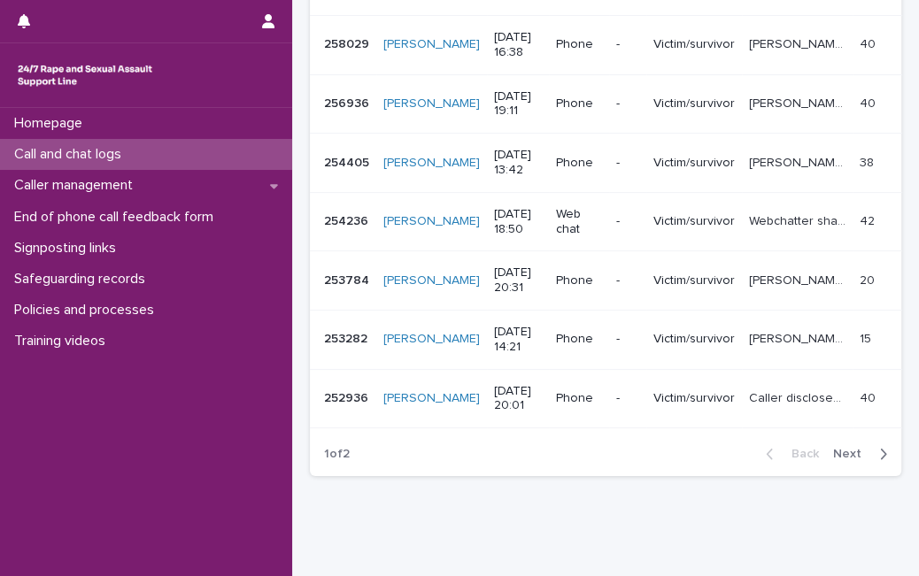
click at [782, 35] on p "Caller shared that they have experienced rape and sexual assault. Talked about …" at bounding box center [799, 43] width 100 height 19
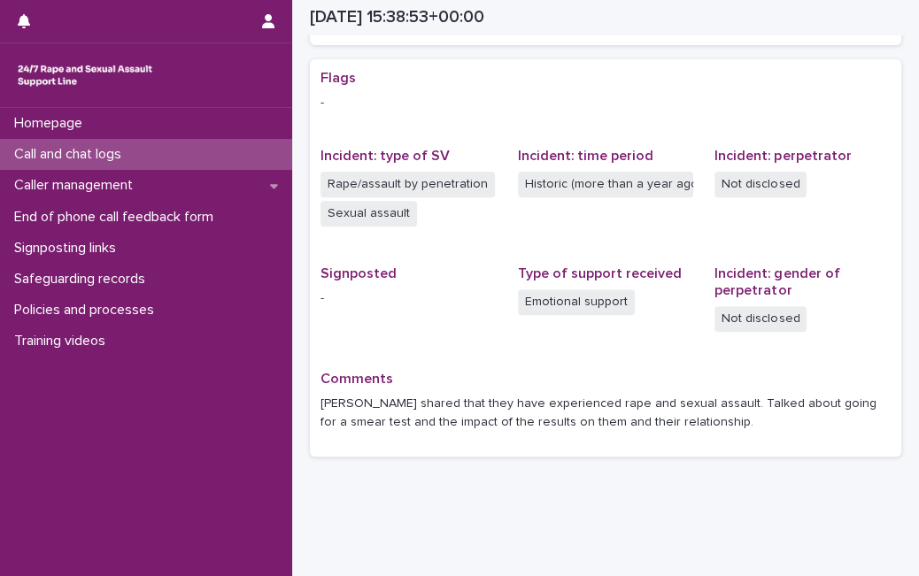
scroll to position [347, 0]
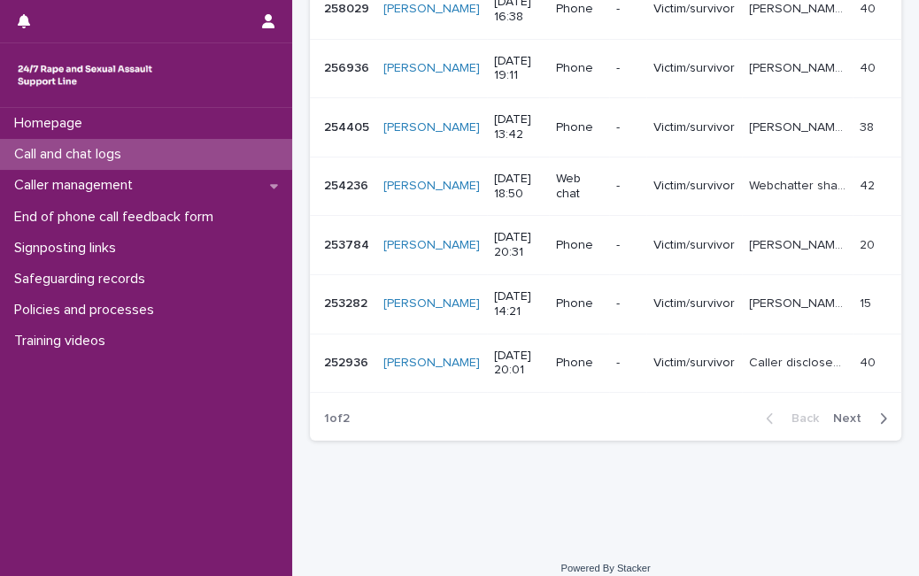
scroll to position [593, 0]
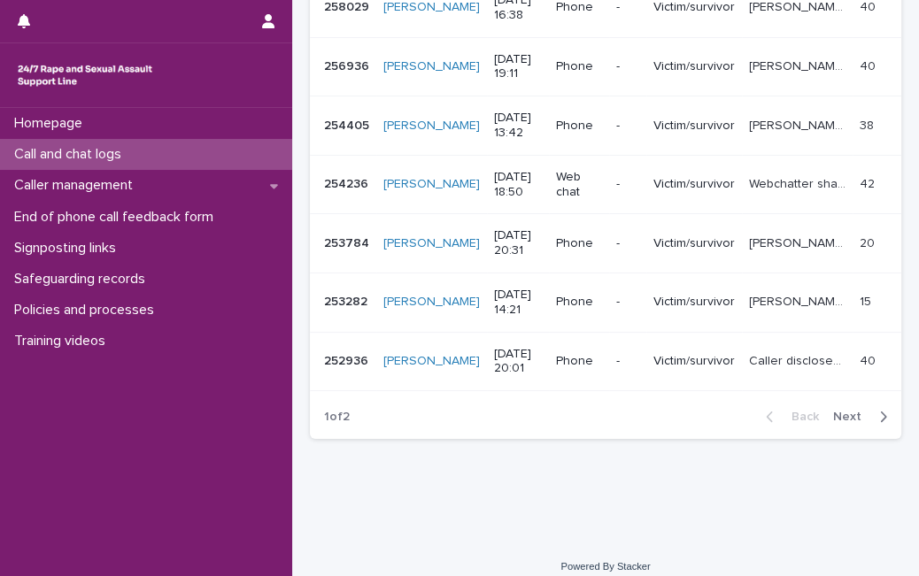
click at [742, 76] on td "Tonya called disclosing that she was raped by a work colleague, and physically …" at bounding box center [797, 66] width 111 height 59
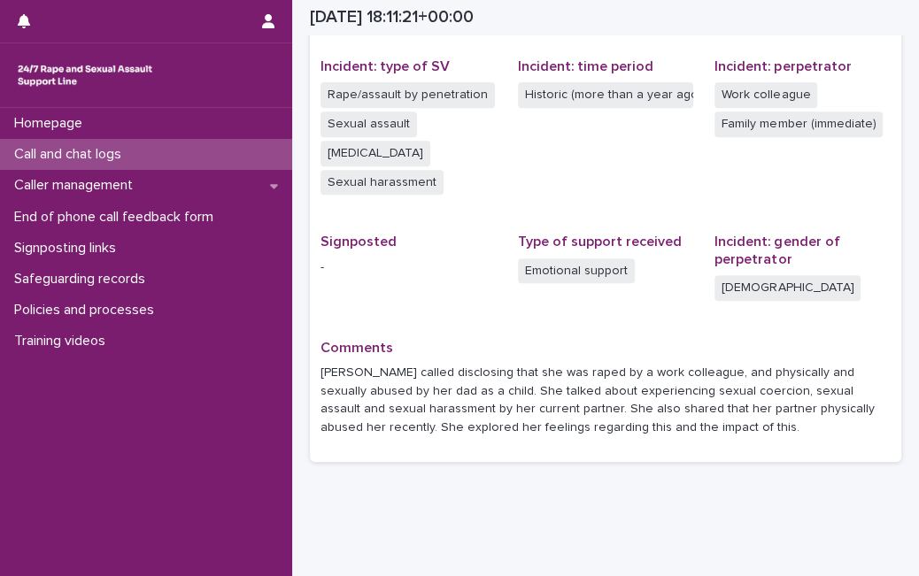
scroll to position [436, 0]
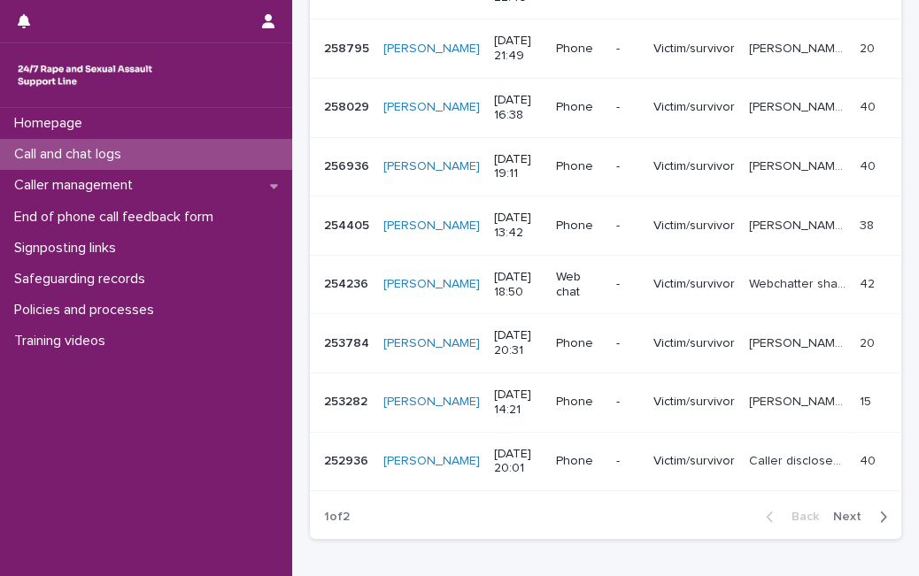
scroll to position [498, 0]
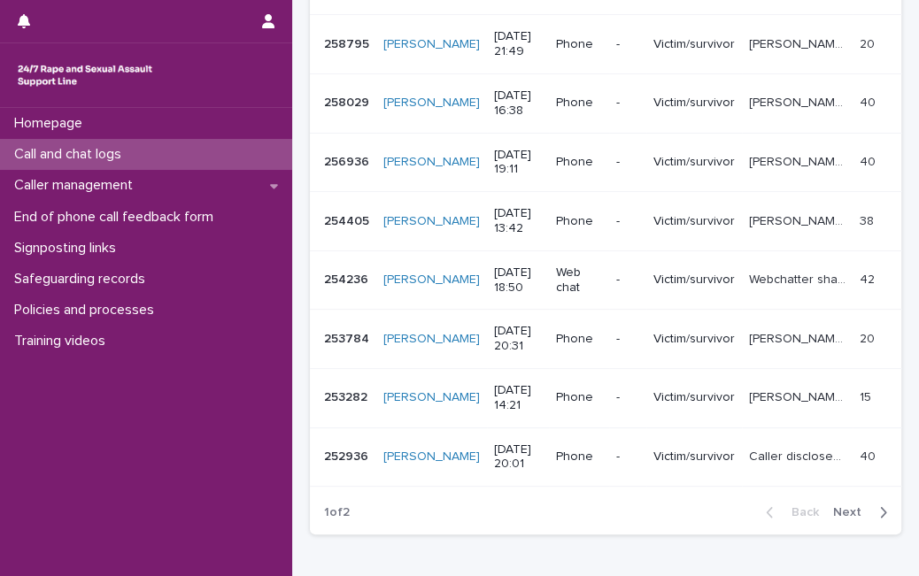
click at [749, 211] on p "Patricia called disclosing that her friend sexually assaulted her 4 years ago. …" at bounding box center [799, 220] width 100 height 19
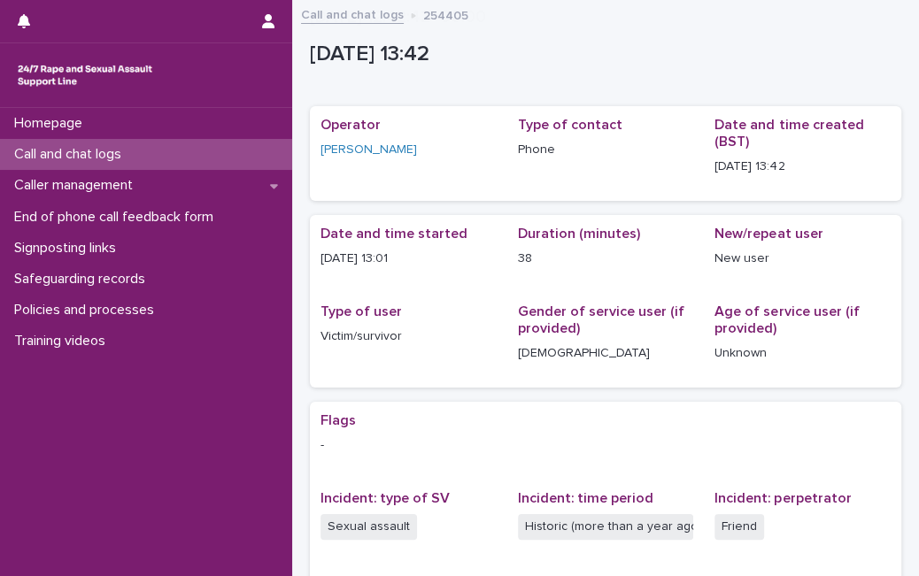
scroll to position [258, 0]
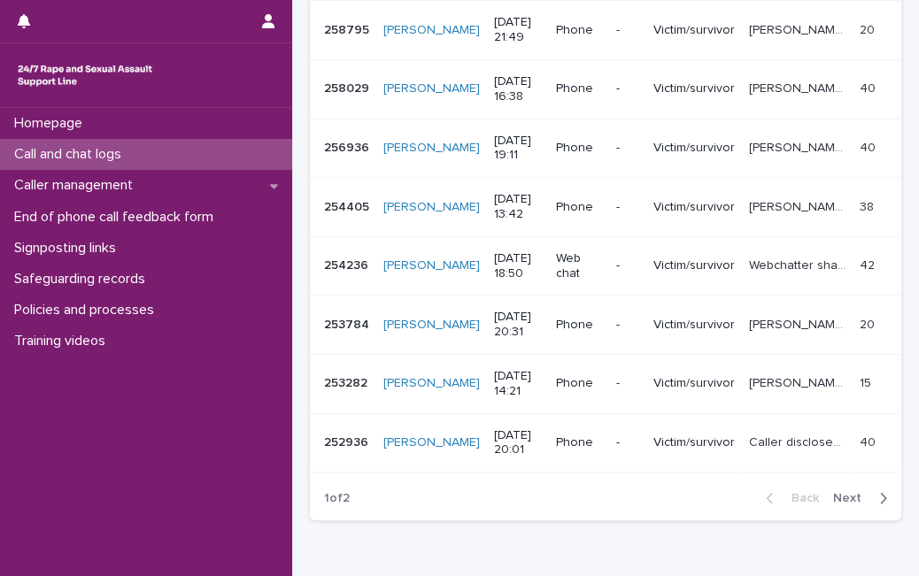
scroll to position [564, 0]
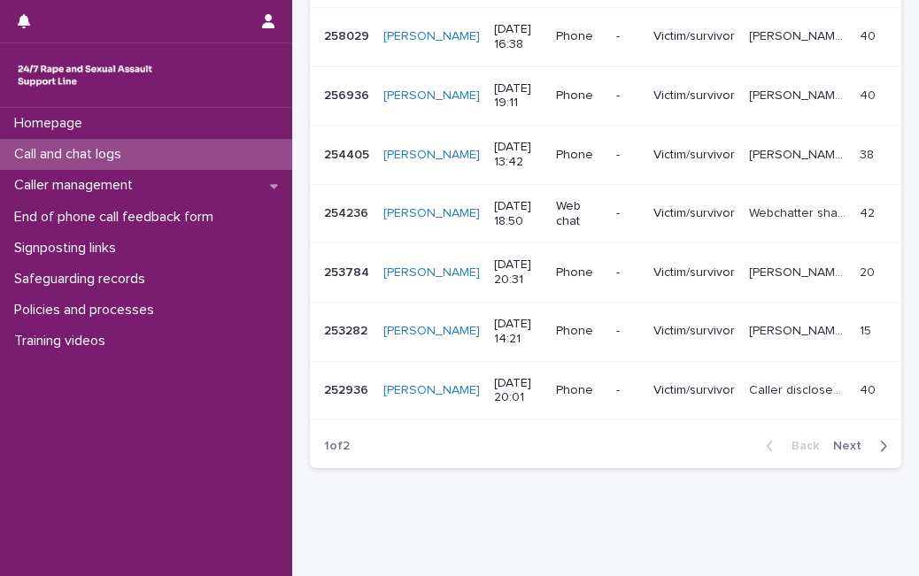
click at [749, 213] on div "Webchatter shared that they were sexually assaulted today, explored definitions…" at bounding box center [797, 213] width 97 height 29
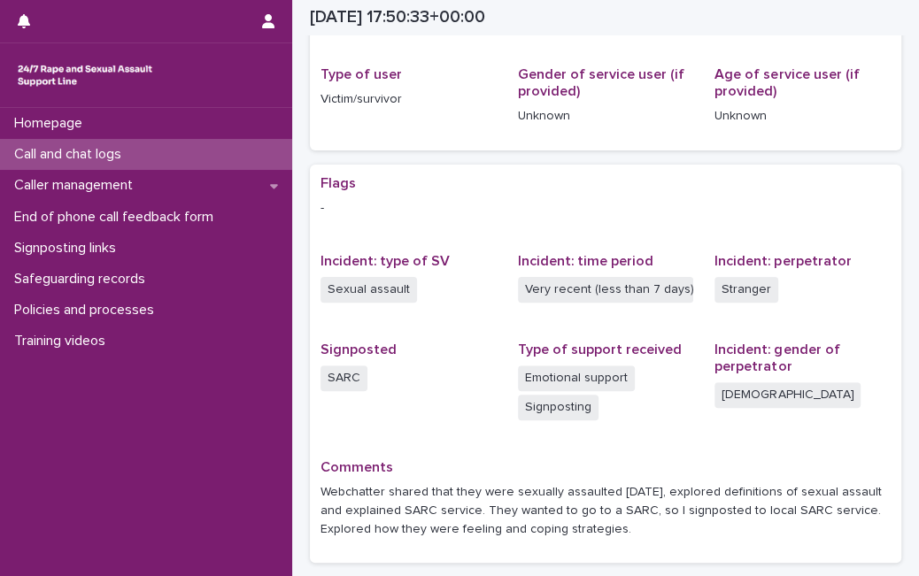
scroll to position [245, 0]
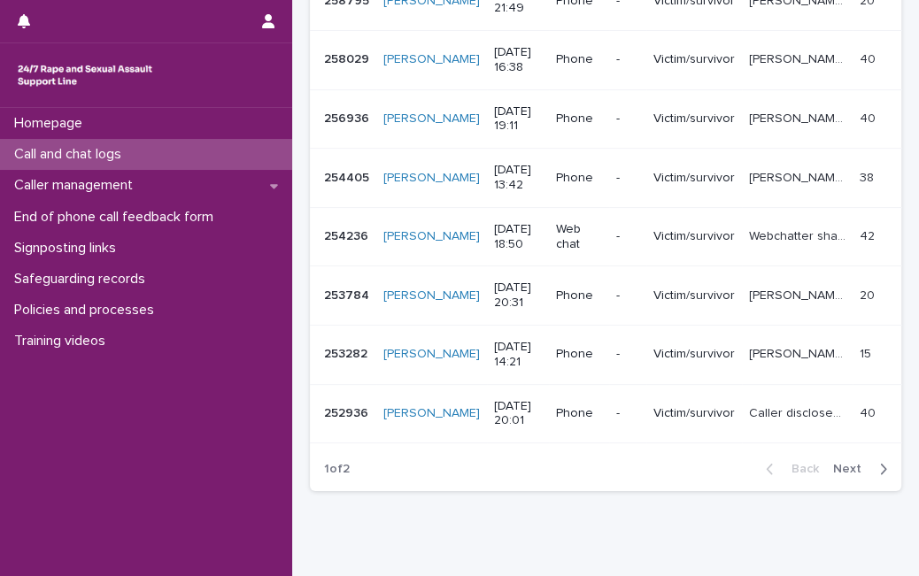
scroll to position [542, 0]
click at [754, 300] on td "Caller shared they have reported historic rape and sexual assaults to the polic…" at bounding box center [797, 295] width 111 height 59
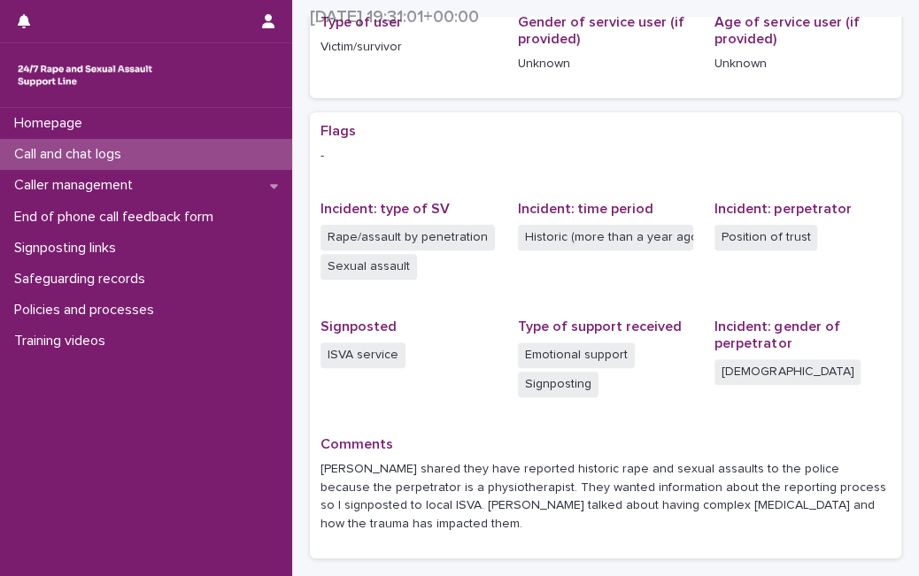
scroll to position [313, 0]
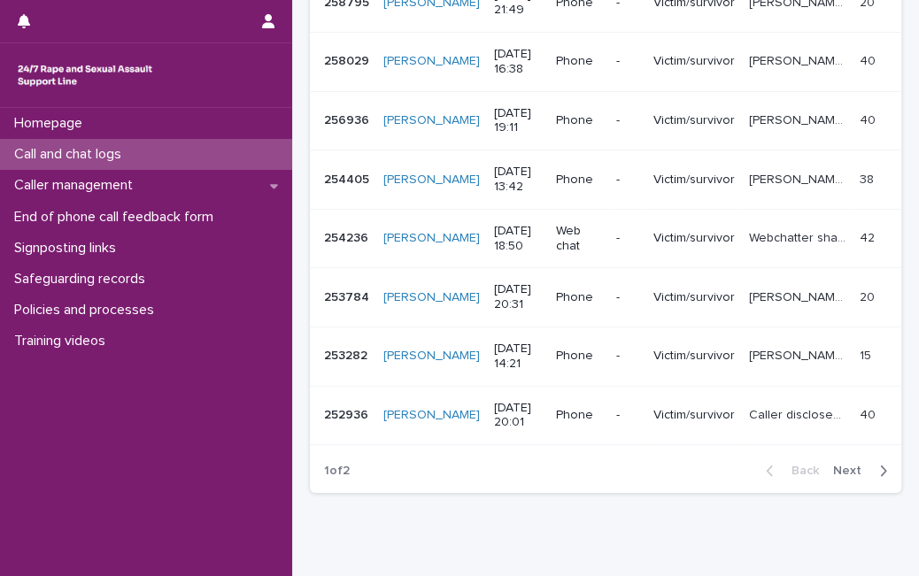
scroll to position [549, 0]
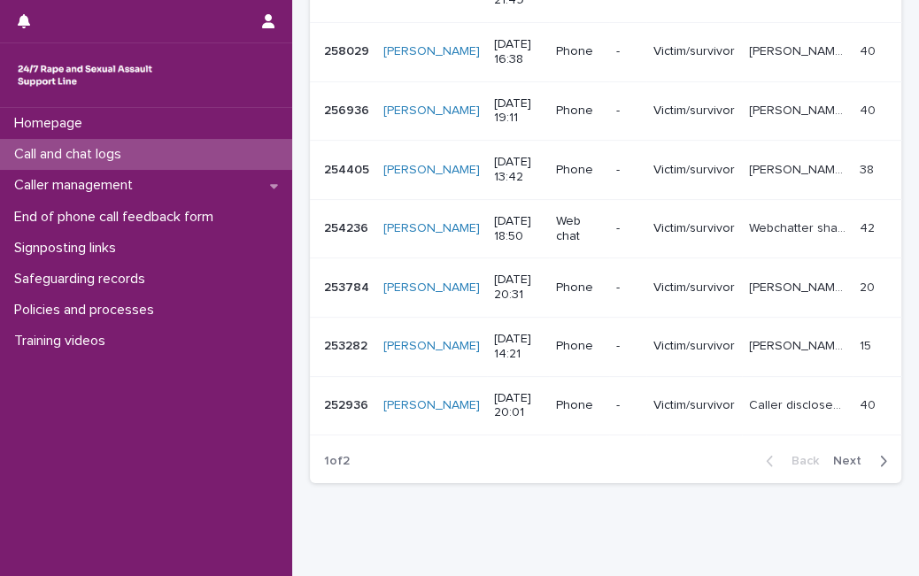
click at [772, 336] on p "Rebecca disclosed that her ex-partner rape and sexually assaulted her. She spok…" at bounding box center [799, 345] width 100 height 19
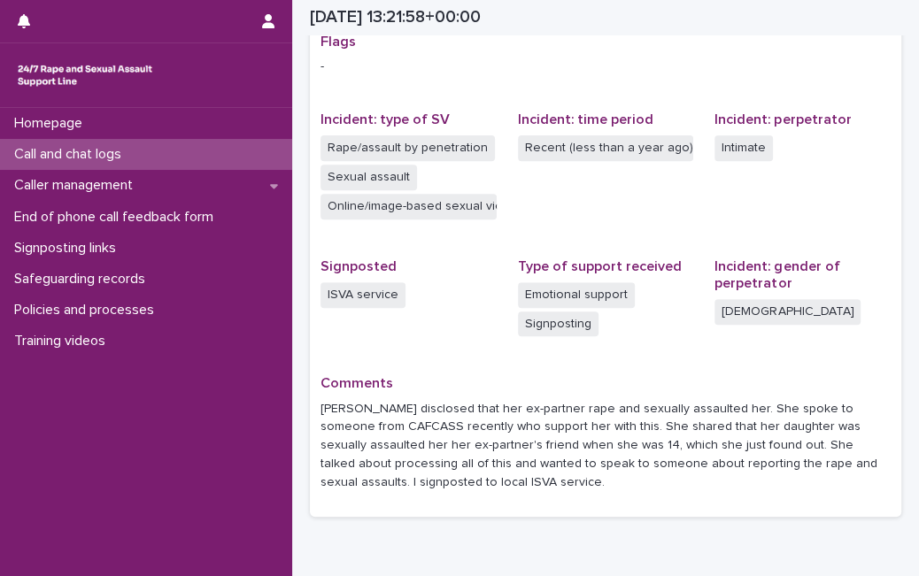
scroll to position [380, 0]
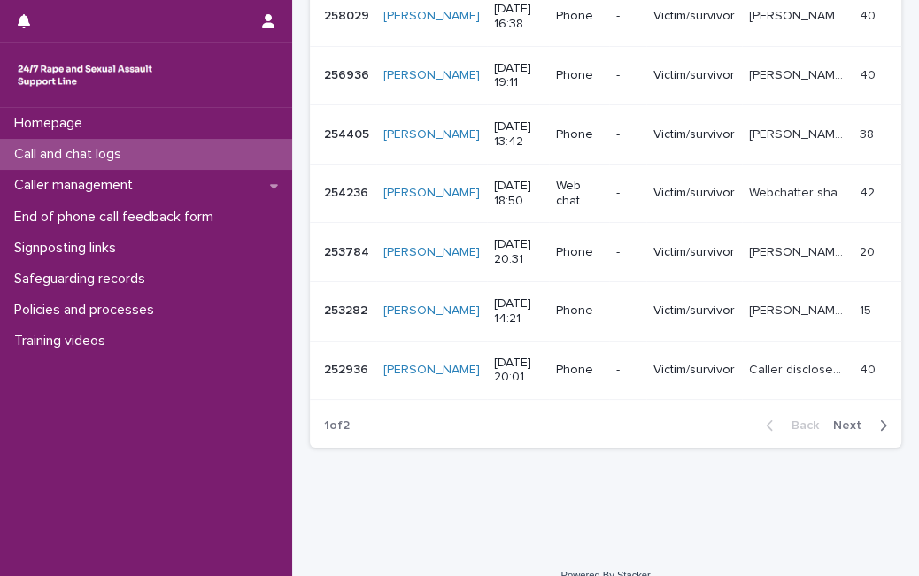
scroll to position [595, 0]
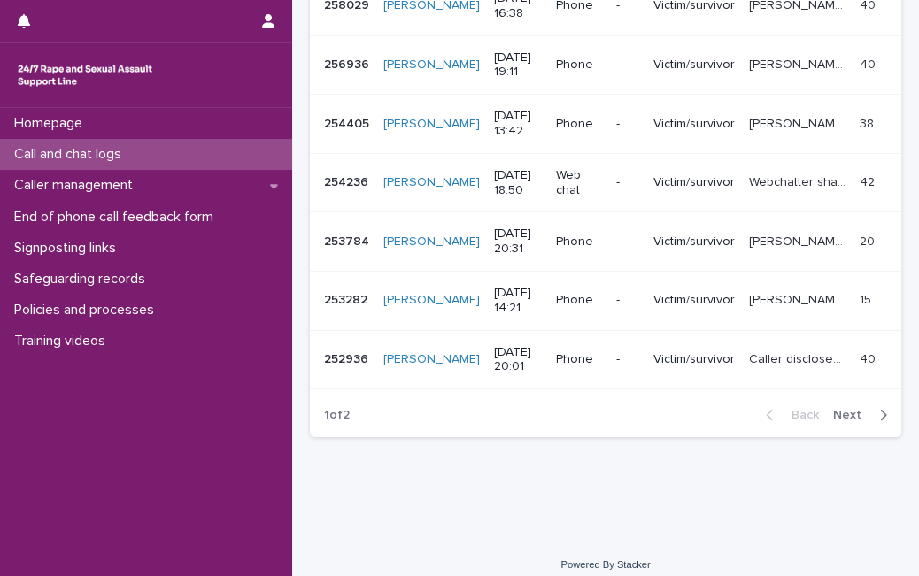
click at [764, 349] on p "Caller disclosed experiencing domestic abuse from her ex-partner. Talked about …" at bounding box center [799, 358] width 100 height 19
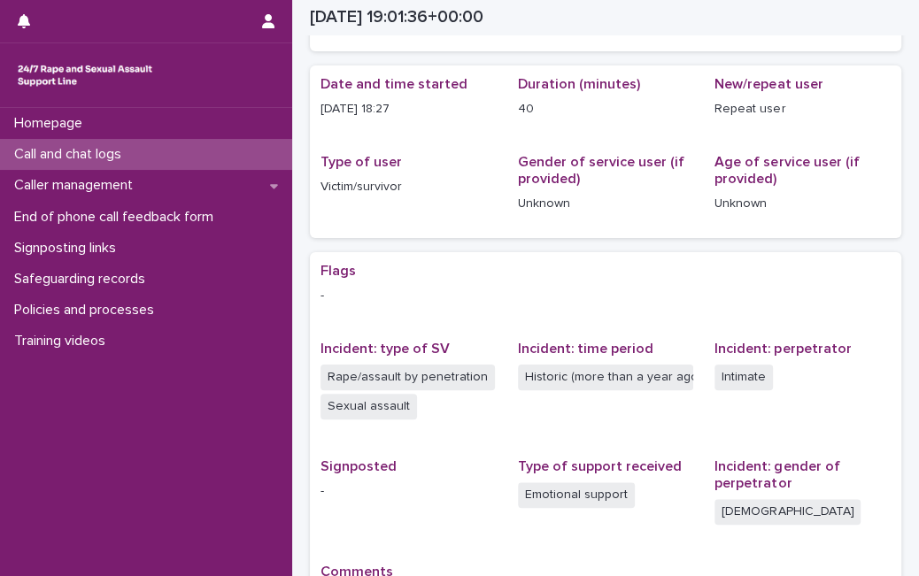
scroll to position [386, 0]
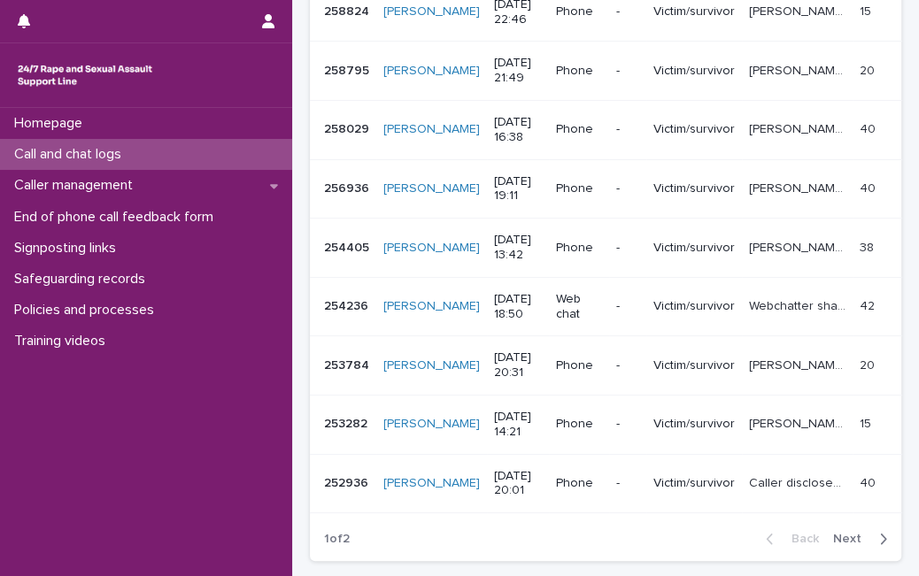
scroll to position [595, 0]
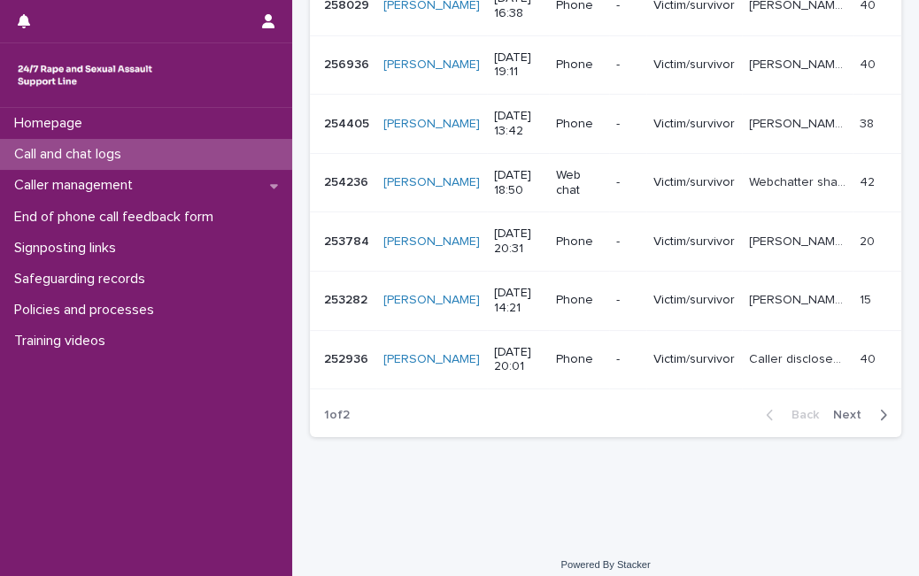
click at [833, 409] on span "Next" at bounding box center [852, 415] width 39 height 12
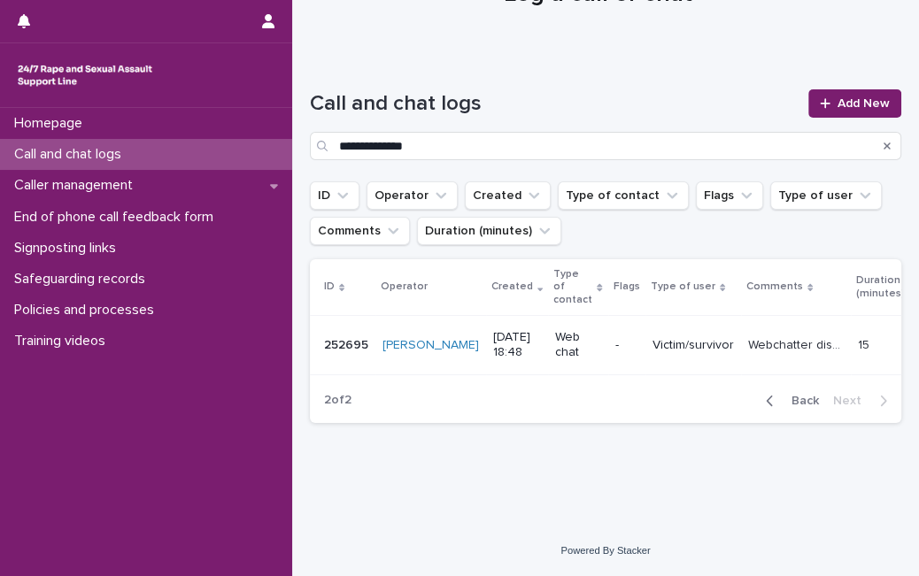
scroll to position [66, 0]
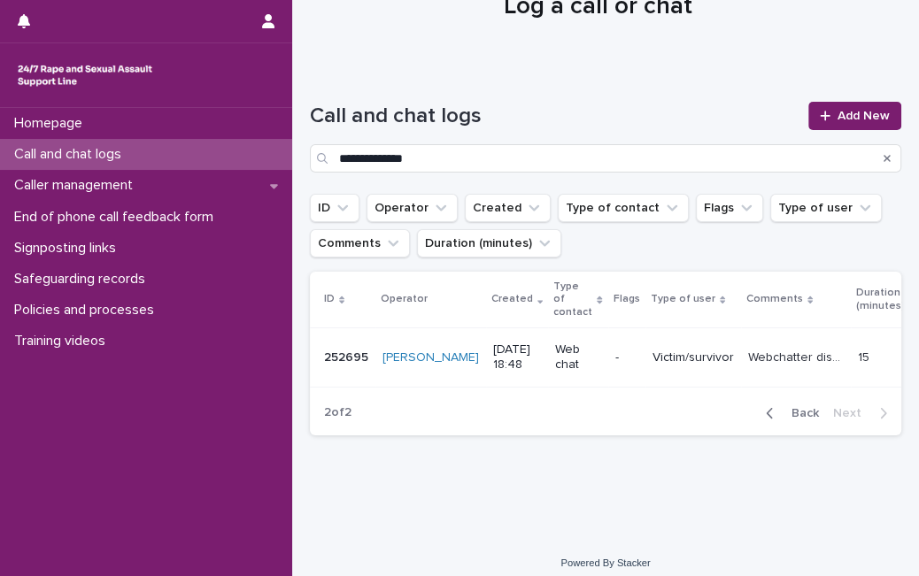
click at [679, 351] on p "Victim/survivor" at bounding box center [693, 358] width 81 height 15
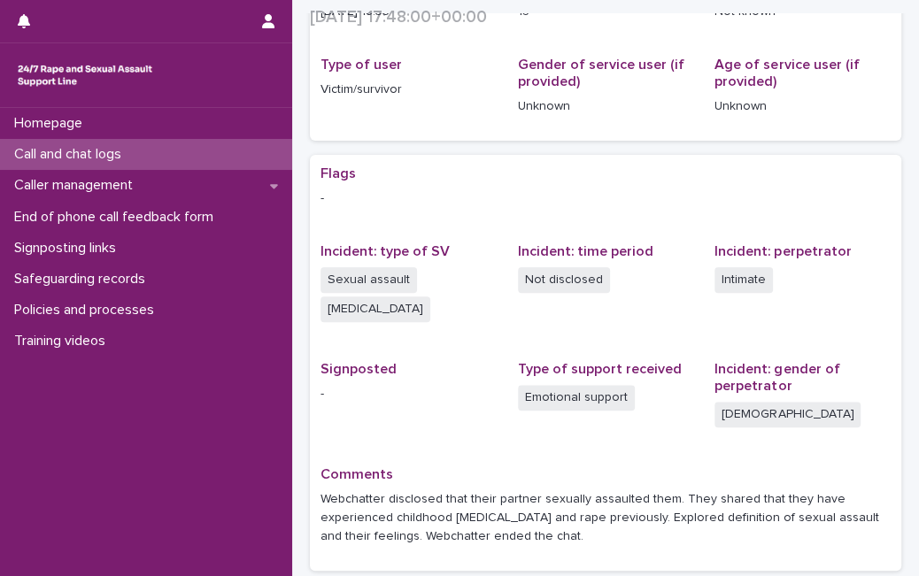
scroll to position [268, 0]
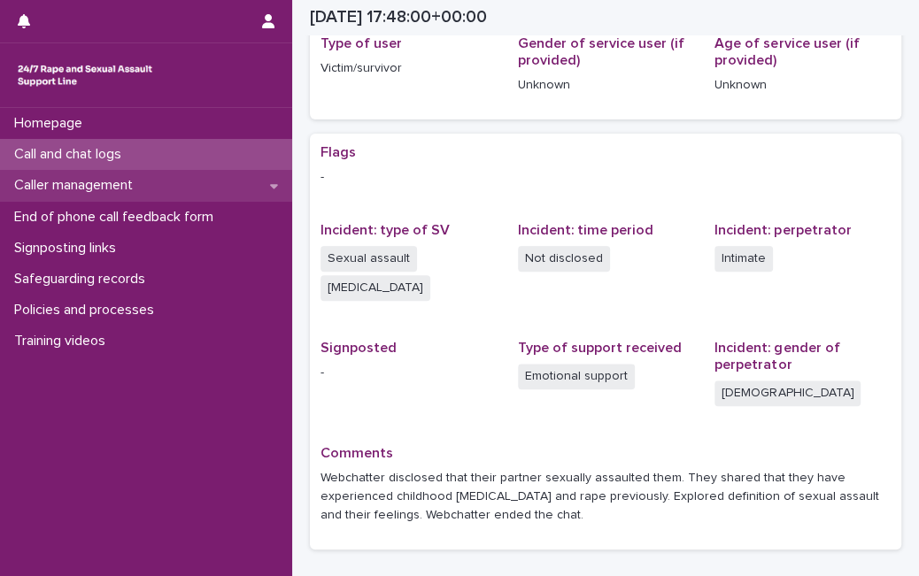
click at [117, 179] on p "Caller management" at bounding box center [77, 185] width 140 height 17
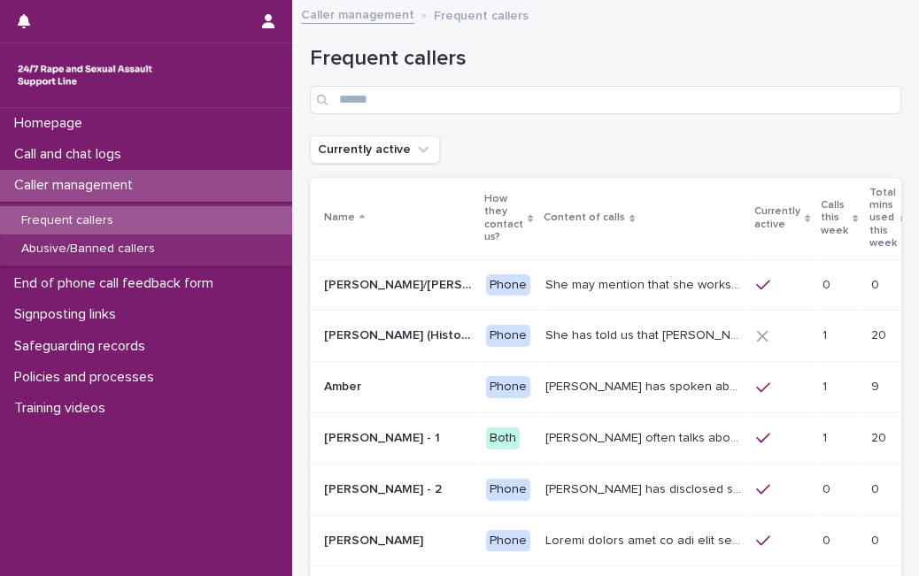
click at [202, 185] on div "Caller management" at bounding box center [146, 185] width 292 height 31
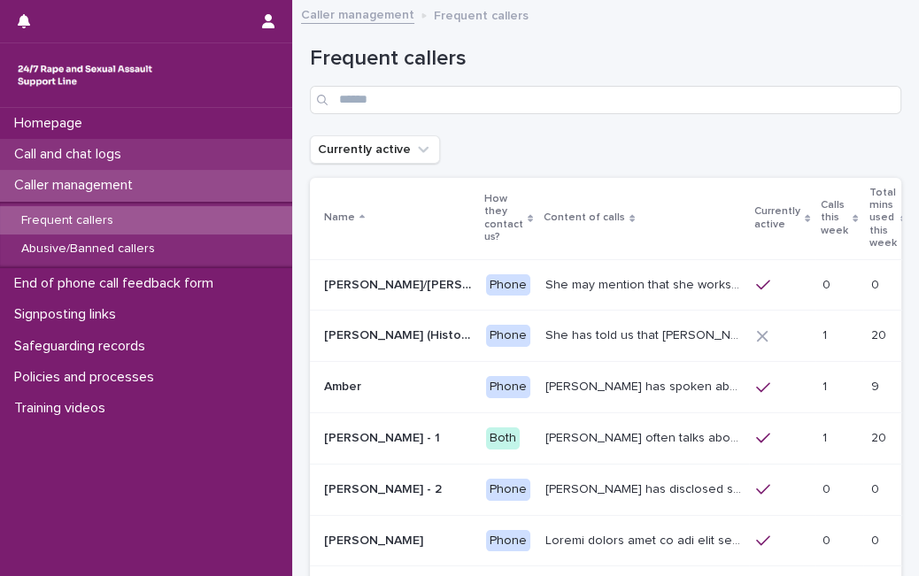
click at [159, 143] on div "Call and chat logs" at bounding box center [146, 154] width 292 height 31
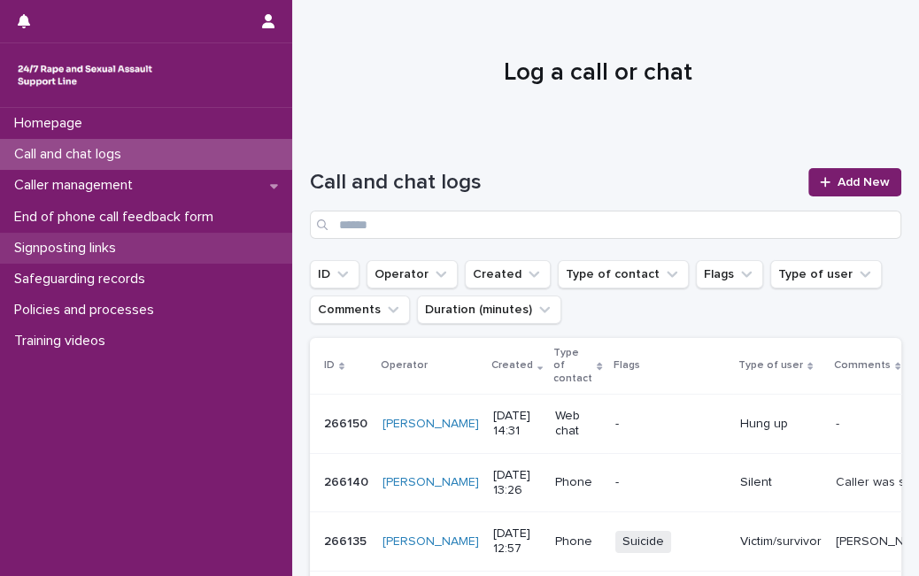
click at [104, 251] on p "Signposting links" at bounding box center [68, 248] width 123 height 17
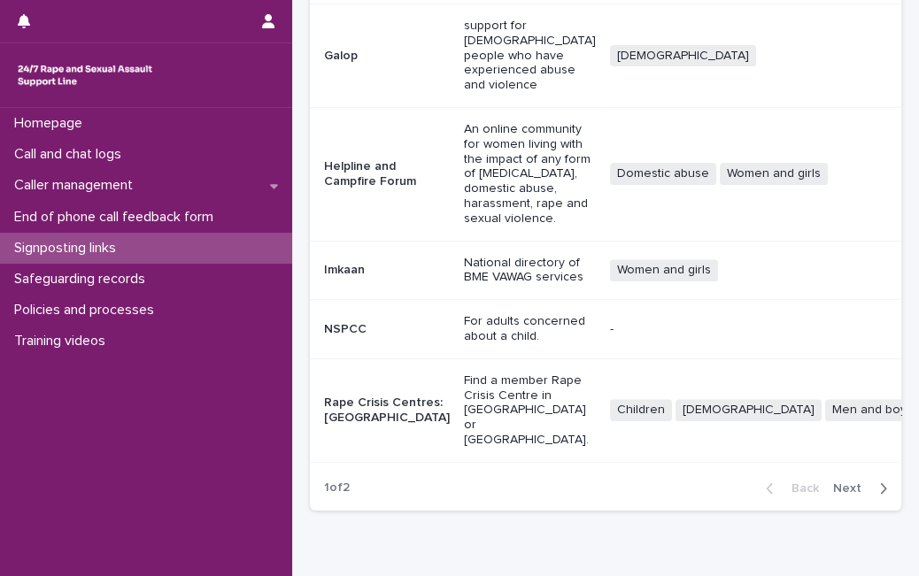
scroll to position [559, 0]
